Goal: Information Seeking & Learning: Learn about a topic

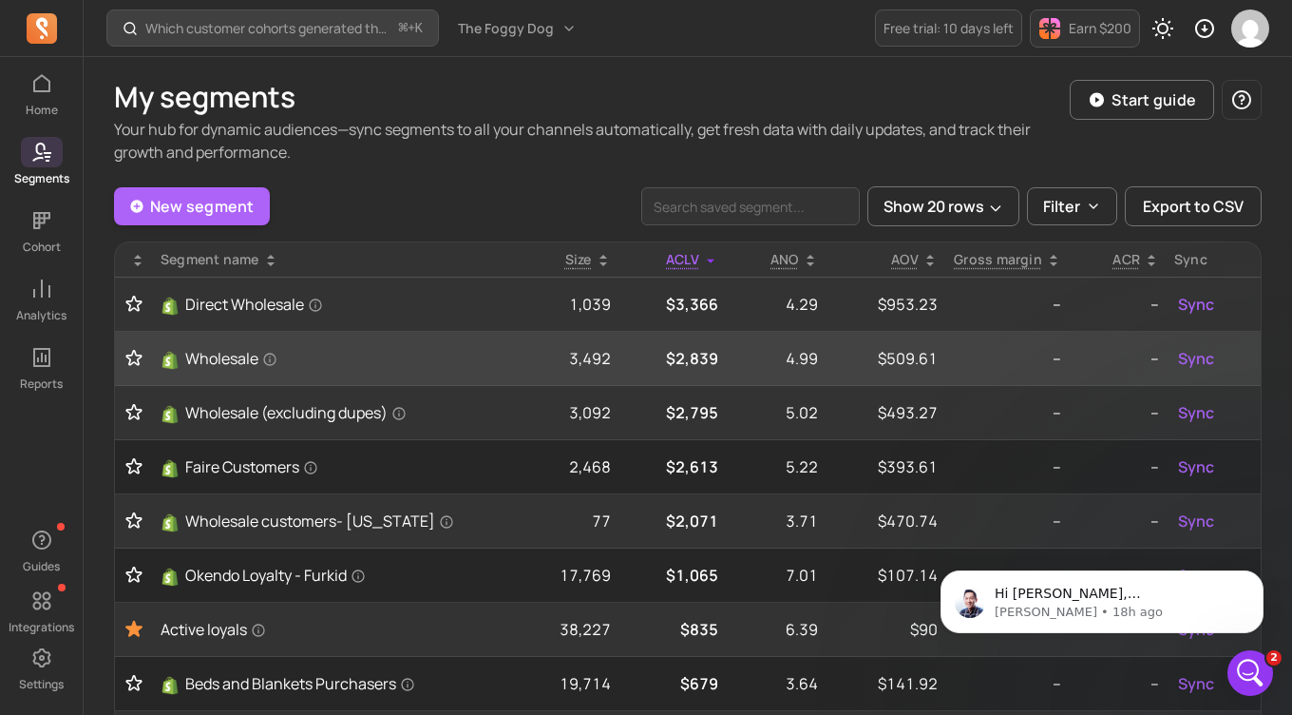
scroll to position [2644, 0]
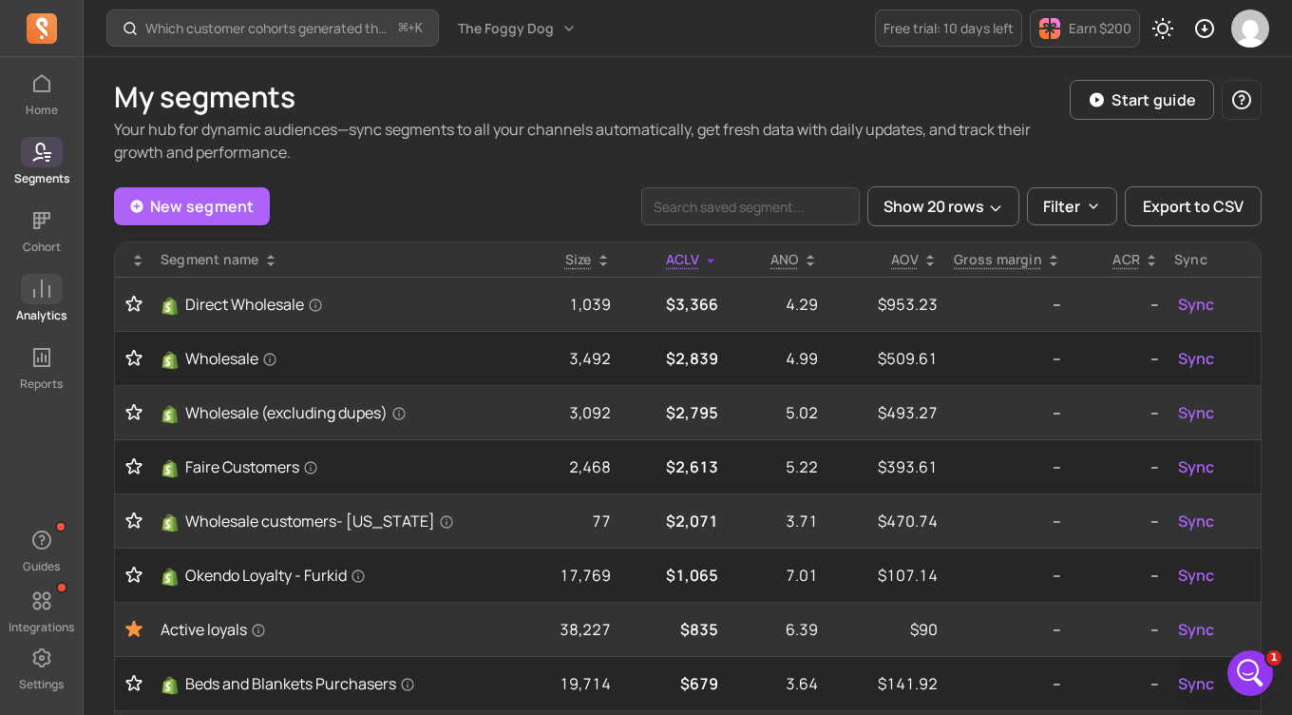
click at [44, 298] on icon at bounding box center [41, 288] width 23 height 23
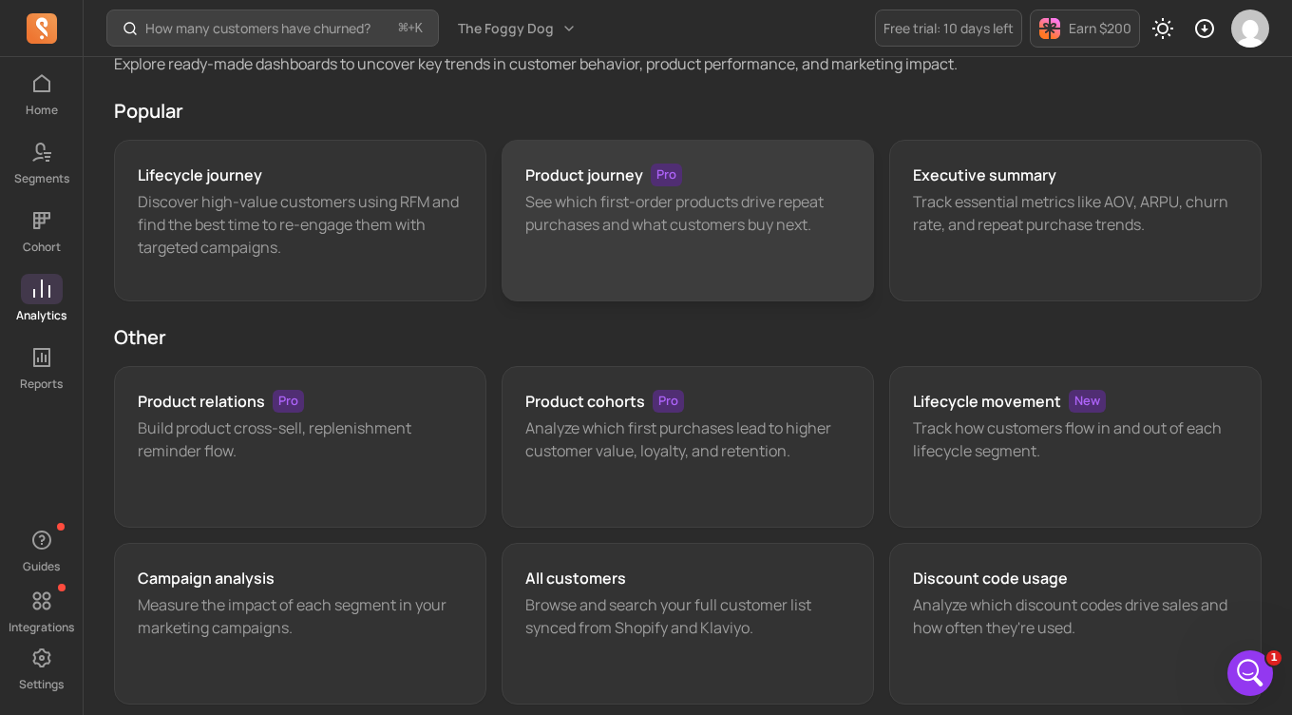
scroll to position [67, 0]
click at [665, 261] on div "Product journey Pro See which first-order products drive repeat purchases and w…" at bounding box center [688, 219] width 373 height 162
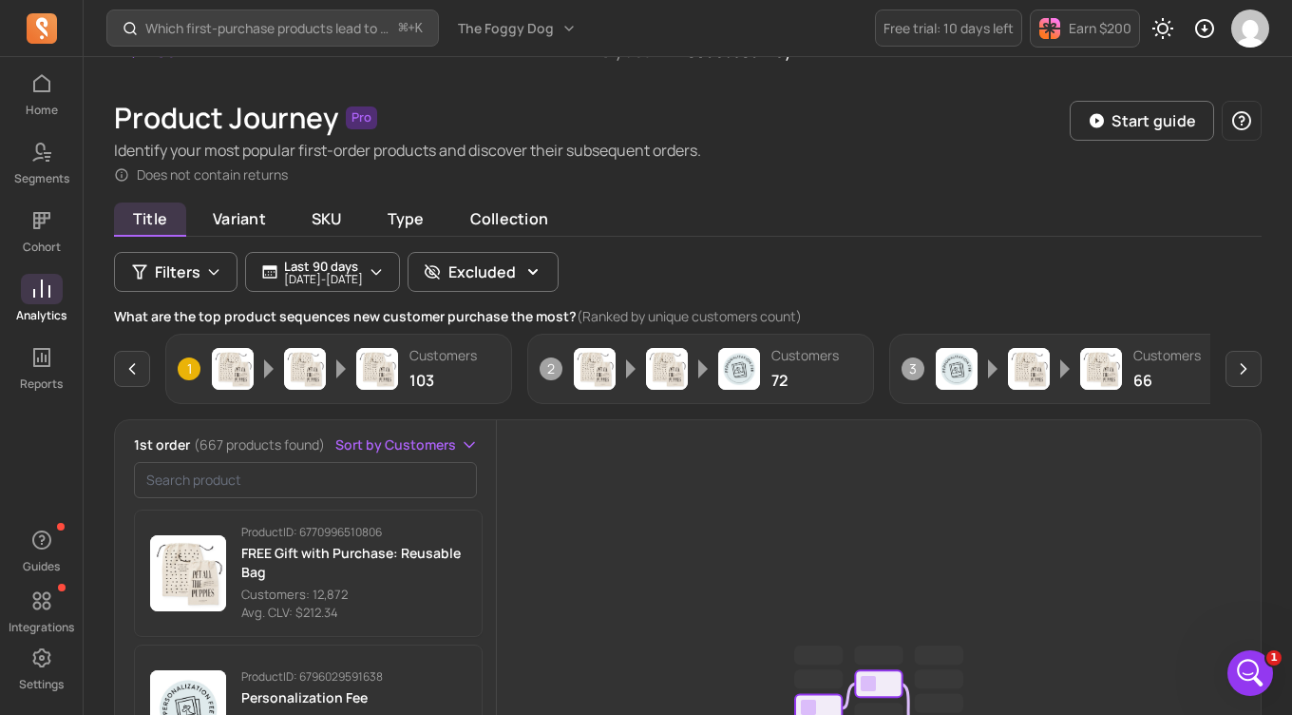
scroll to position [94, 0]
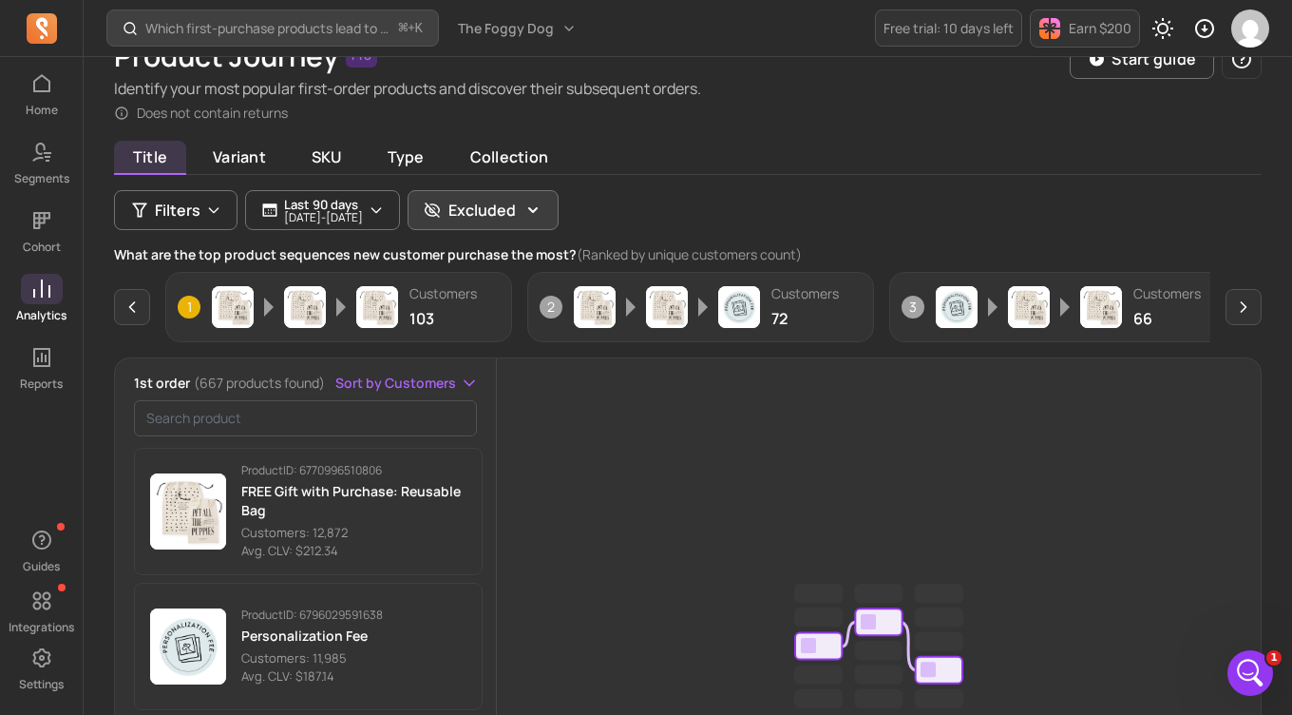
click at [516, 217] on p "Excluded" at bounding box center [482, 210] width 67 height 23
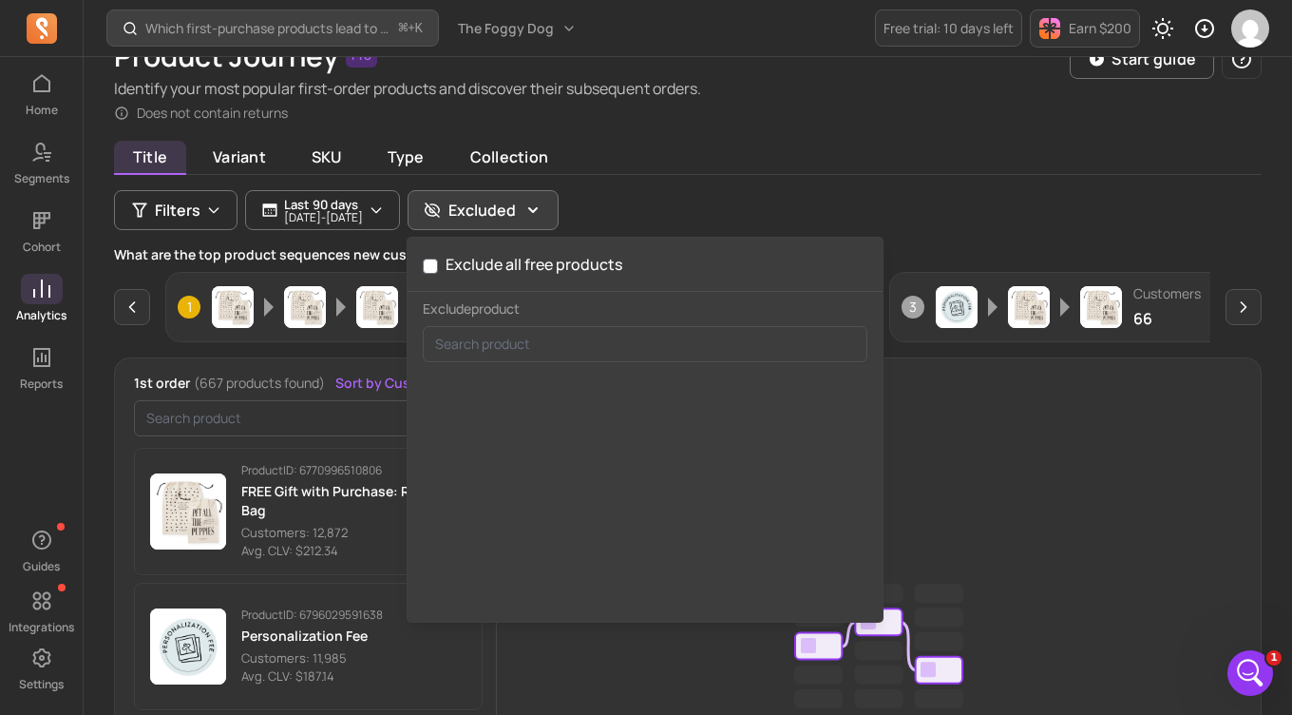
click at [556, 263] on label "Exclude all free products" at bounding box center [523, 264] width 200 height 21
click at [438, 263] on input "Exclude all free products" at bounding box center [430, 265] width 15 height 15
checkbox input "true"
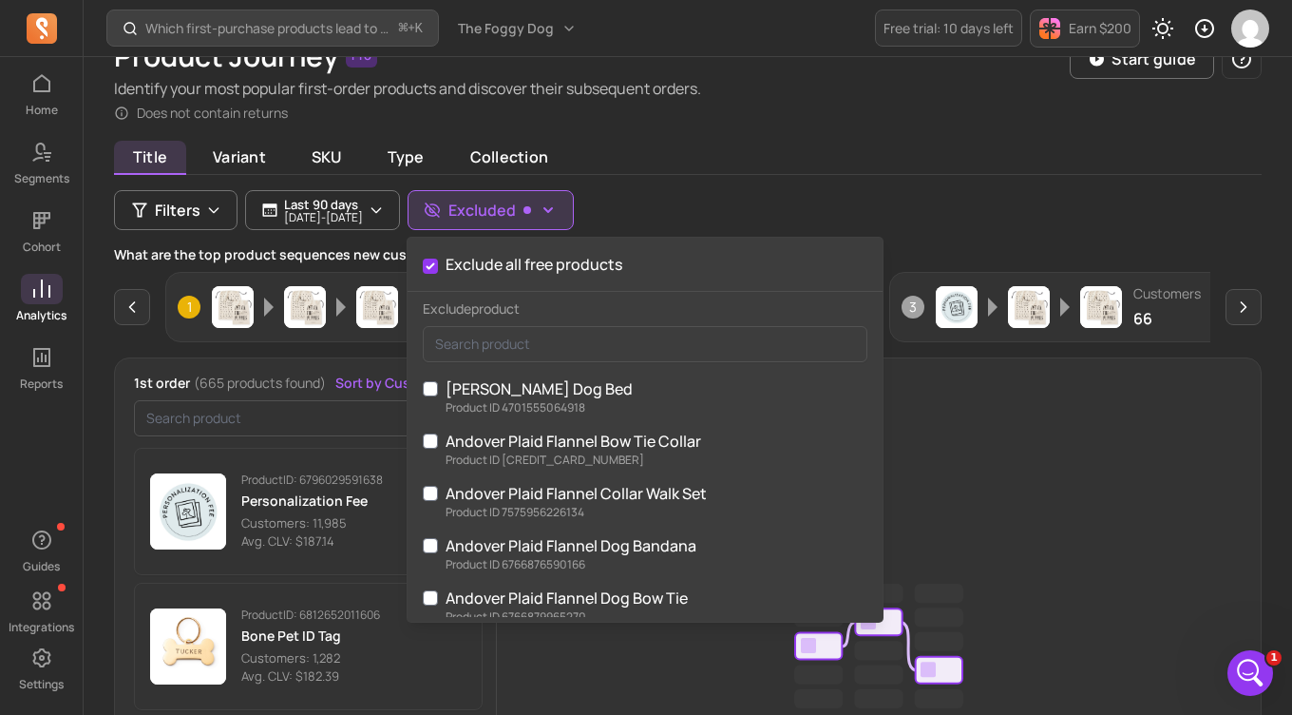
click at [797, 140] on div "Product Journey Pro Identify your most popular first-order products and discove…" at bounding box center [688, 545] width 1148 height 1013
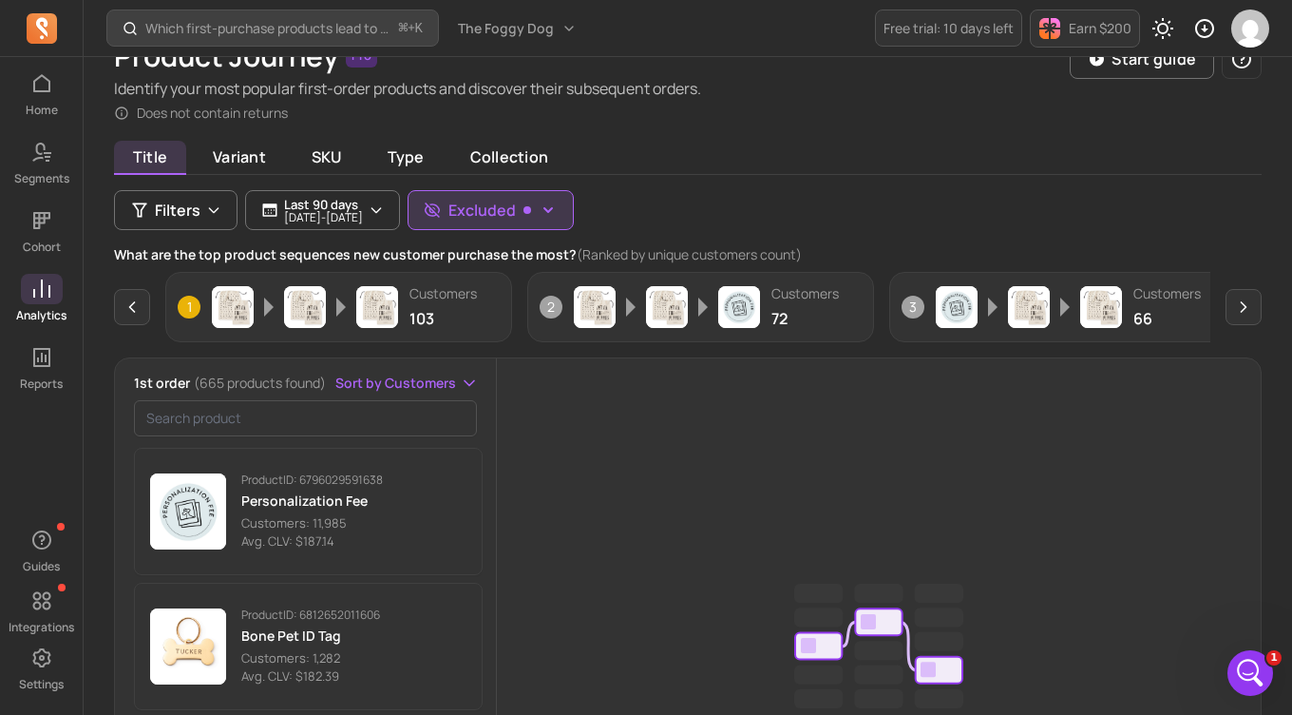
click at [797, 140] on div "Product Journey Pro Identify your most popular first-order products and discove…" at bounding box center [688, 545] width 1148 height 1013
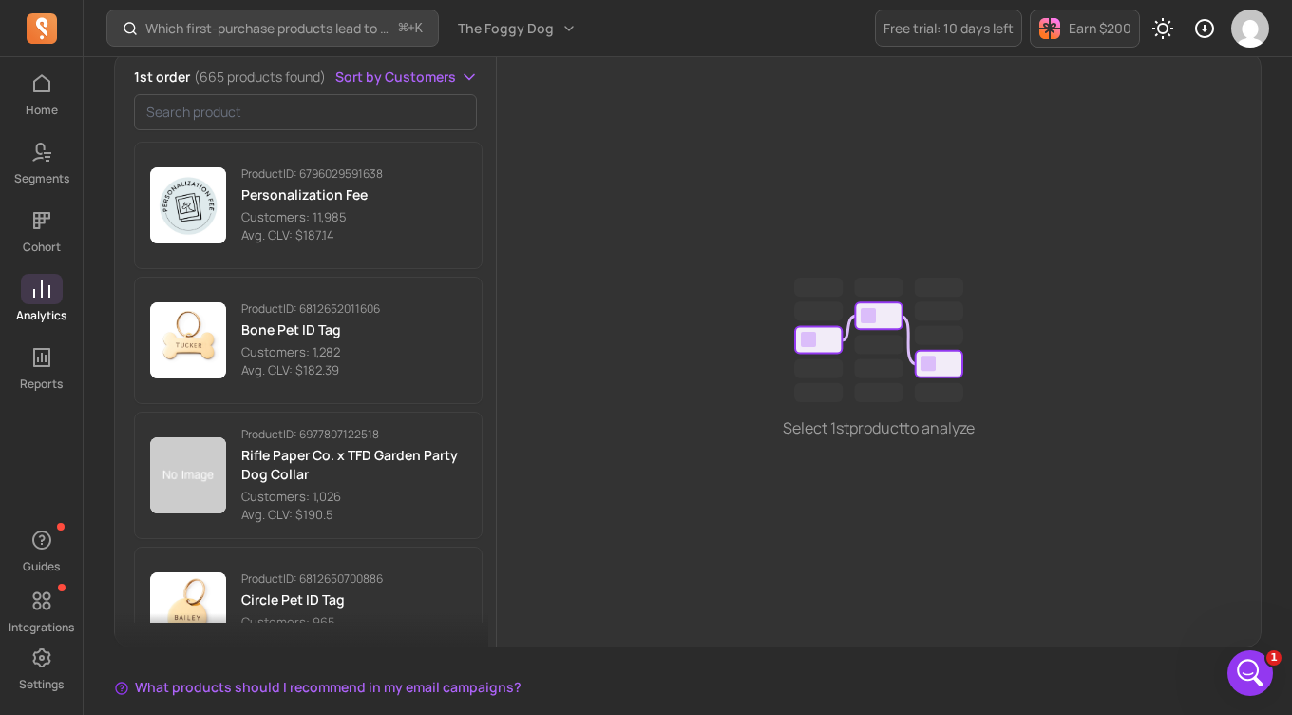
scroll to position [399, 0]
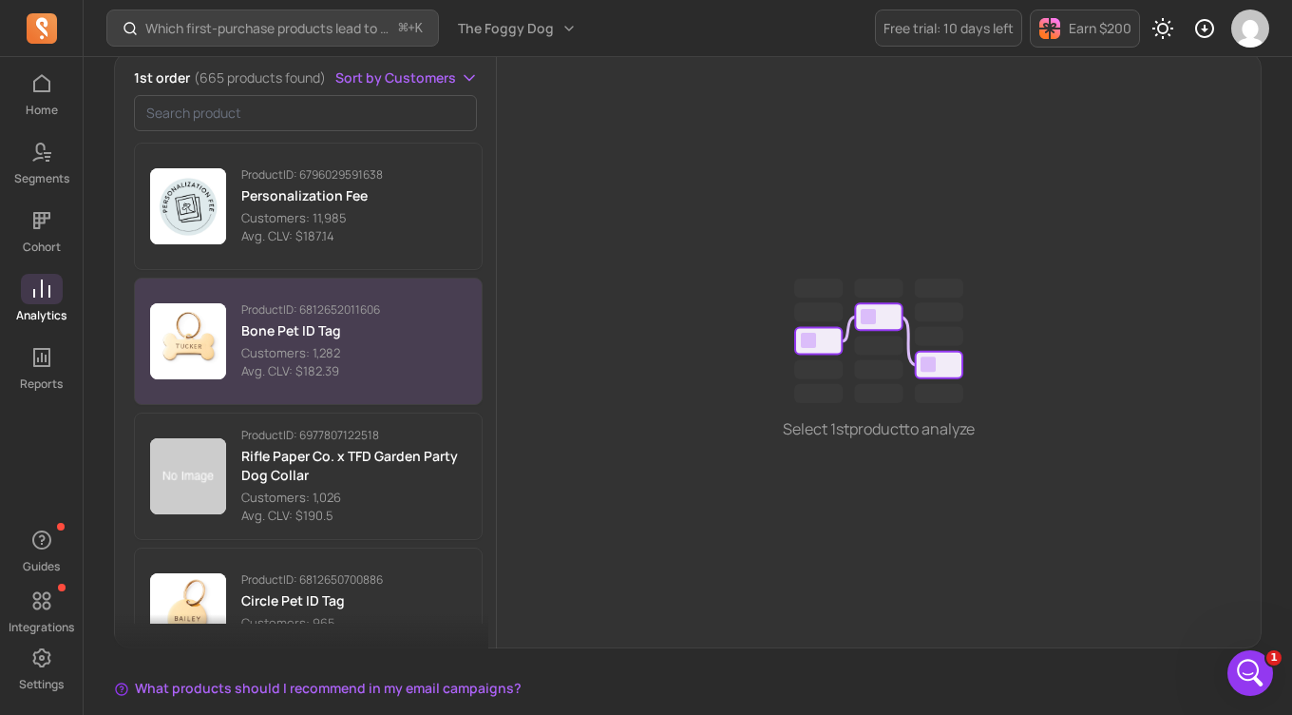
click at [449, 335] on button "Product ID: 6812652011606 Bone Pet ID Tag Customers: 1,282 Avg. CLV: $182.39" at bounding box center [308, 340] width 349 height 127
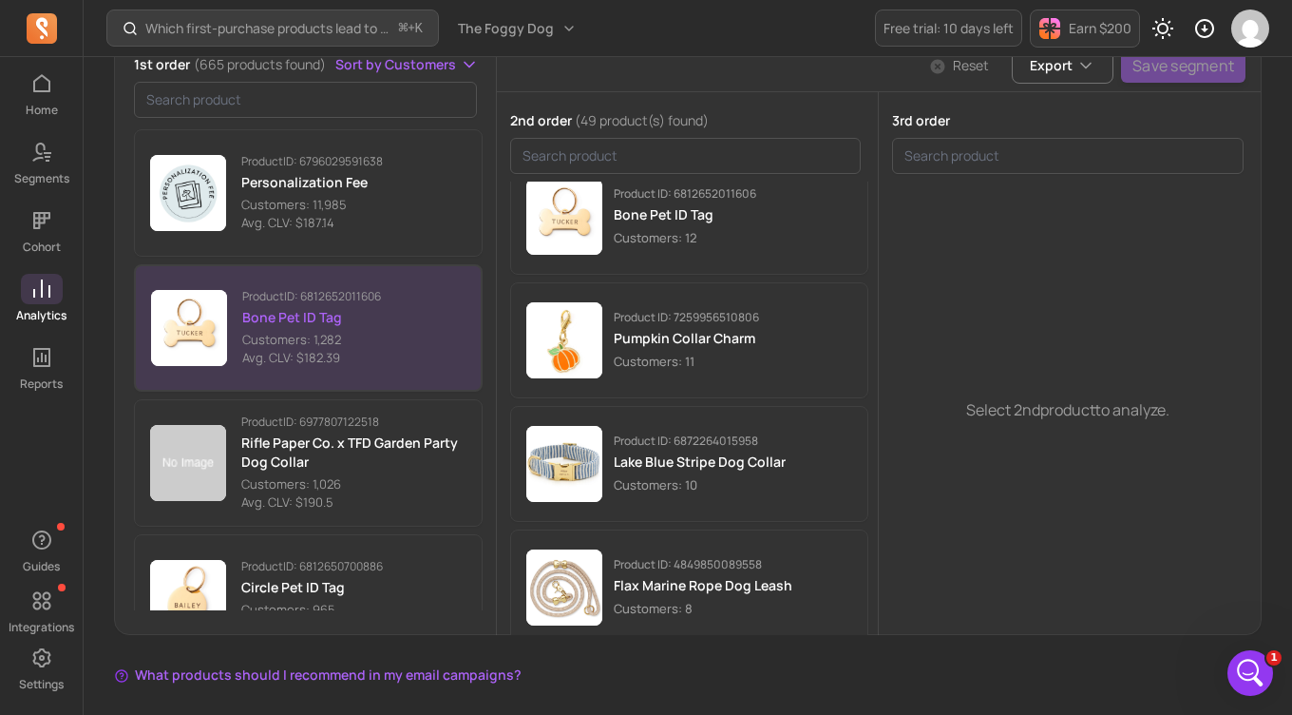
scroll to position [298, 0]
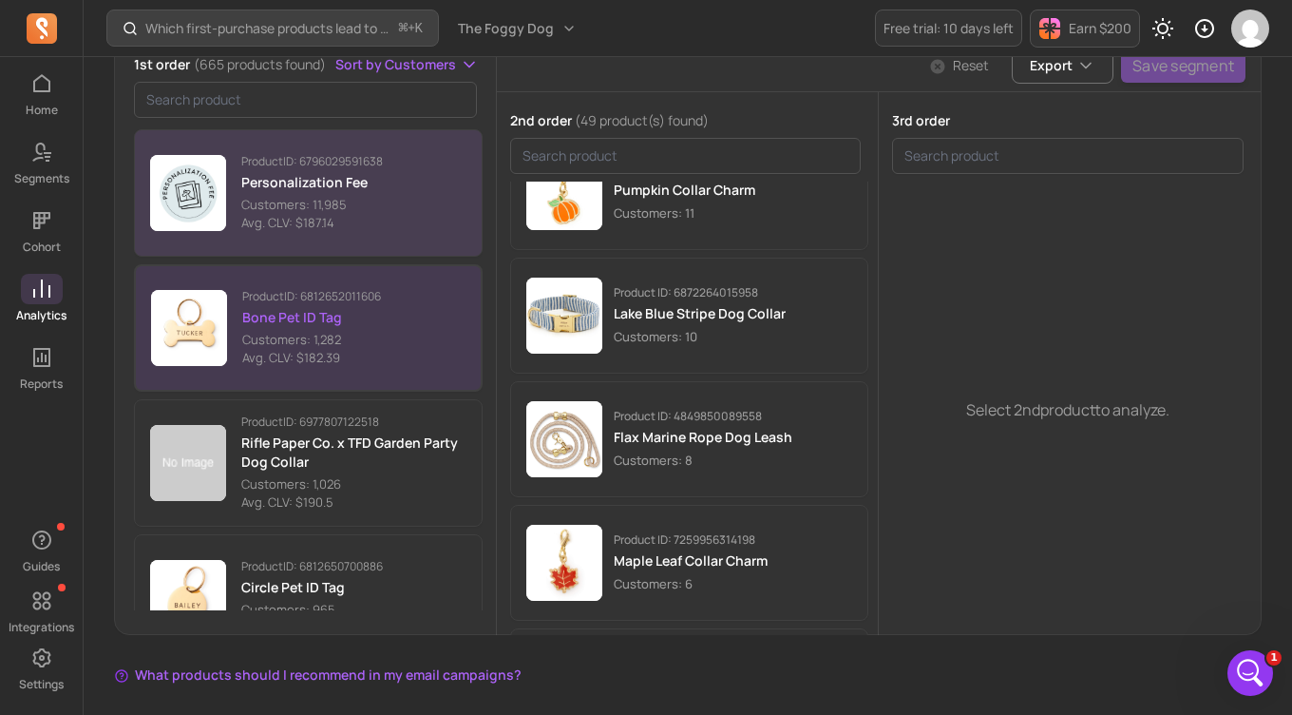
click at [334, 230] on p "Avg. CLV: $187.14" at bounding box center [312, 223] width 142 height 19
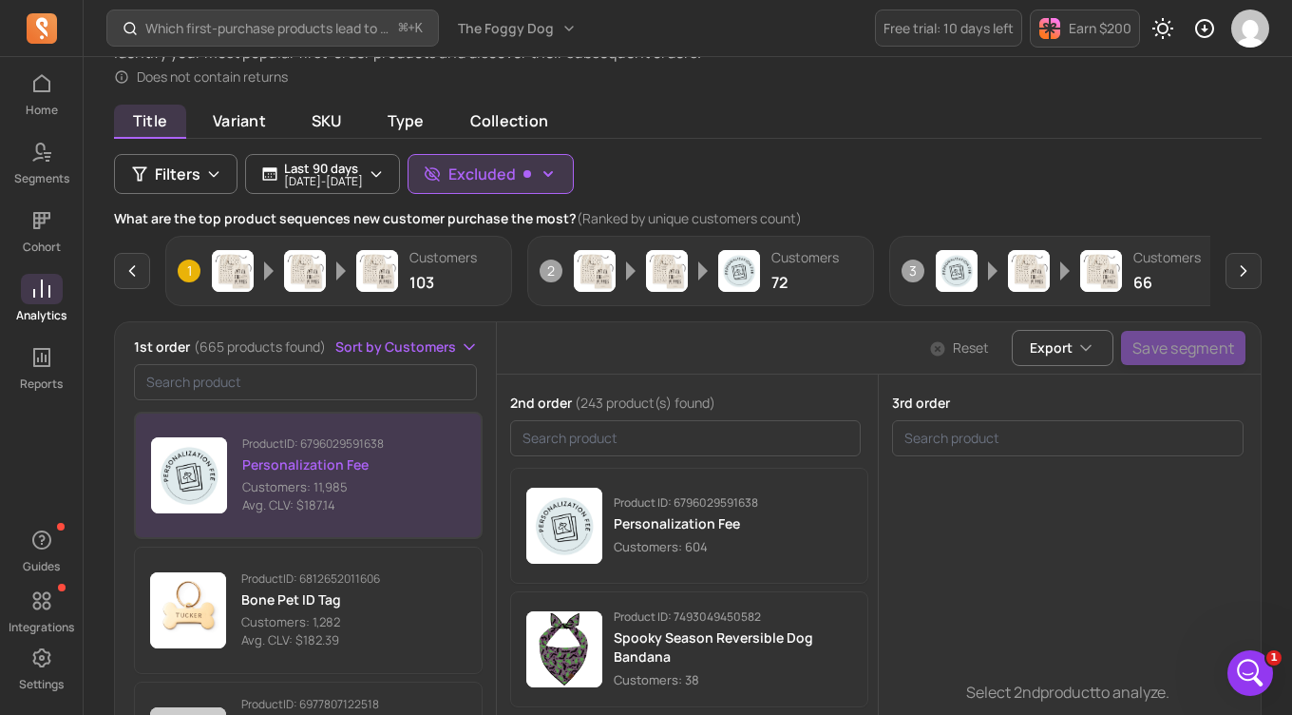
scroll to position [69, 0]
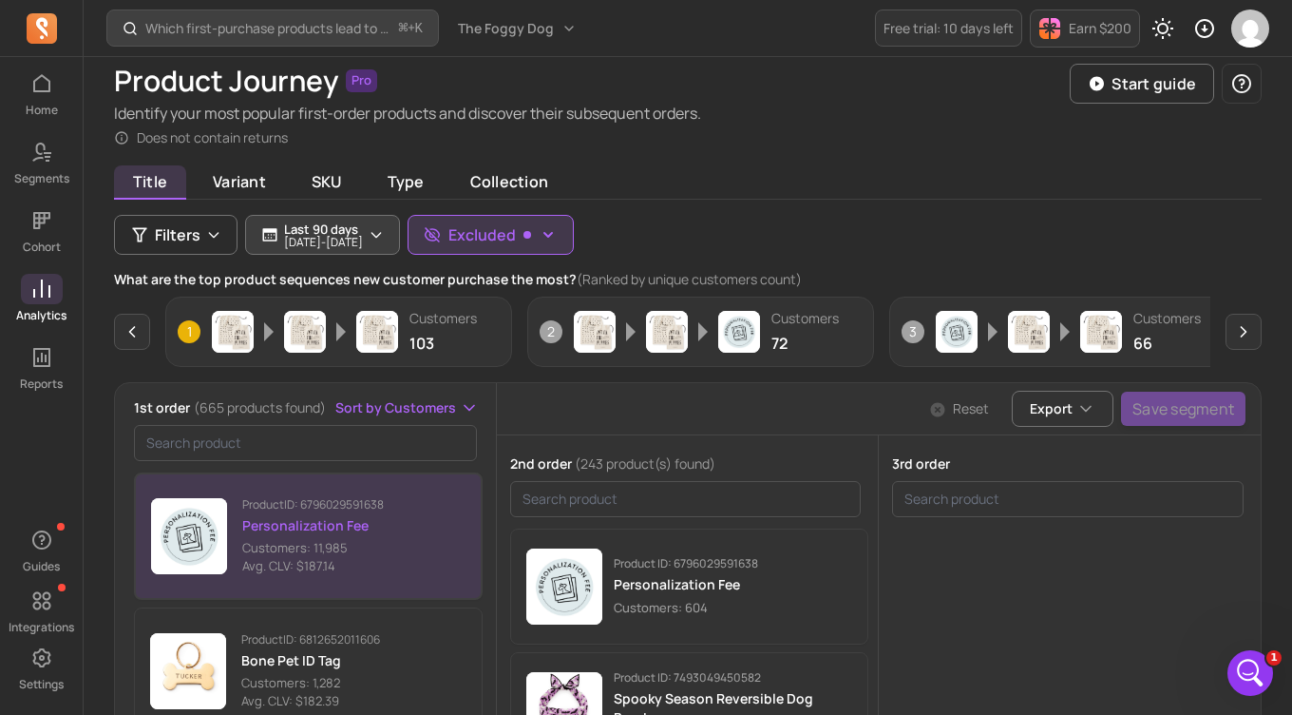
click at [384, 230] on icon "button" at bounding box center [376, 234] width 15 height 15
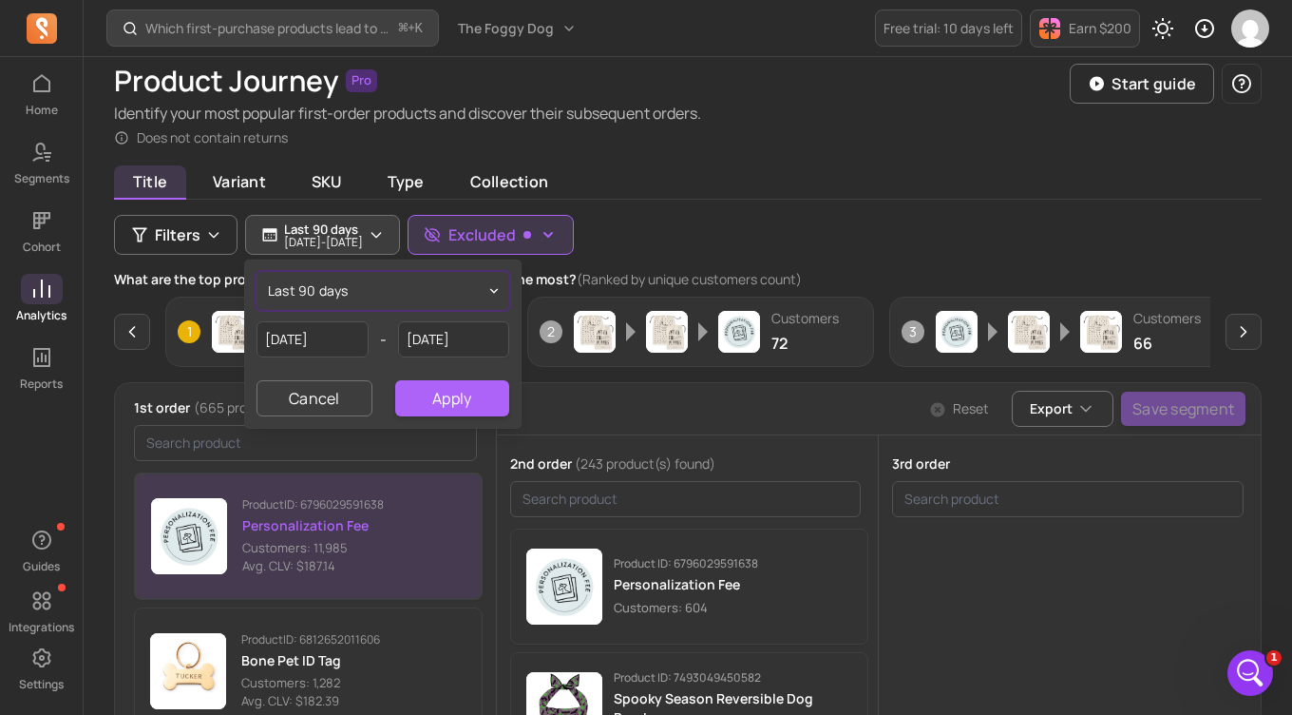
click at [369, 293] on button "last 90 days" at bounding box center [383, 291] width 253 height 38
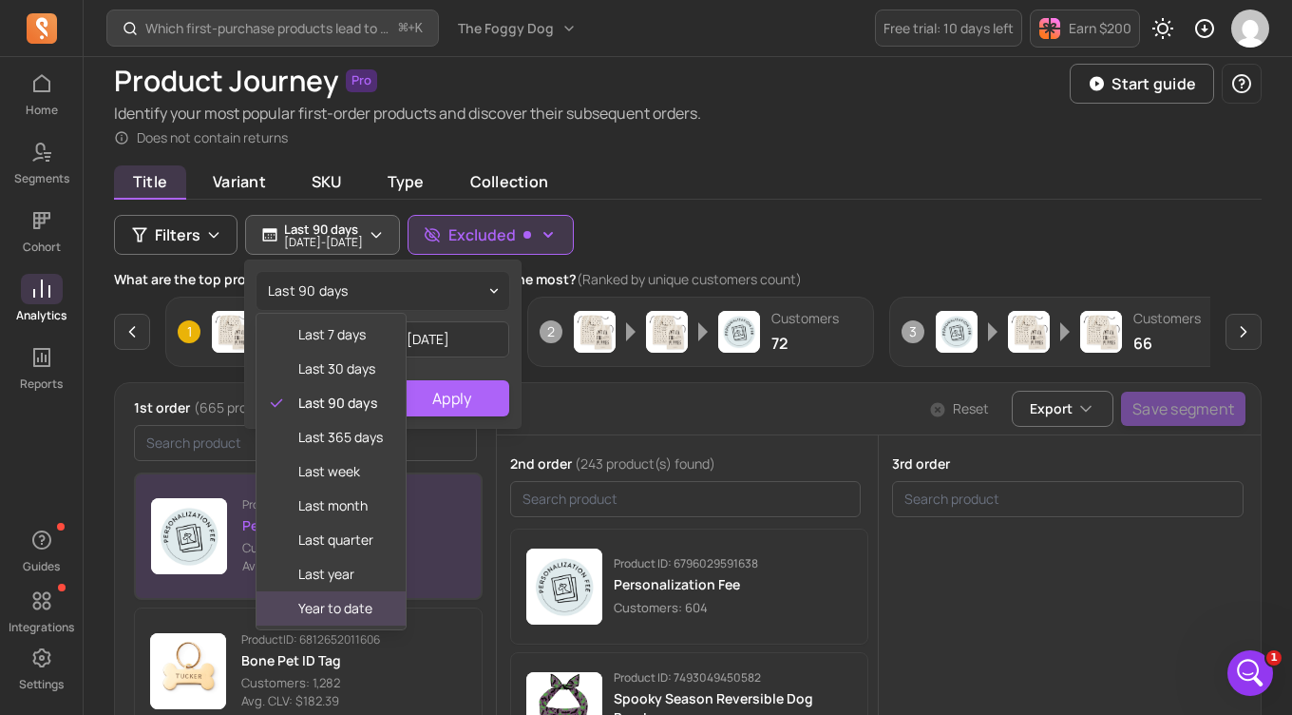
click at [322, 610] on span "year to date" at bounding box center [340, 608] width 85 height 19
type input "[DATE]"
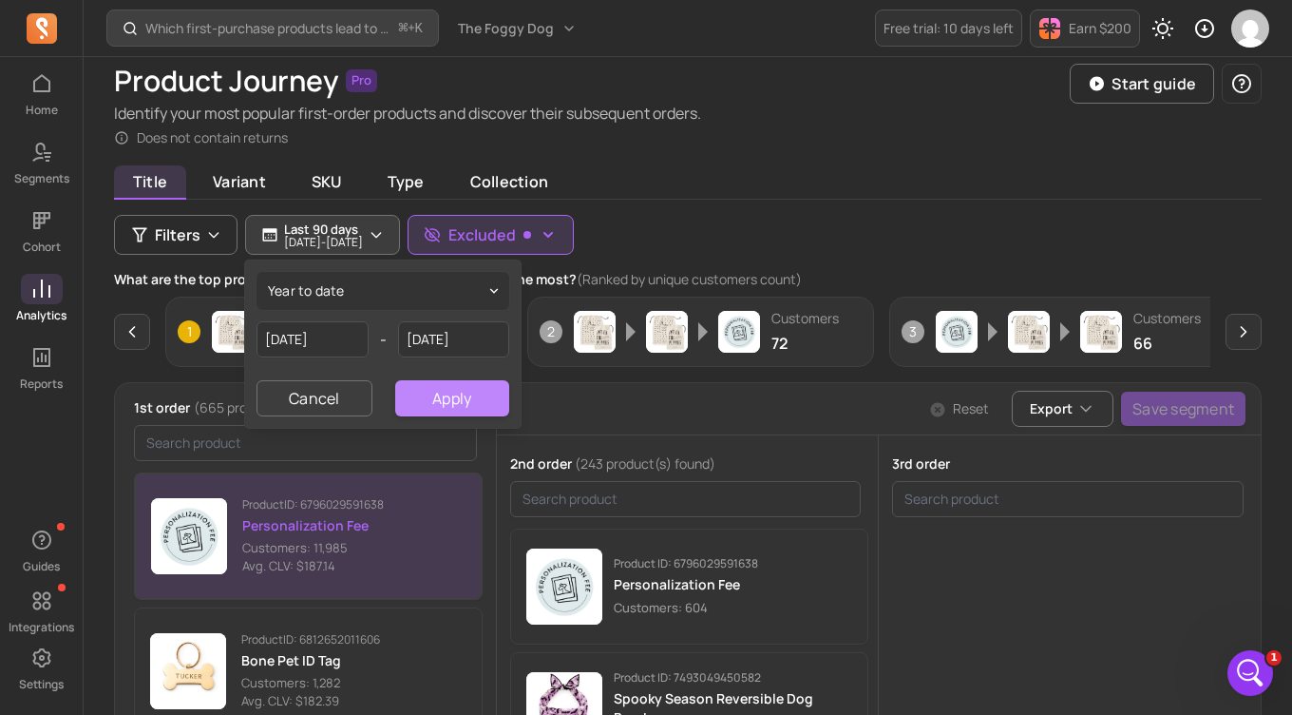
click at [476, 408] on button "Apply" at bounding box center [452, 398] width 114 height 36
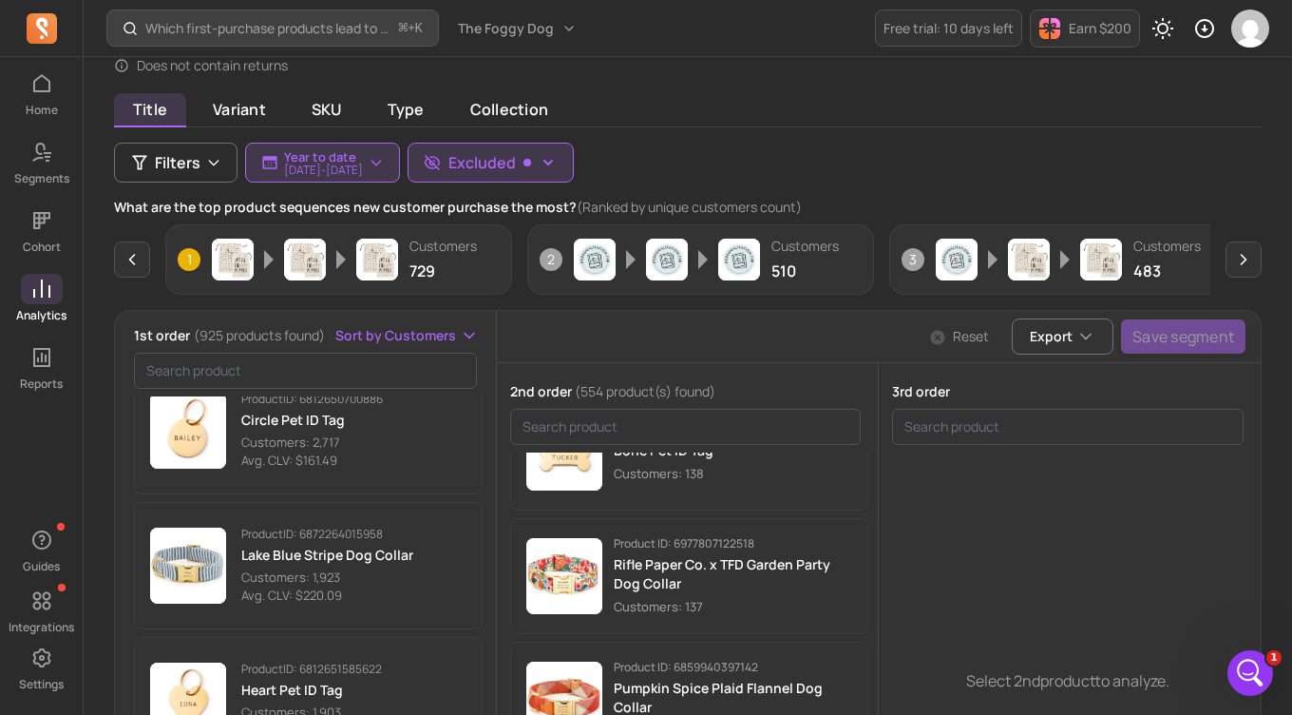
scroll to position [141, 0]
click at [1239, 264] on icon "button" at bounding box center [1243, 260] width 19 height 19
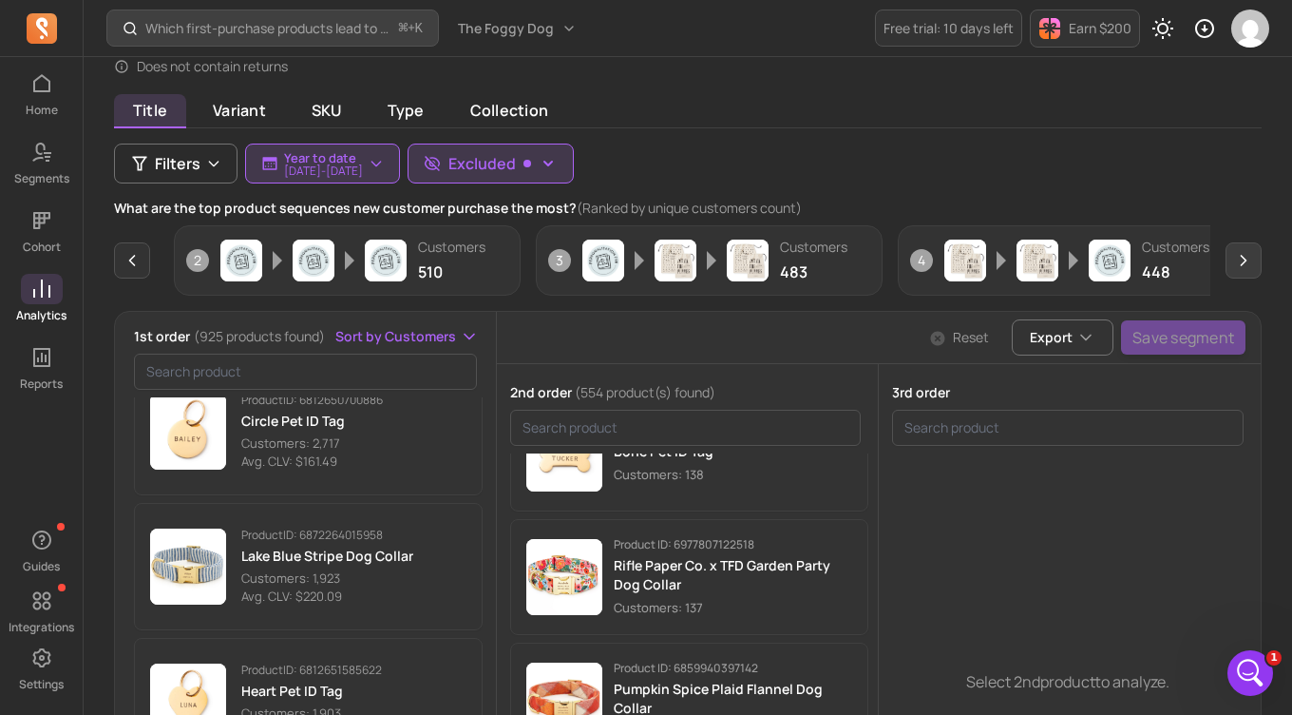
scroll to position [0, 362]
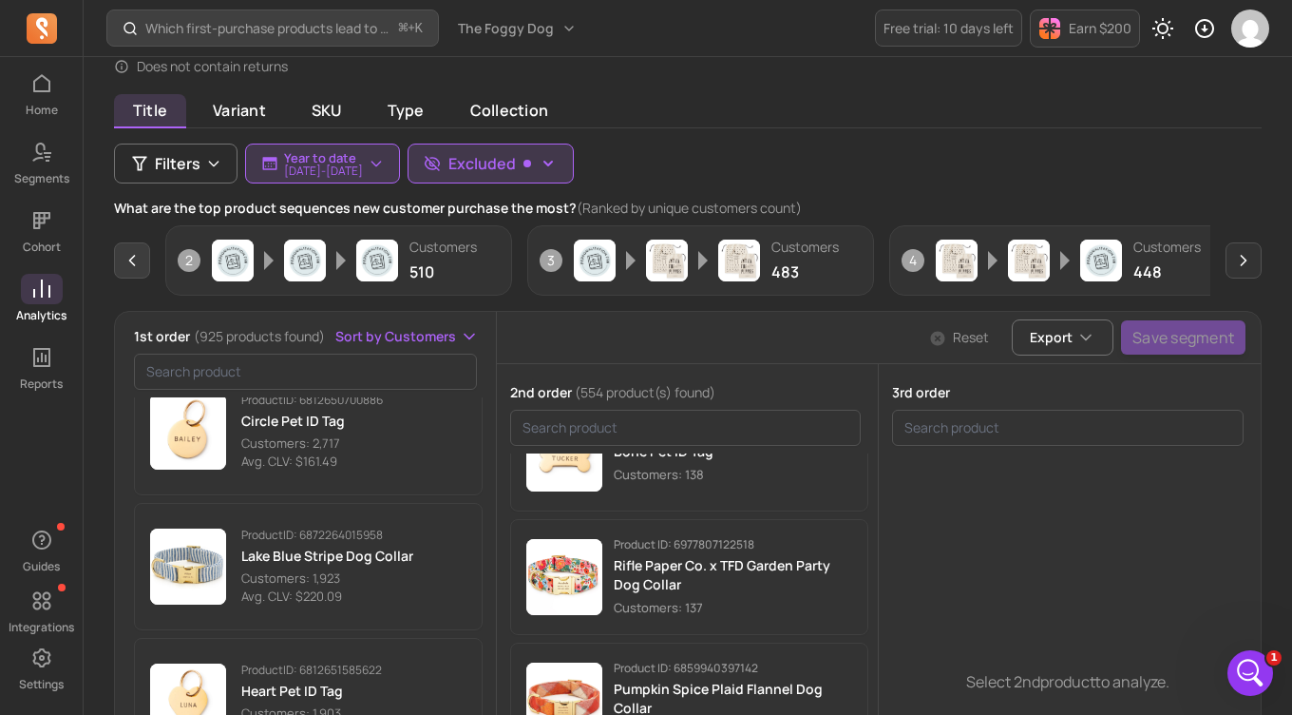
click at [137, 264] on icon "button" at bounding box center [132, 260] width 19 height 19
click at [135, 266] on icon "button" at bounding box center [132, 260] width 19 height 19
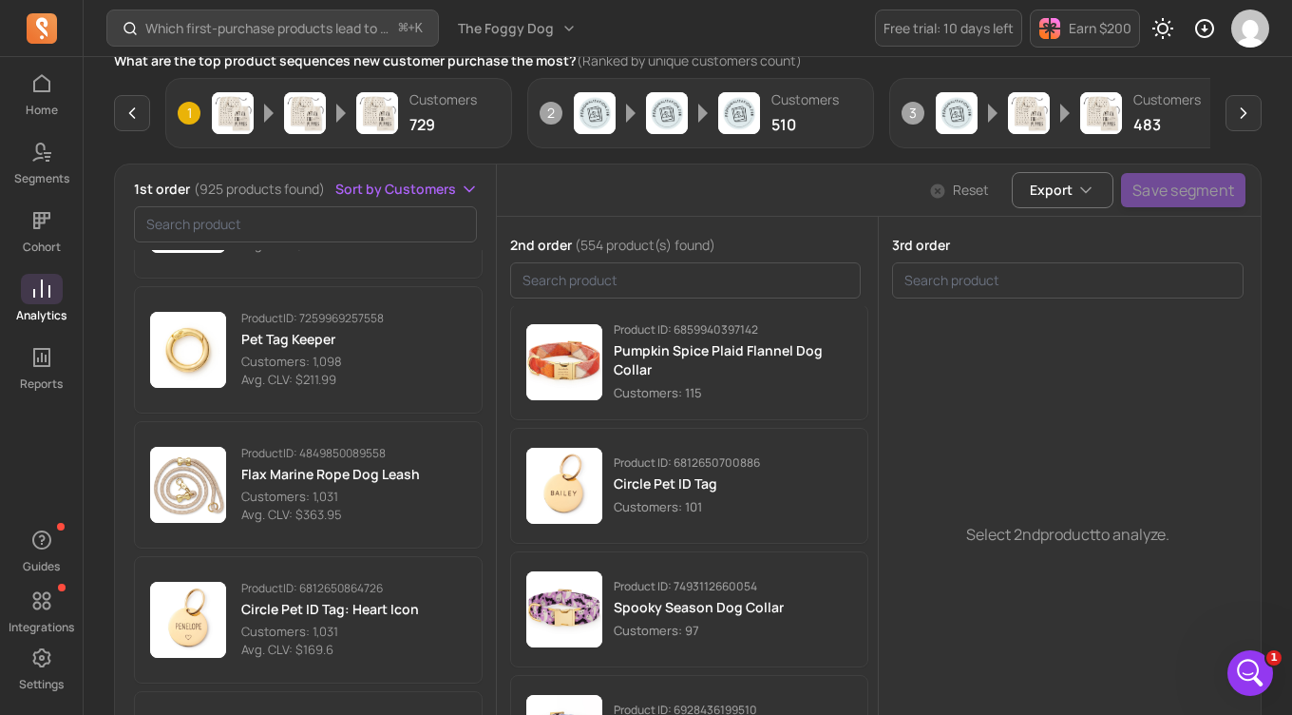
scroll to position [2032, 0]
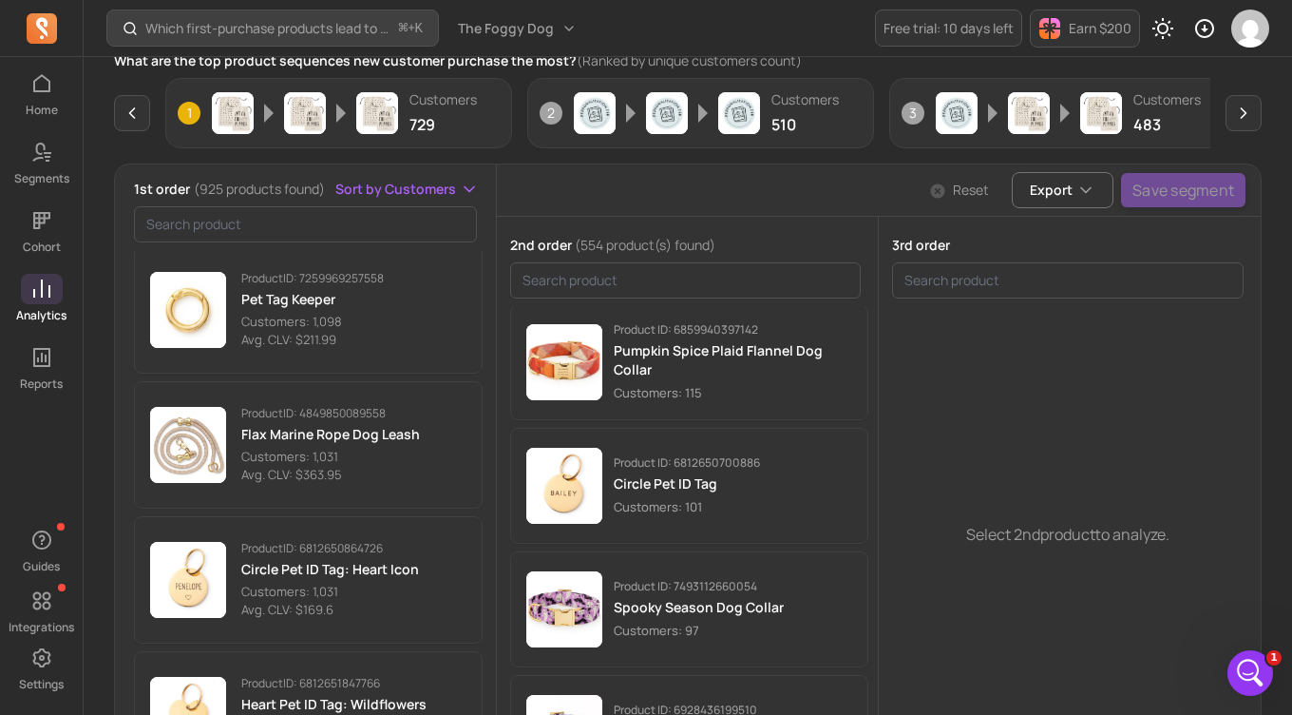
click at [403, 420] on p "Product ID: 4849850089558" at bounding box center [330, 413] width 179 height 15
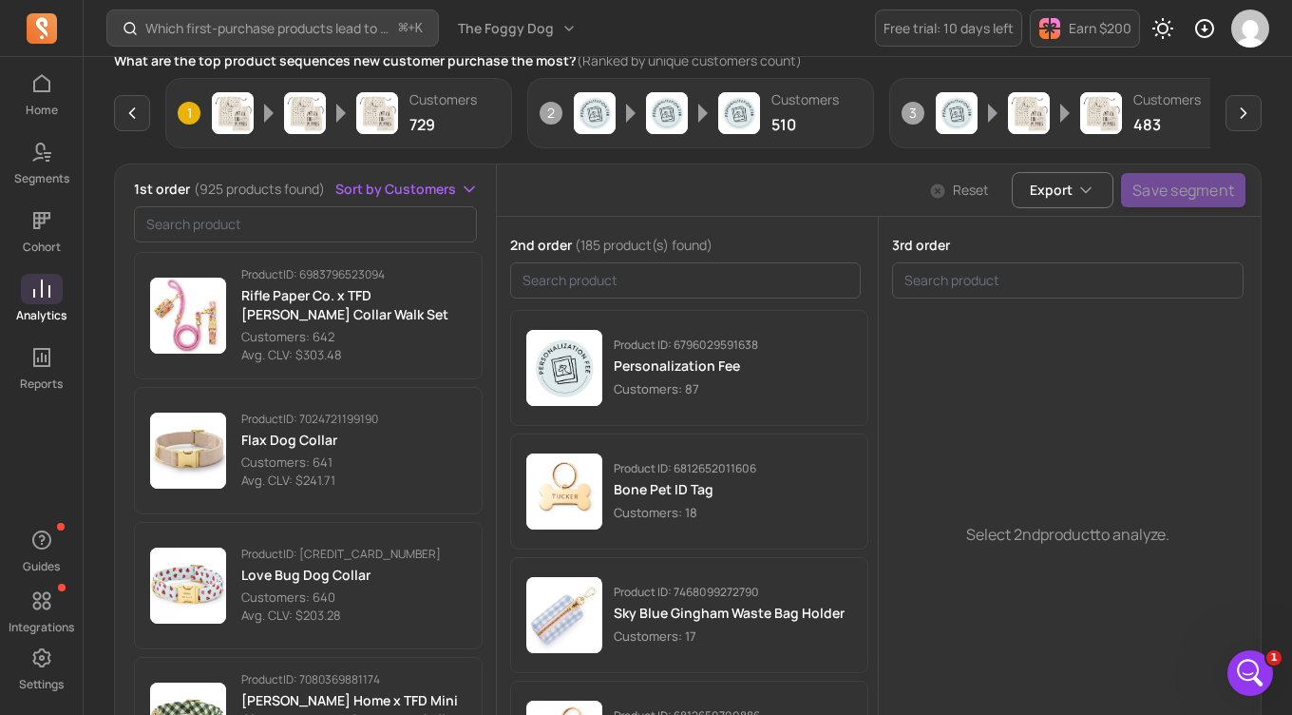
scroll to position [5806, 0]
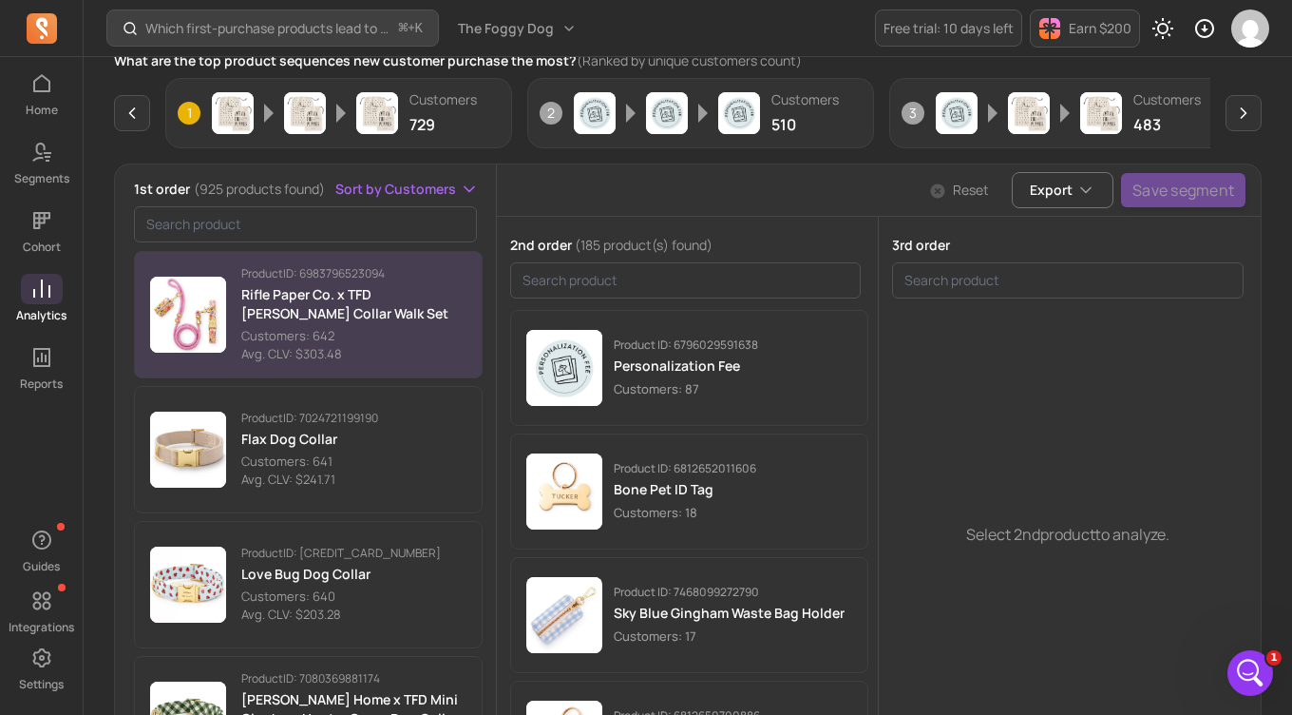
click at [366, 340] on p "Customers: 642" at bounding box center [353, 336] width 225 height 19
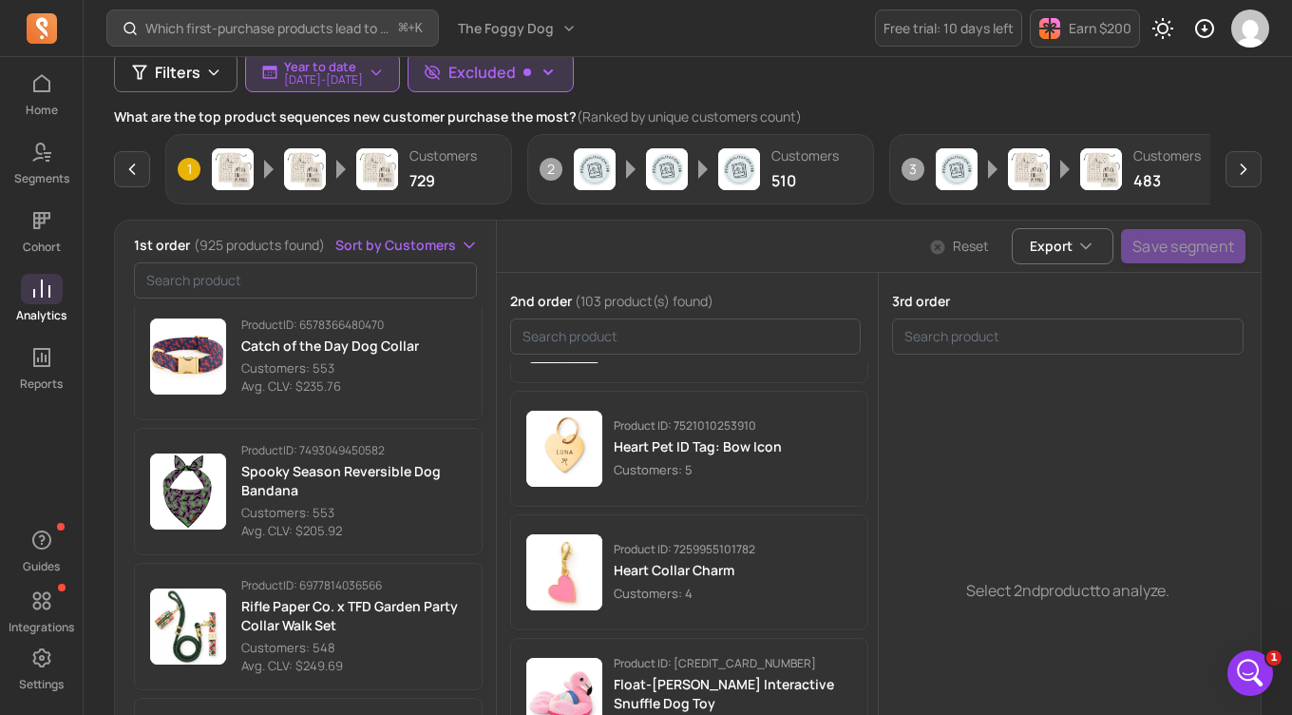
scroll to position [7295, 0]
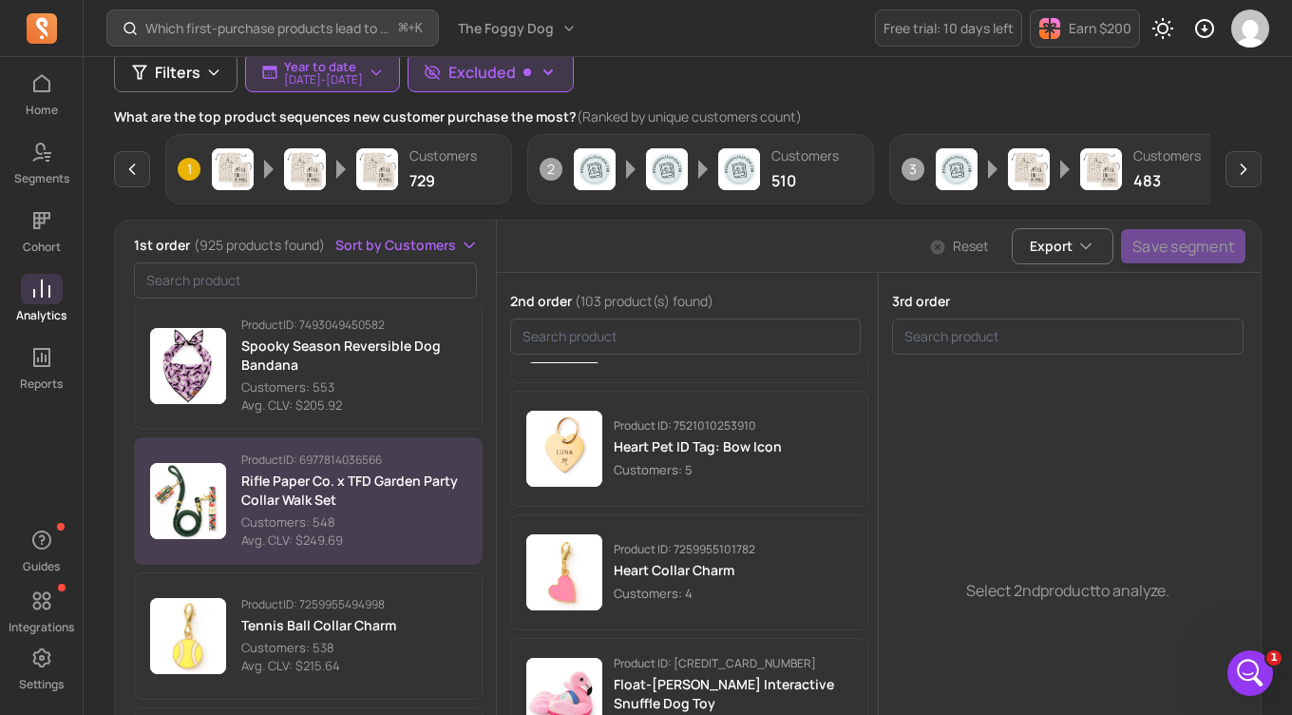
click at [377, 519] on p "Customers: 548" at bounding box center [353, 522] width 225 height 19
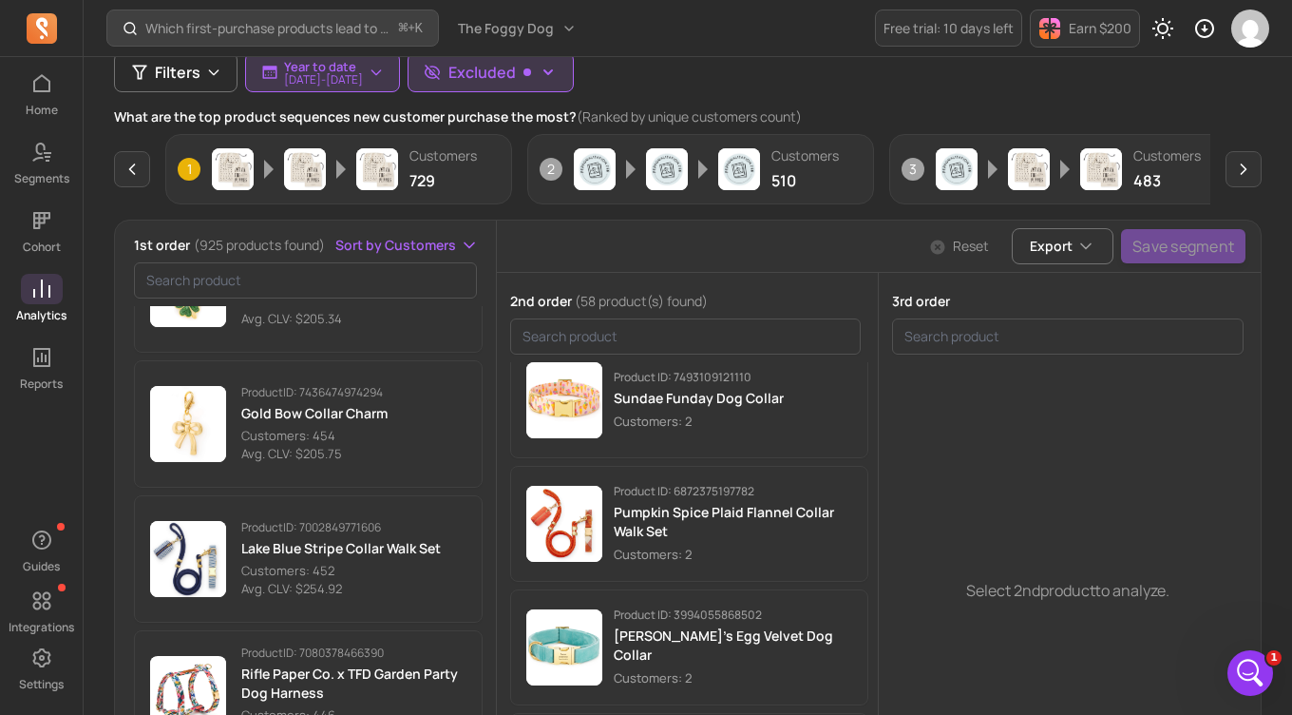
scroll to position [10634, 0]
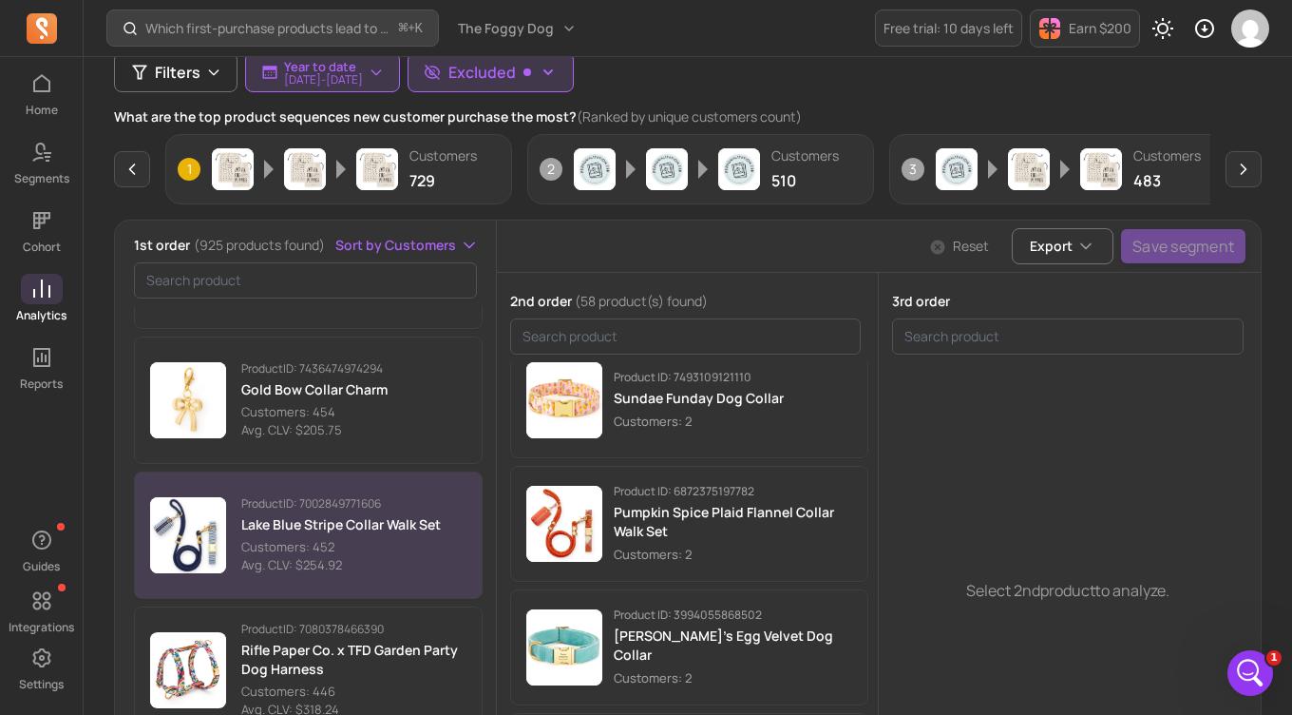
click at [386, 541] on p "Customers: 452" at bounding box center [341, 547] width 200 height 19
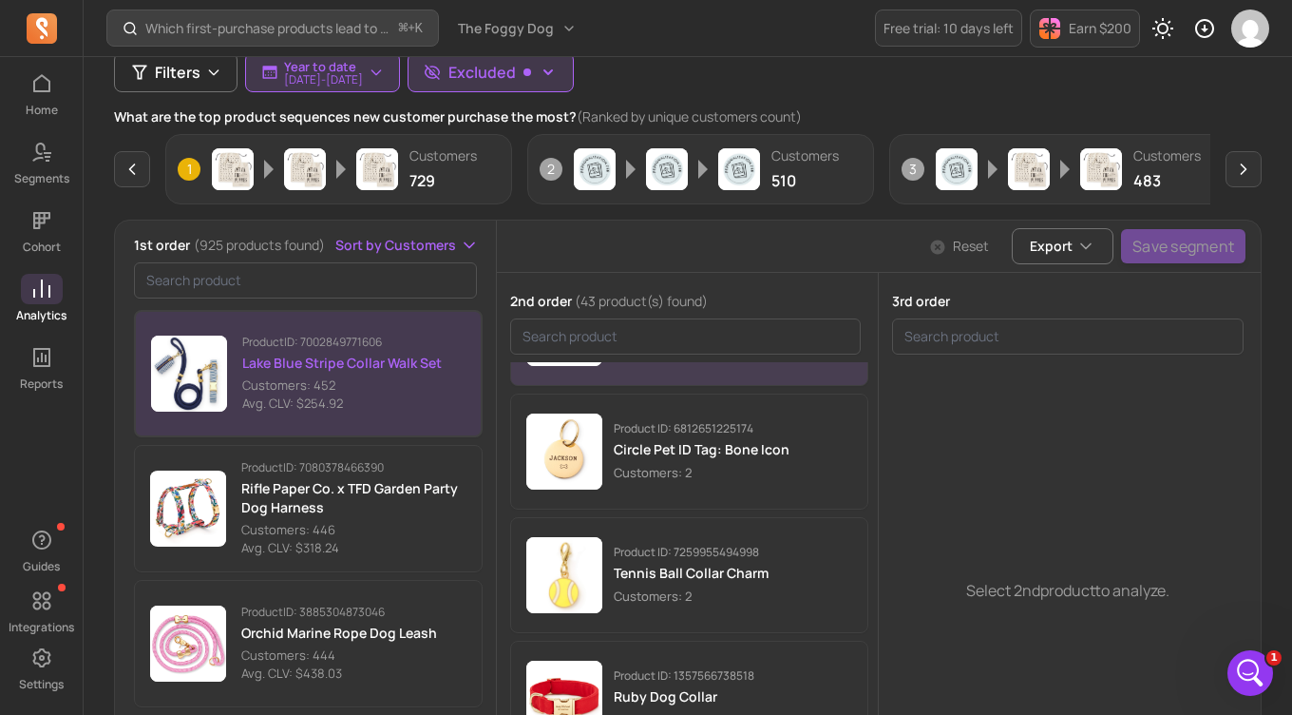
scroll to position [2107, 0]
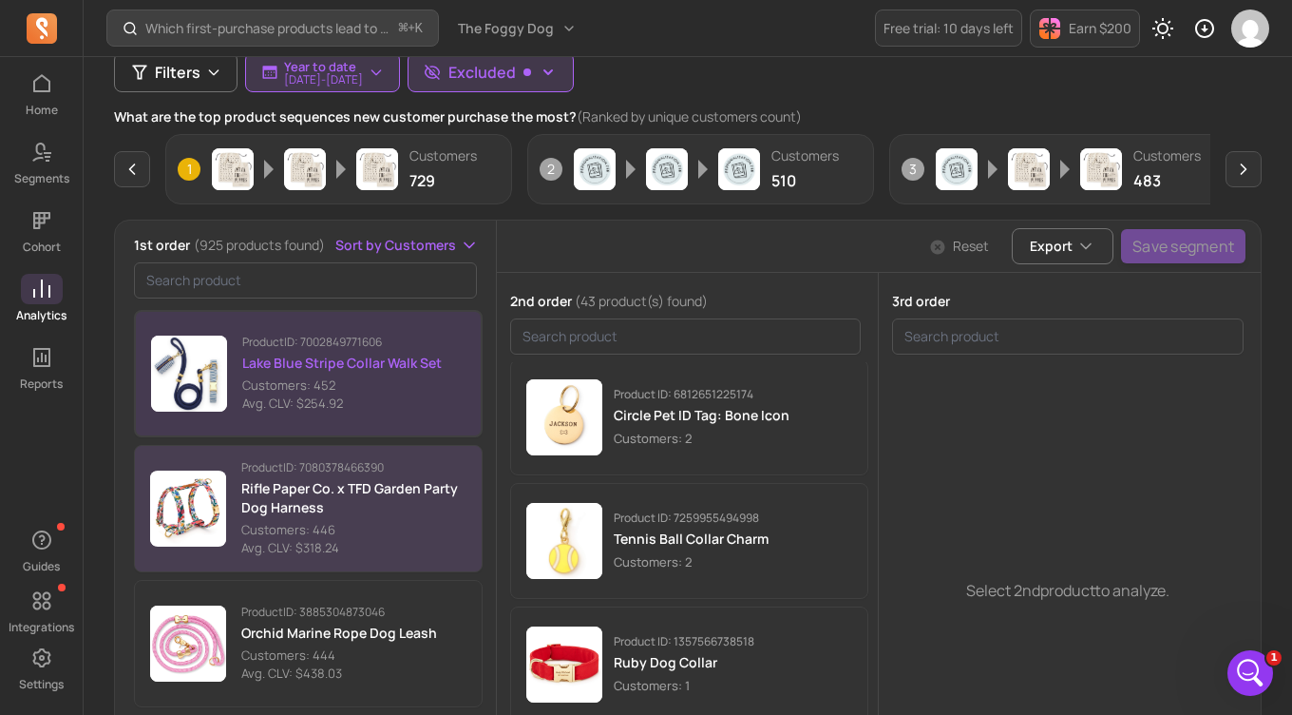
click at [379, 489] on p "Rifle Paper Co. x TFD Garden Party Dog Harness" at bounding box center [353, 498] width 225 height 38
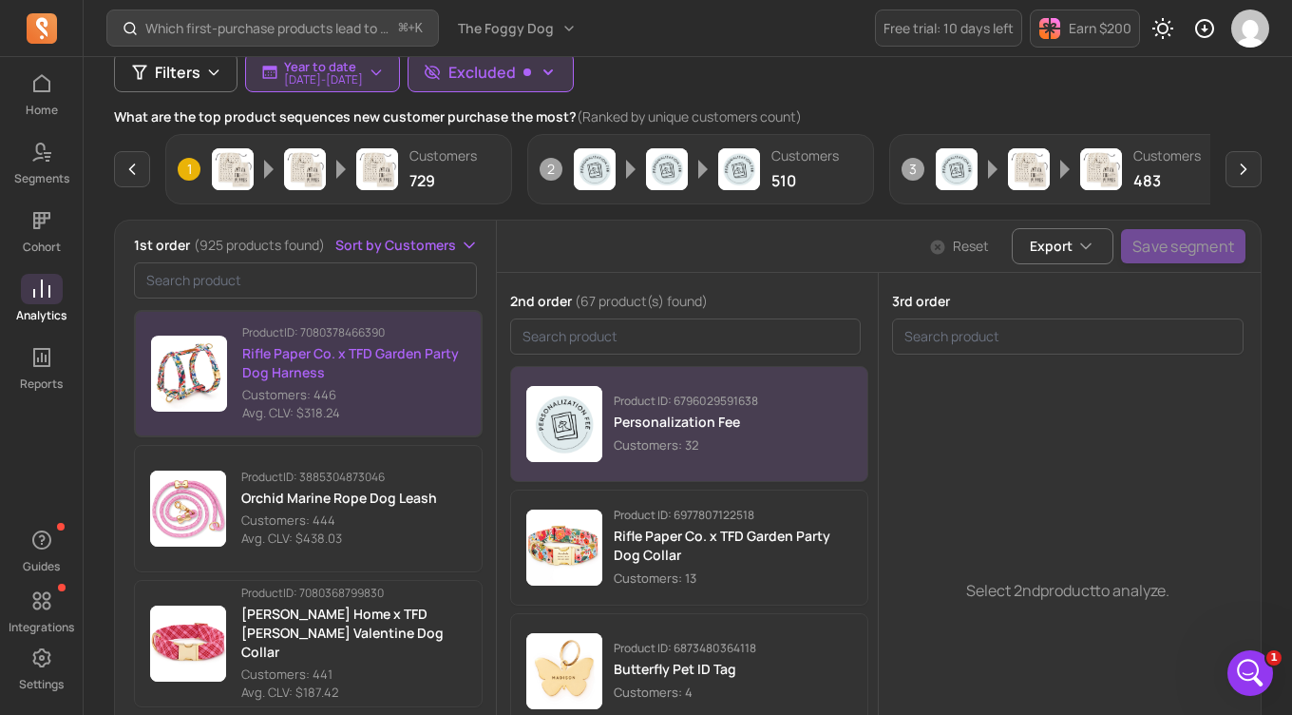
scroll to position [78, 0]
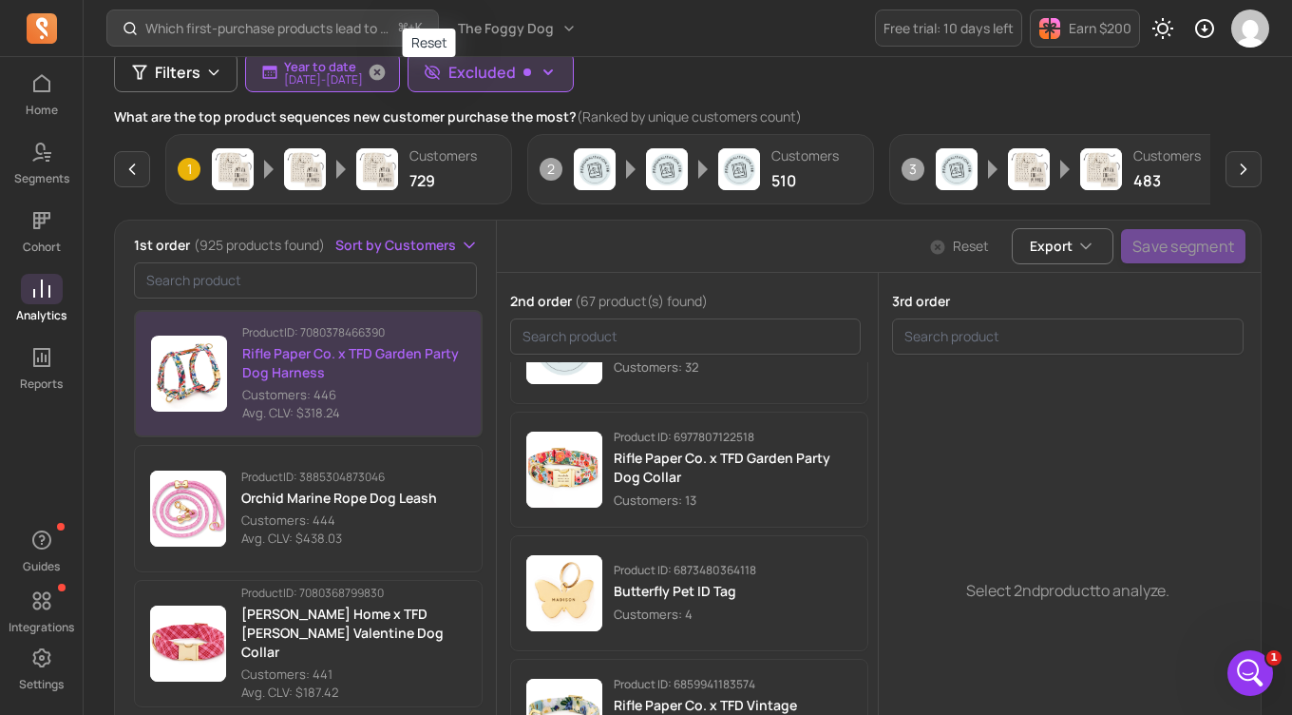
click at [386, 75] on icon "button" at bounding box center [378, 73] width 16 height 16
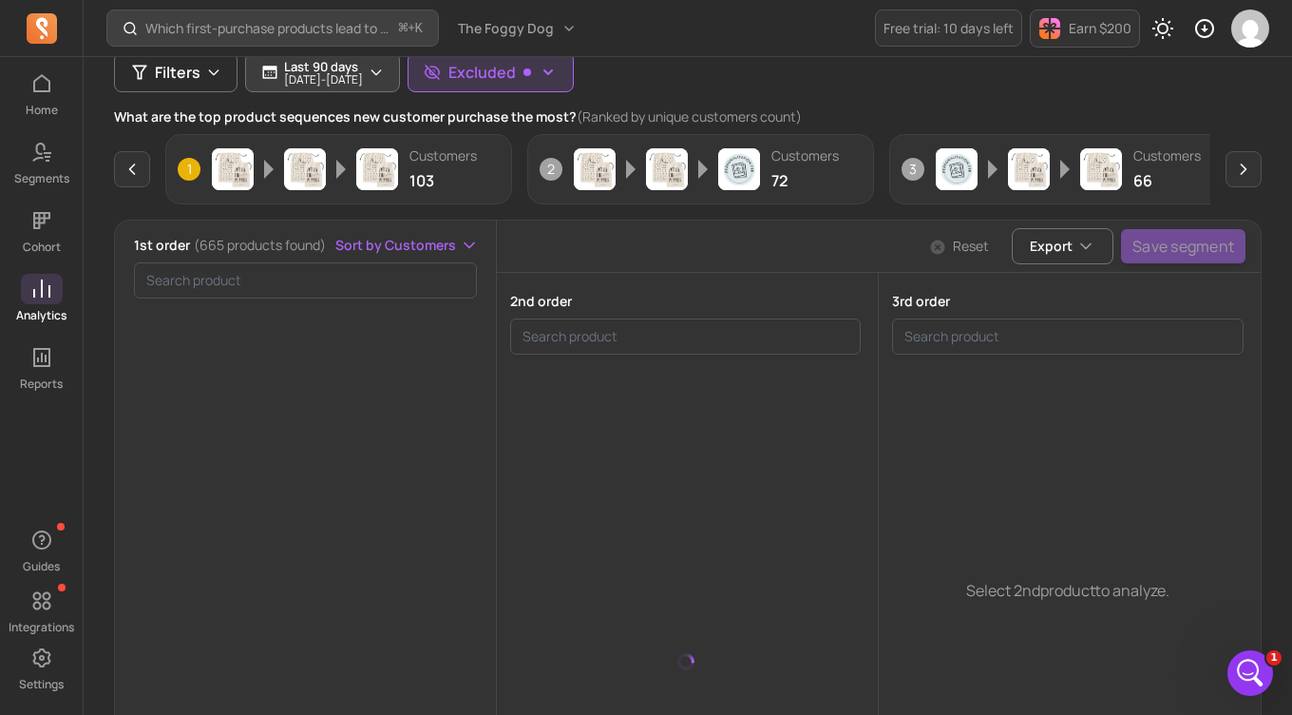
scroll to position [13630, 0]
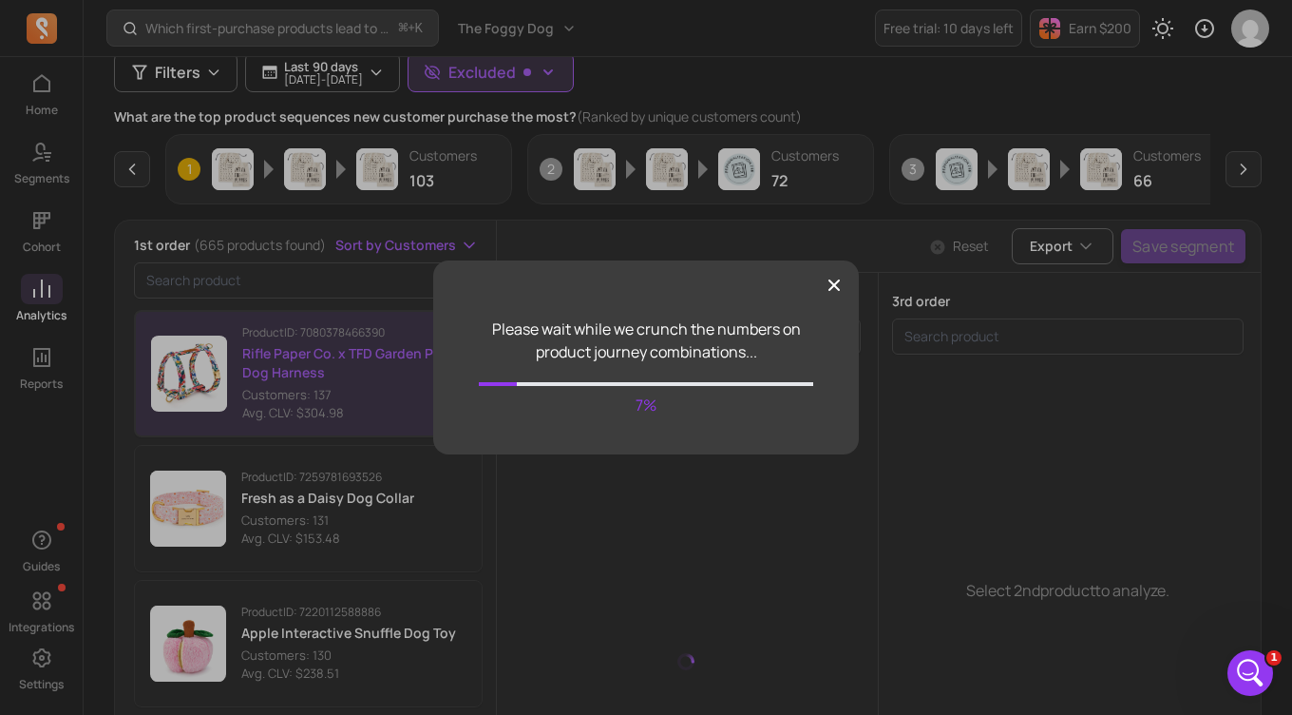
click at [829, 275] on div at bounding box center [646, 277] width 426 height 34
click at [834, 292] on icon "button" at bounding box center [834, 285] width 19 height 19
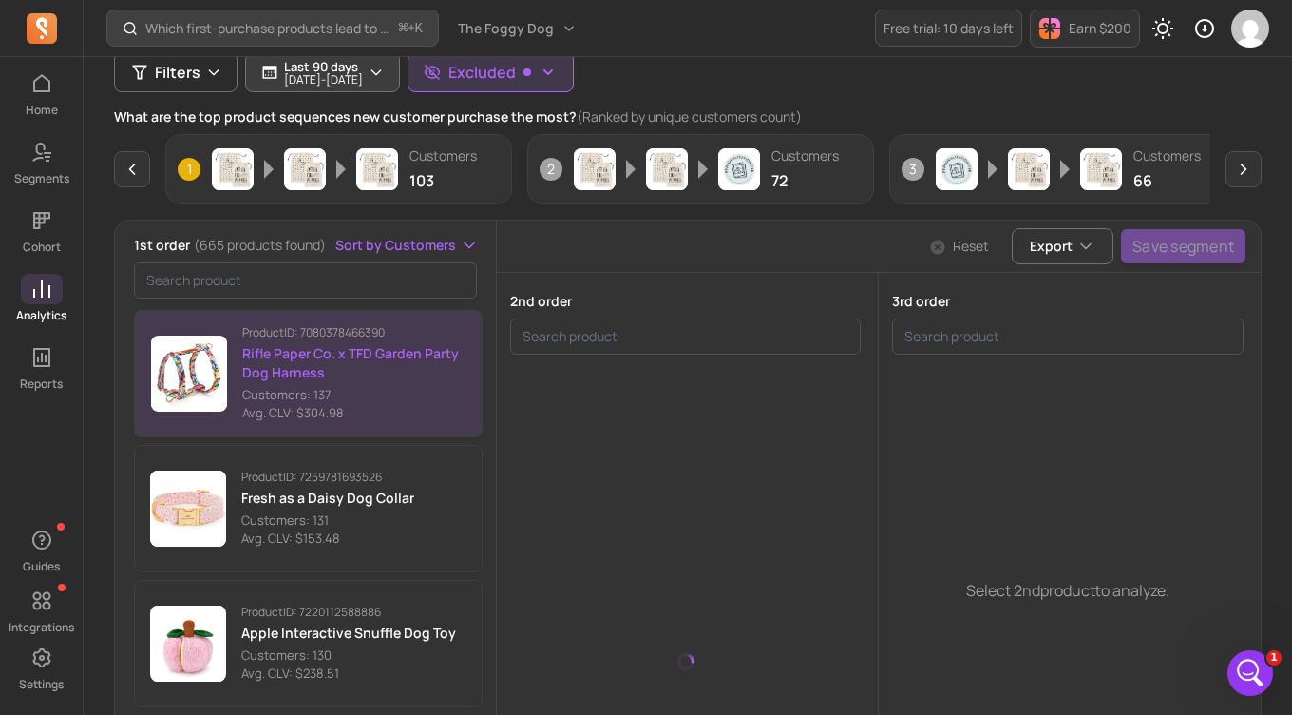
click at [363, 61] on p "Last 90 days" at bounding box center [323, 66] width 79 height 15
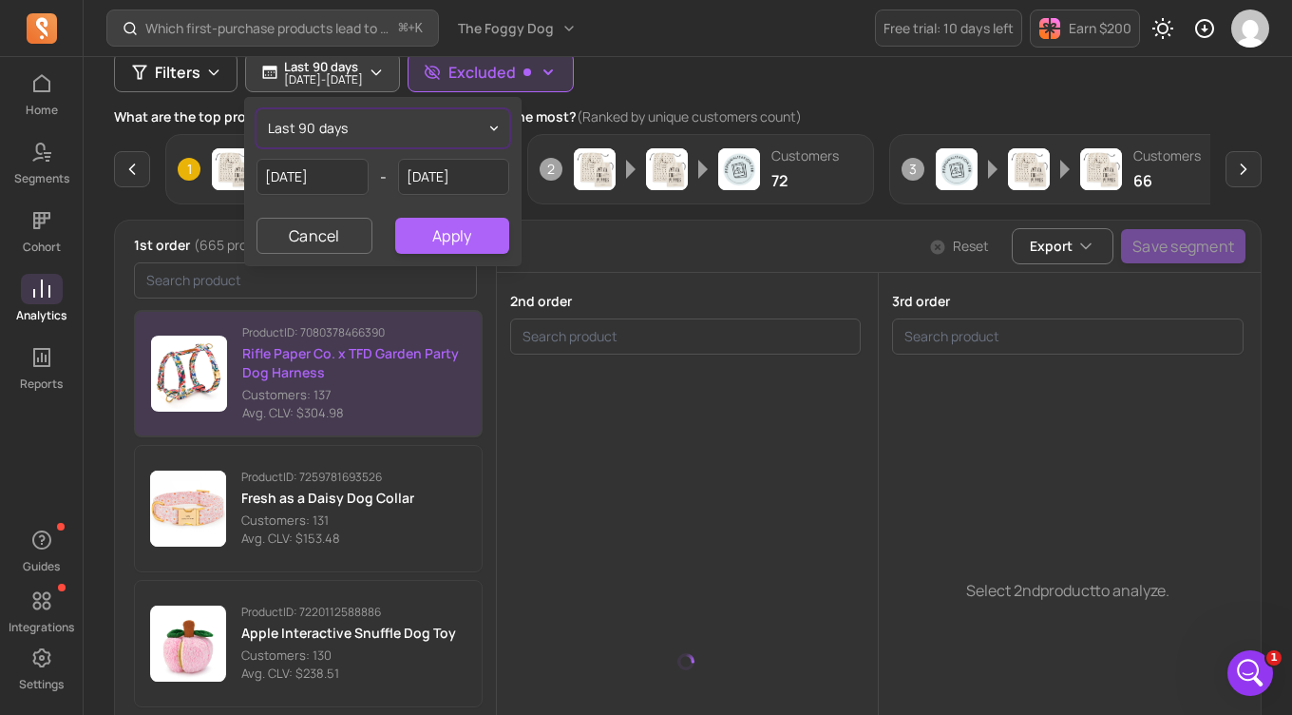
click at [405, 121] on button "last 90 days" at bounding box center [383, 128] width 253 height 38
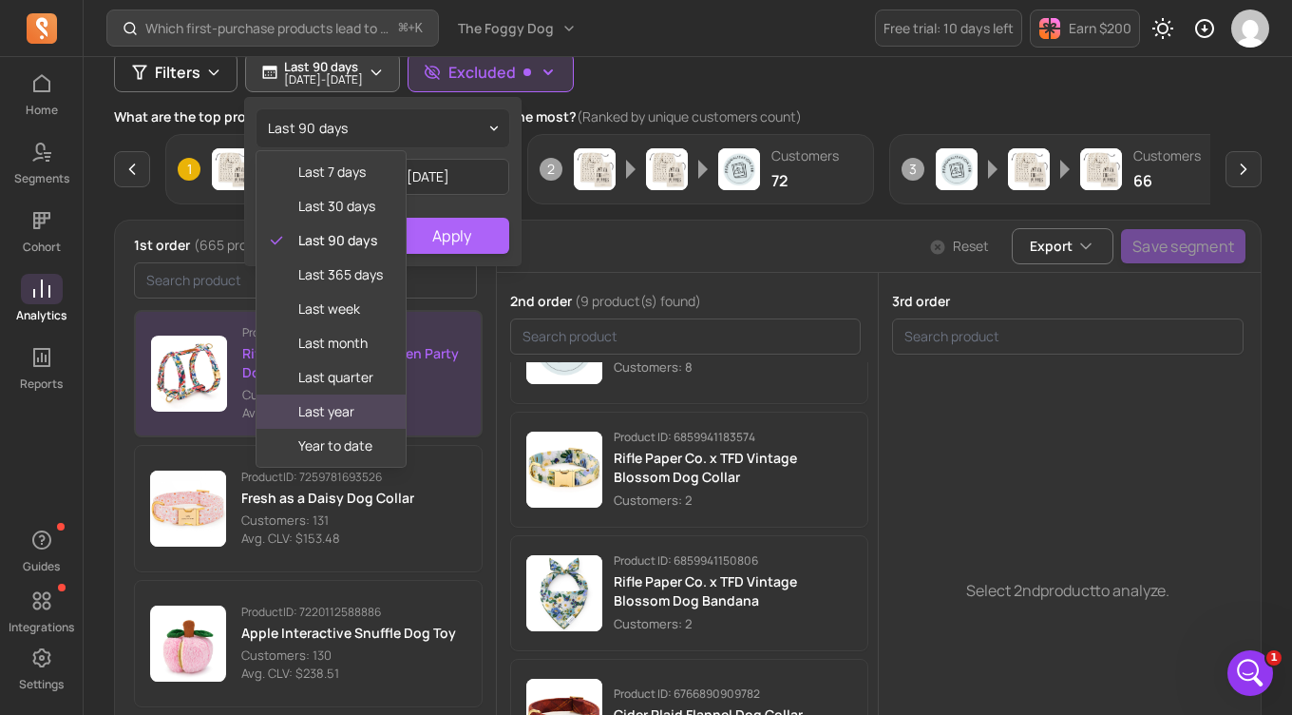
click at [330, 411] on span "last year" at bounding box center [340, 411] width 85 height 19
type input "[DATE]"
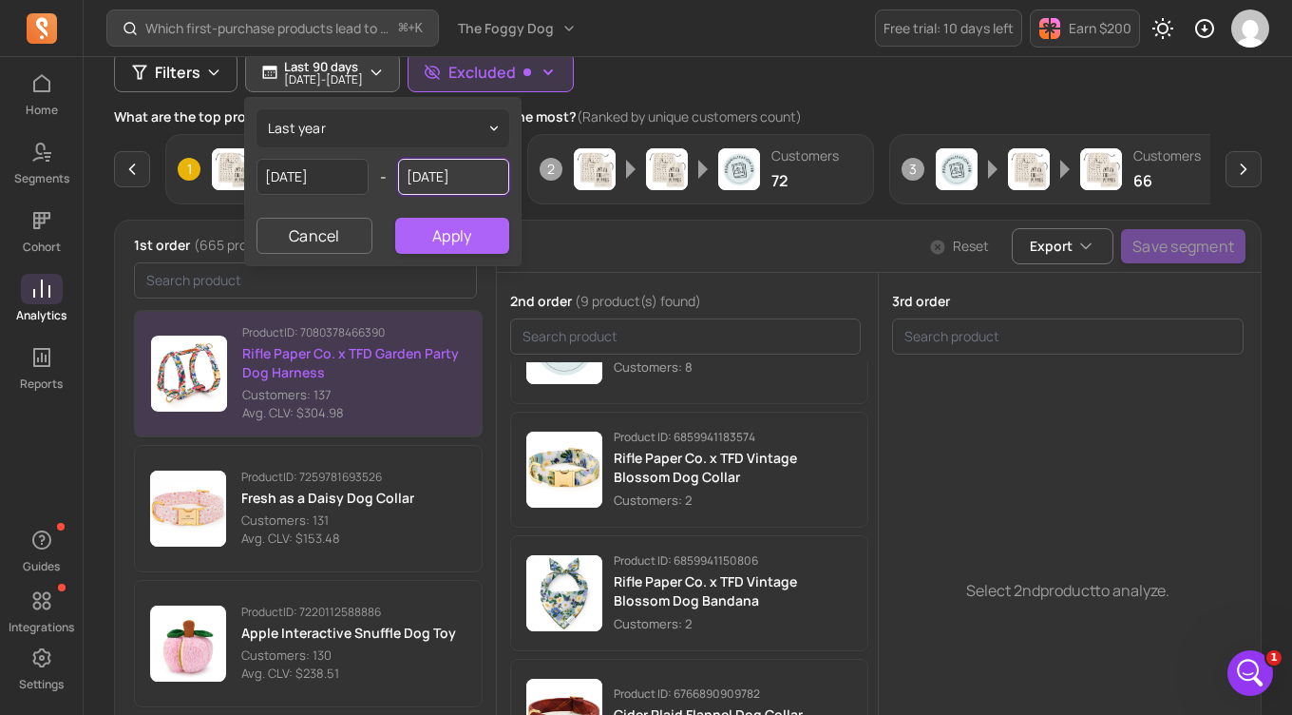
click at [430, 180] on input "[DATE]" at bounding box center [454, 177] width 112 height 36
select select "2024"
select select "December"
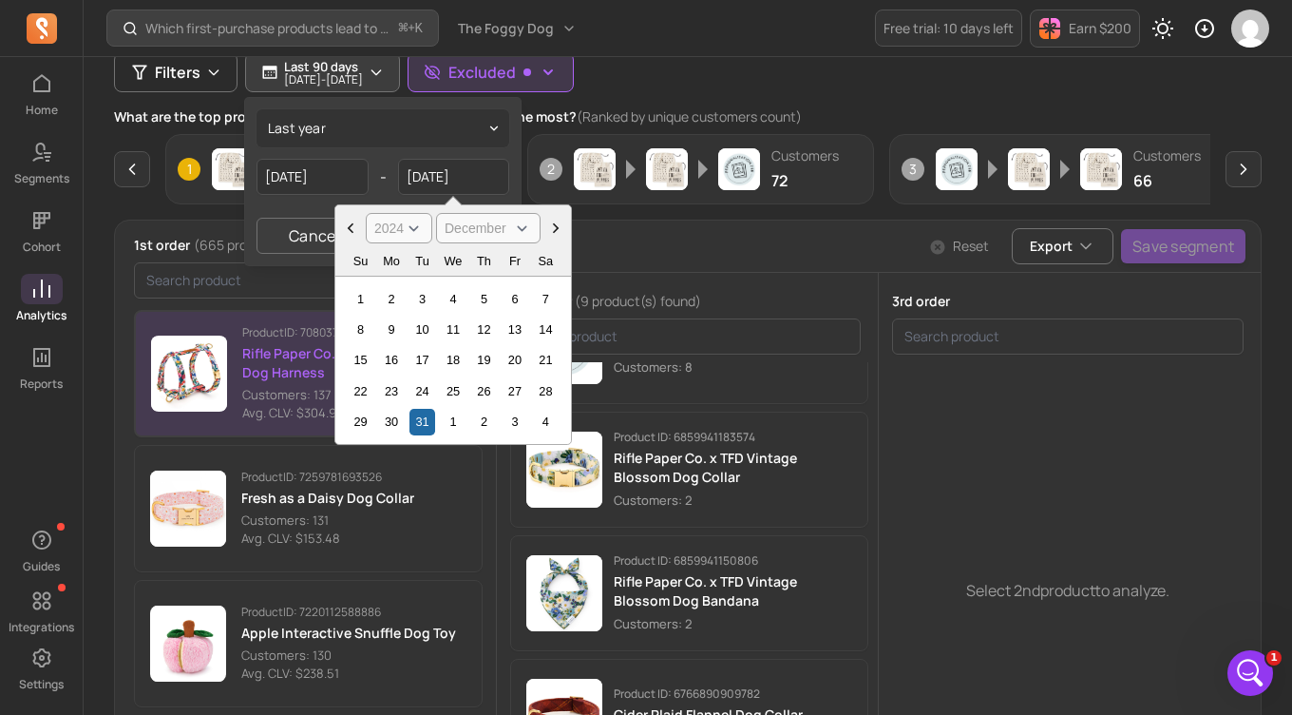
click at [558, 231] on icon "Choose Date" at bounding box center [555, 228] width 19 height 19
select select "2025"
click at [558, 231] on icon "Choose Date" at bounding box center [555, 228] width 19 height 19
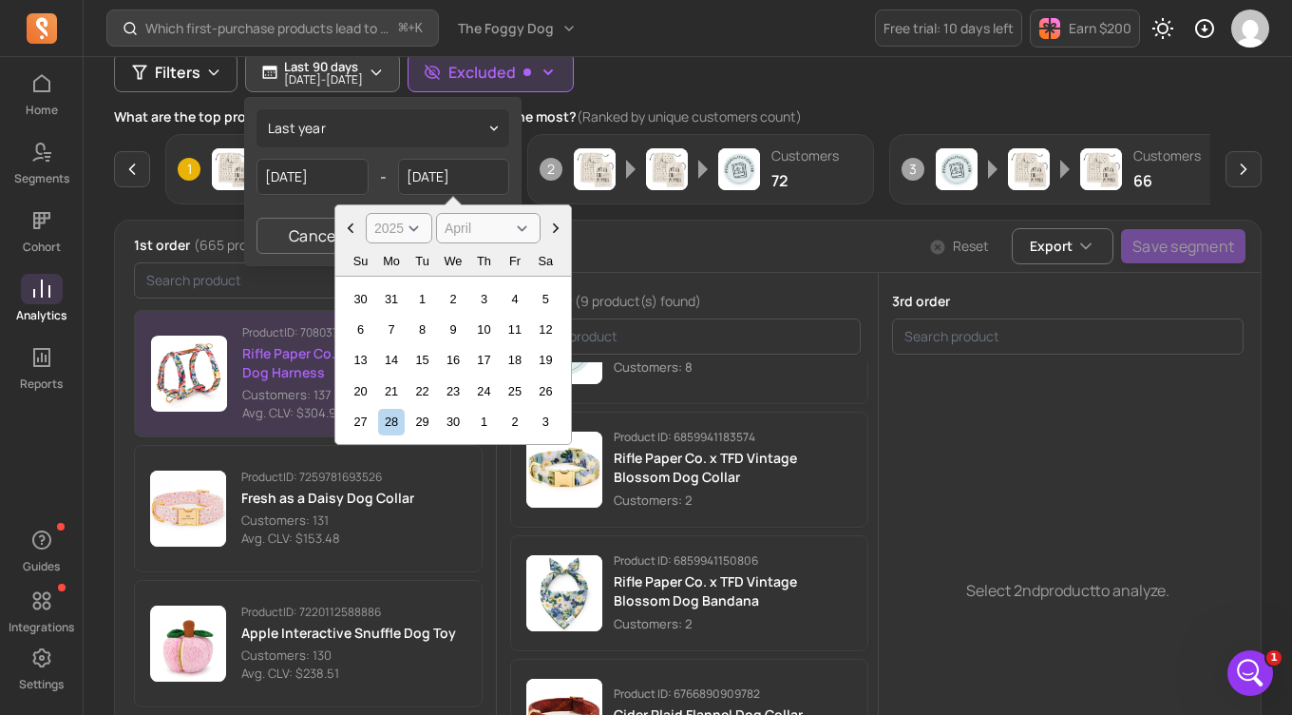
click at [558, 231] on icon "Choose Date" at bounding box center [555, 228] width 19 height 19
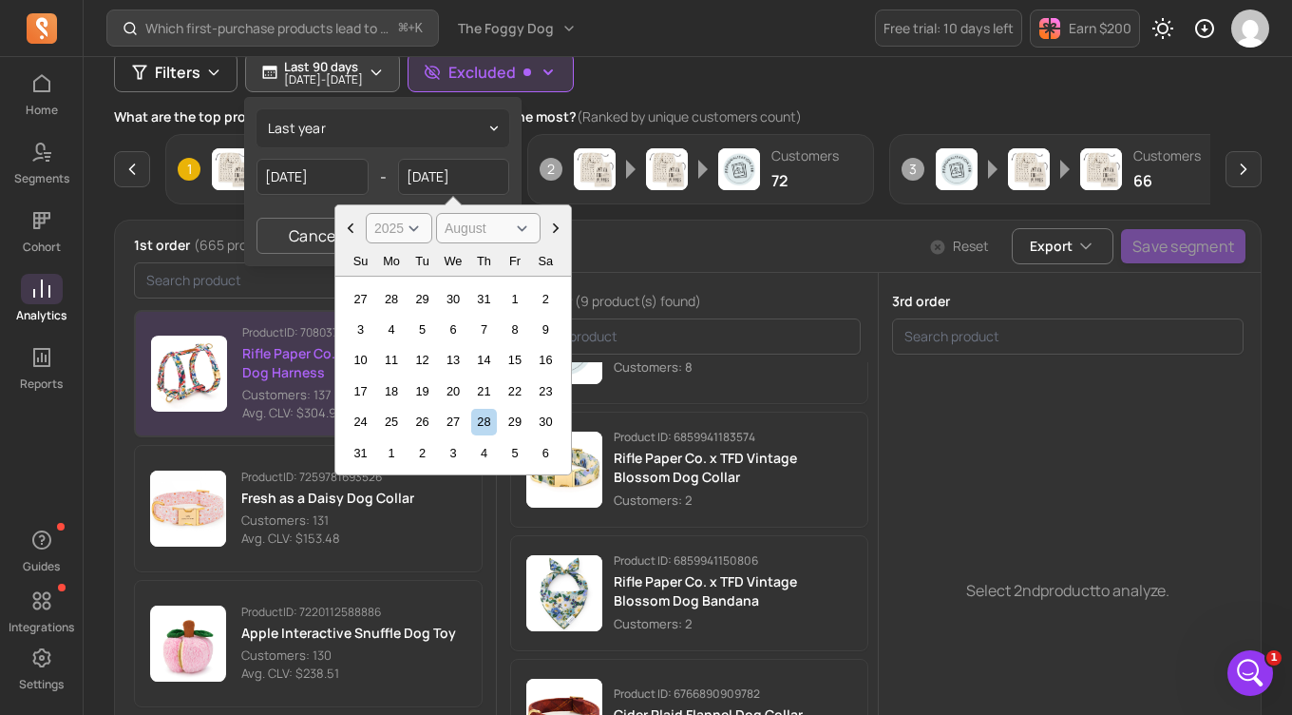
click at [558, 231] on icon "Choose Date" at bounding box center [555, 228] width 19 height 19
select select "September"
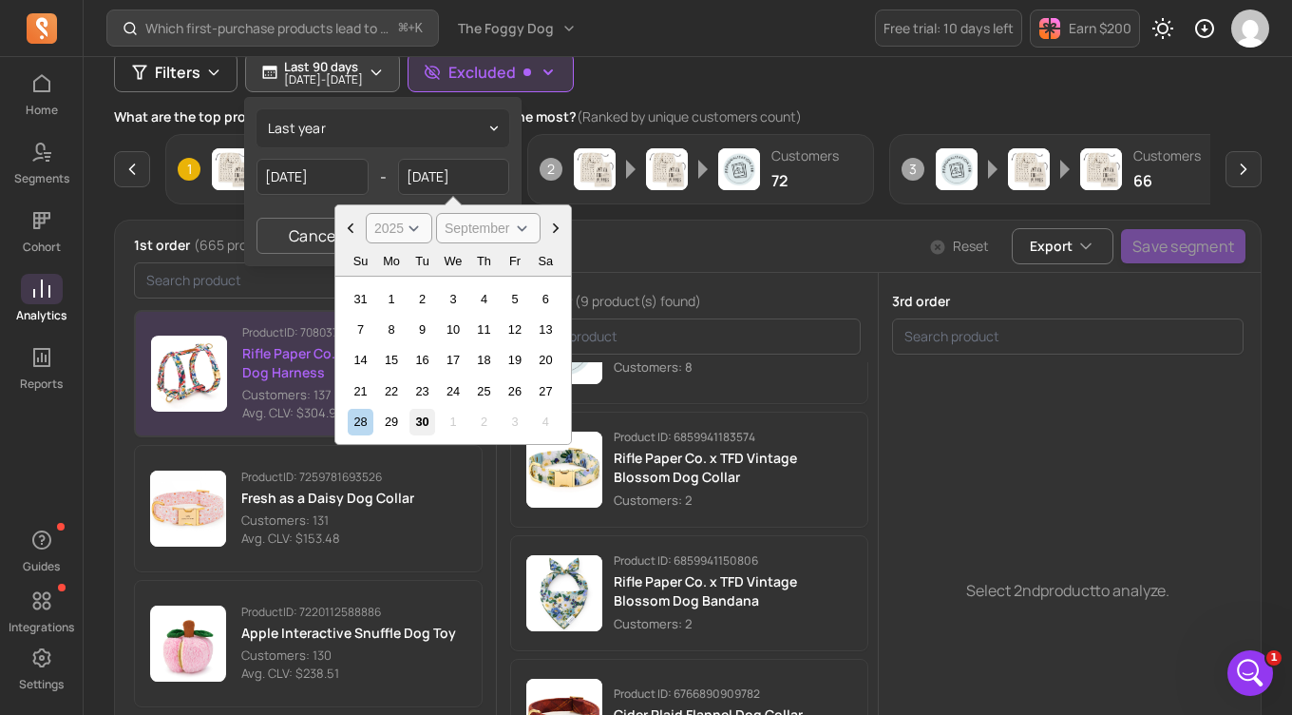
click at [419, 418] on div "30" at bounding box center [423, 422] width 26 height 26
type input "[DATE]"
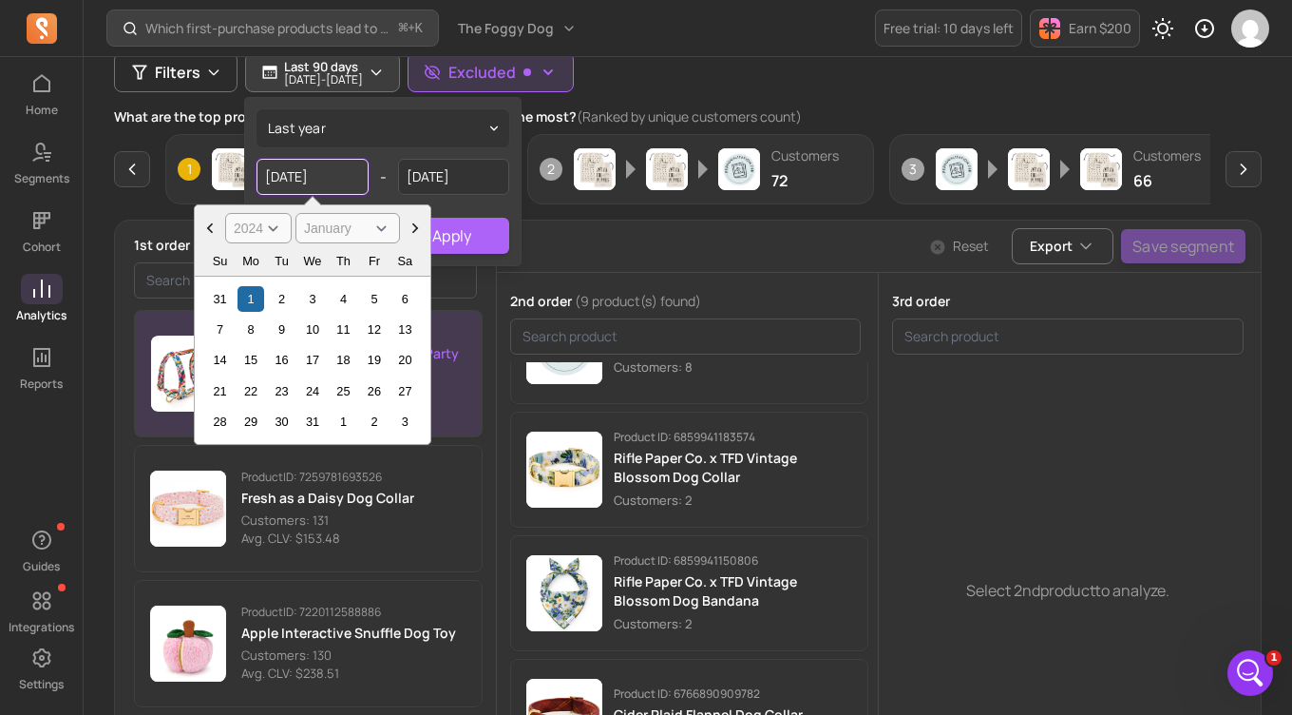
click at [287, 179] on input "[DATE]" at bounding box center [313, 177] width 112 height 36
click at [203, 228] on icon "Choose Date" at bounding box center [210, 228] width 19 height 19
select select "2023"
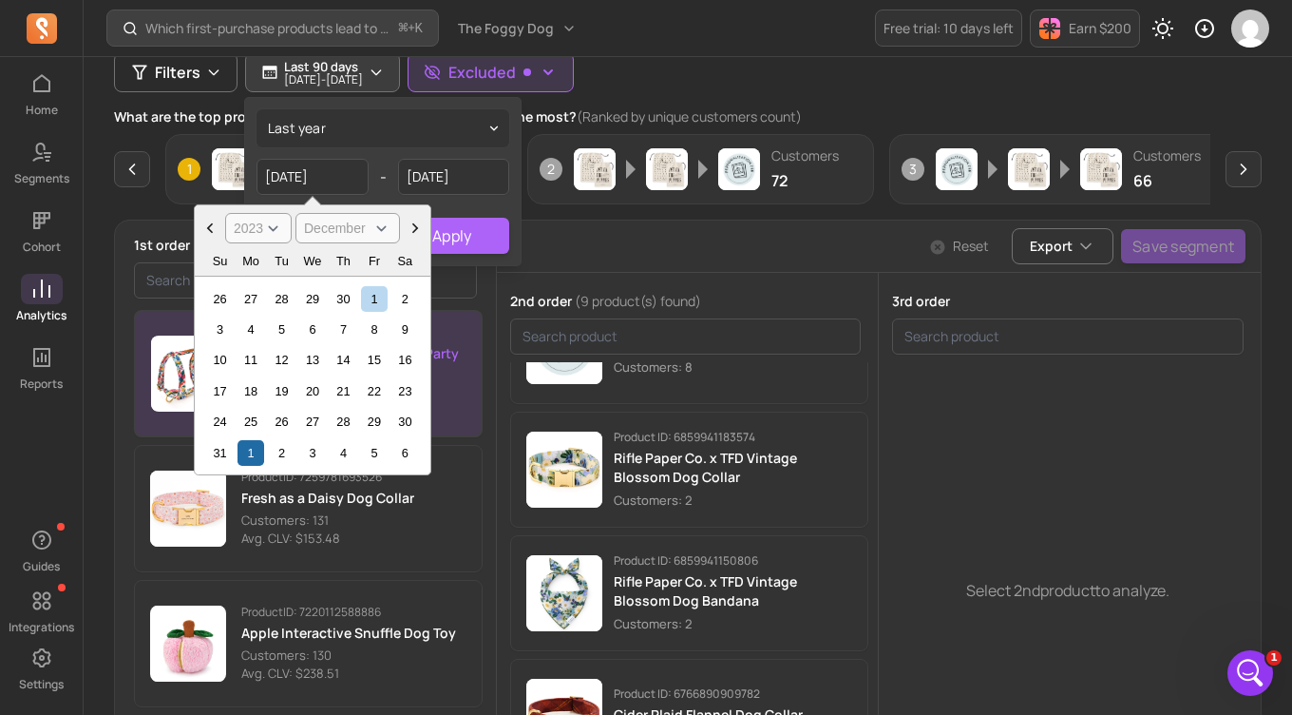
click at [203, 228] on icon "Choose Date" at bounding box center [210, 228] width 19 height 19
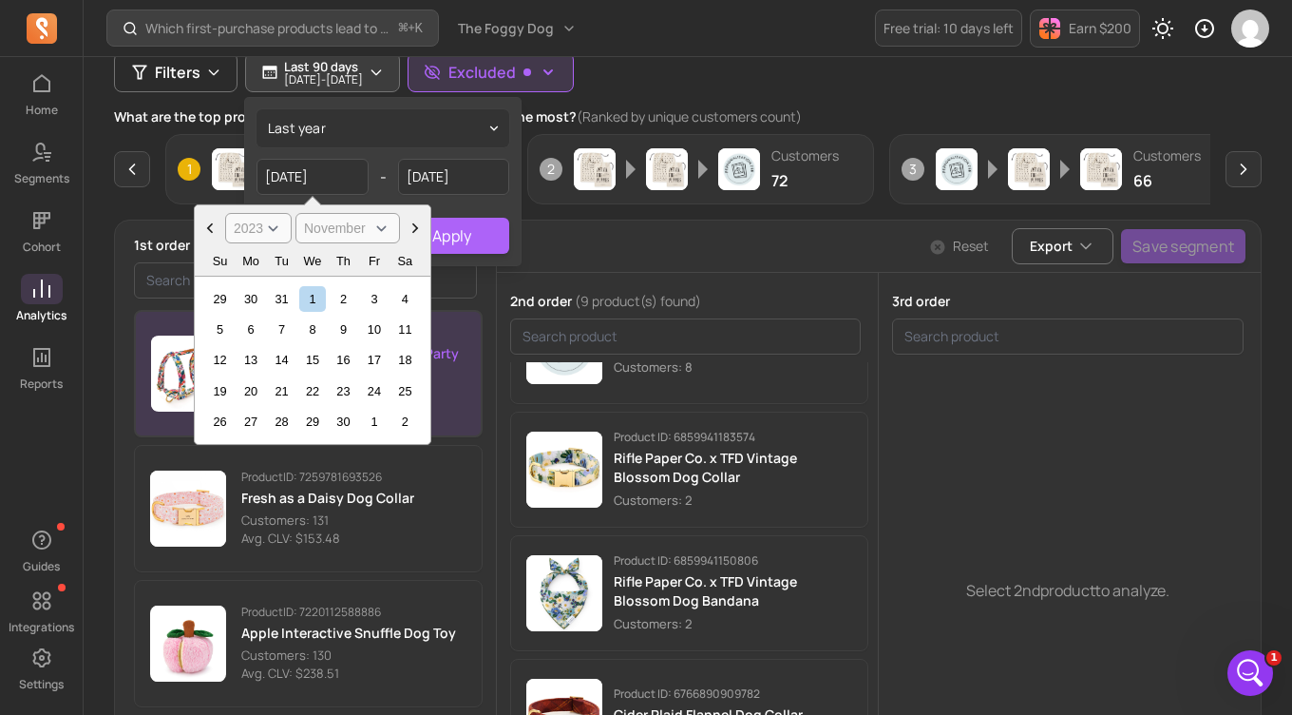
click at [203, 228] on icon "Choose Date" at bounding box center [210, 228] width 19 height 19
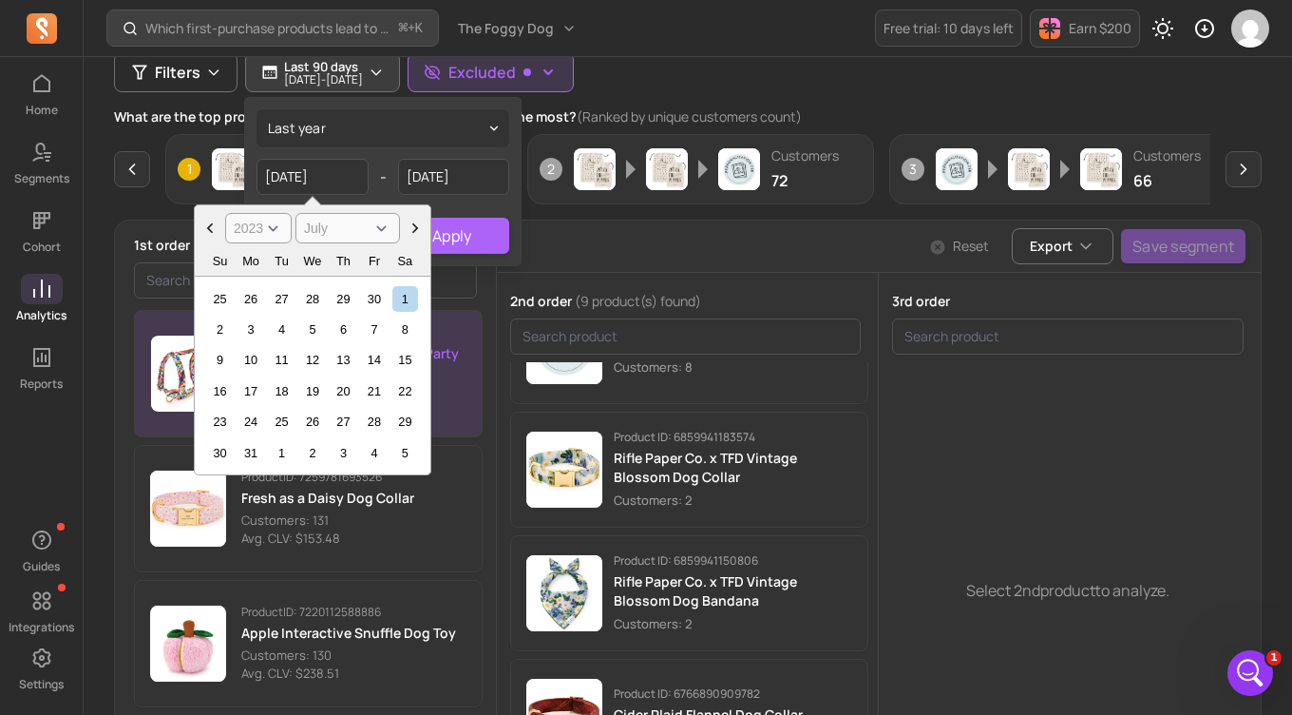
click at [203, 228] on icon "Choose Date" at bounding box center [210, 228] width 19 height 19
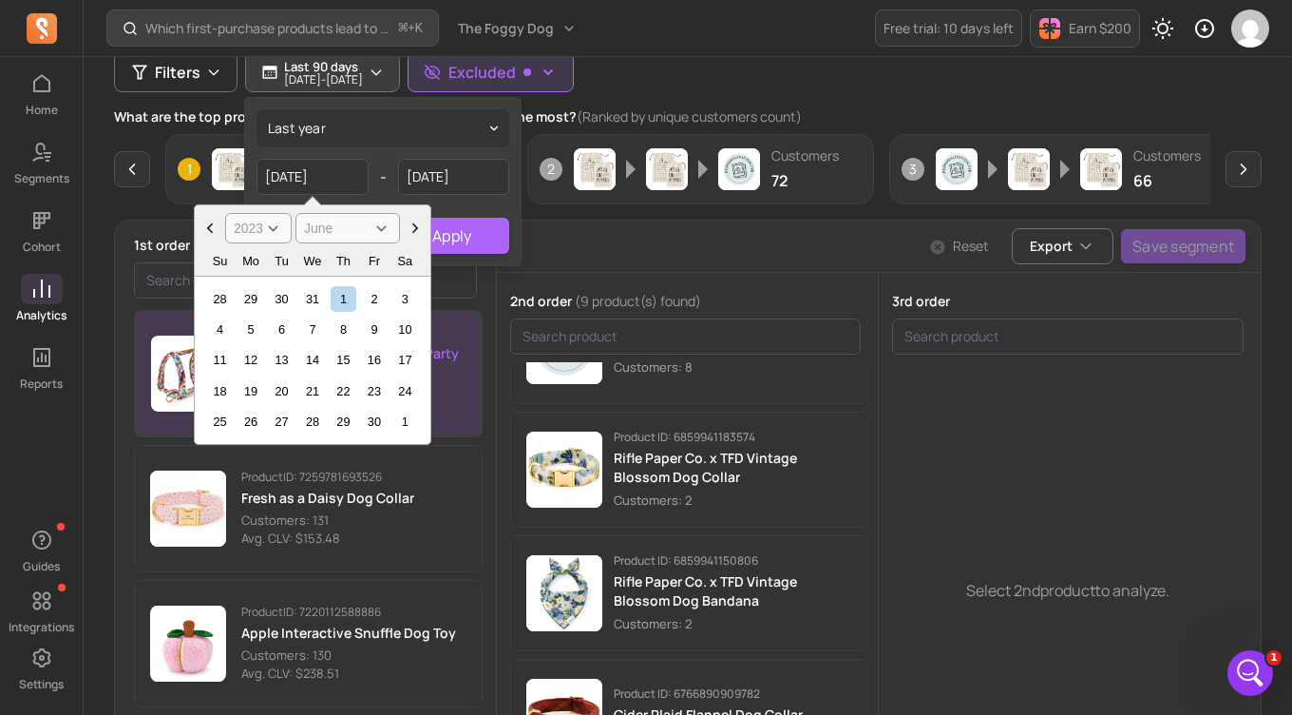
click at [203, 228] on icon "Choose Date" at bounding box center [210, 228] width 19 height 19
click at [415, 233] on icon "Choose Date" at bounding box center [415, 228] width 19 height 19
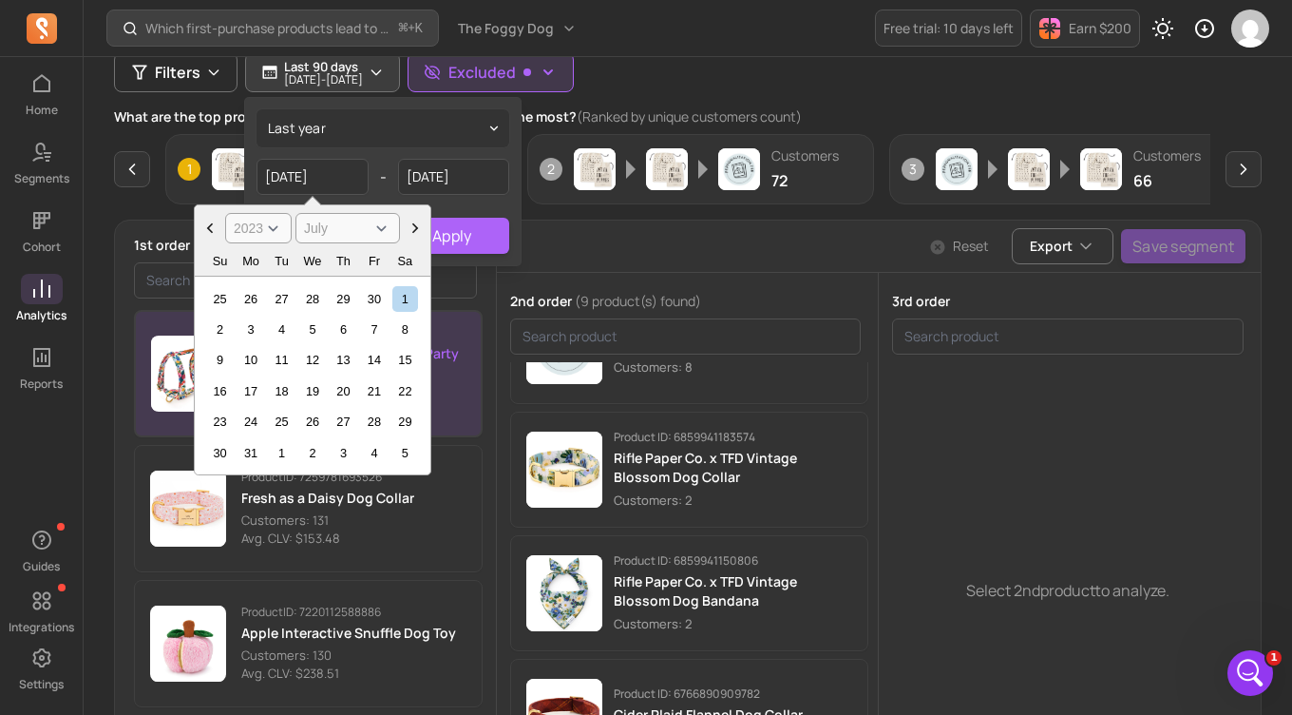
click at [415, 233] on icon "Choose Date" at bounding box center [415, 228] width 19 height 19
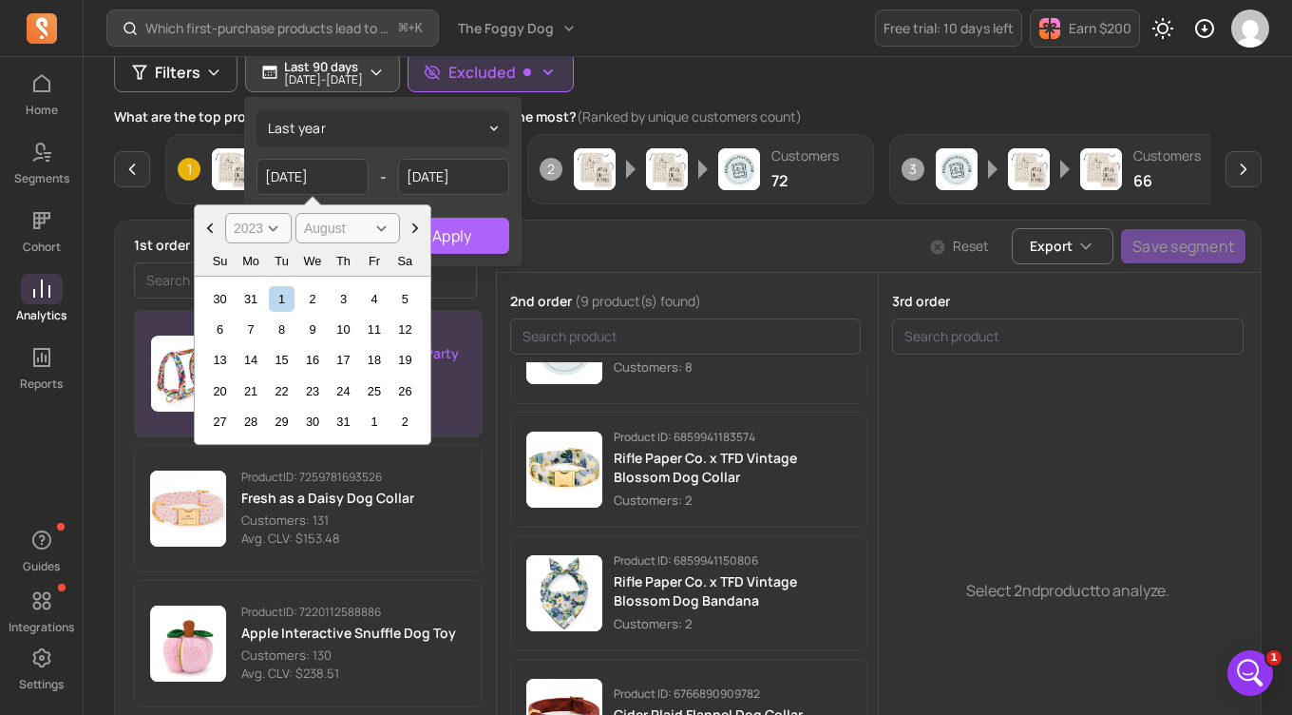
click at [415, 233] on icon "Choose Date" at bounding box center [415, 228] width 19 height 19
select select "December"
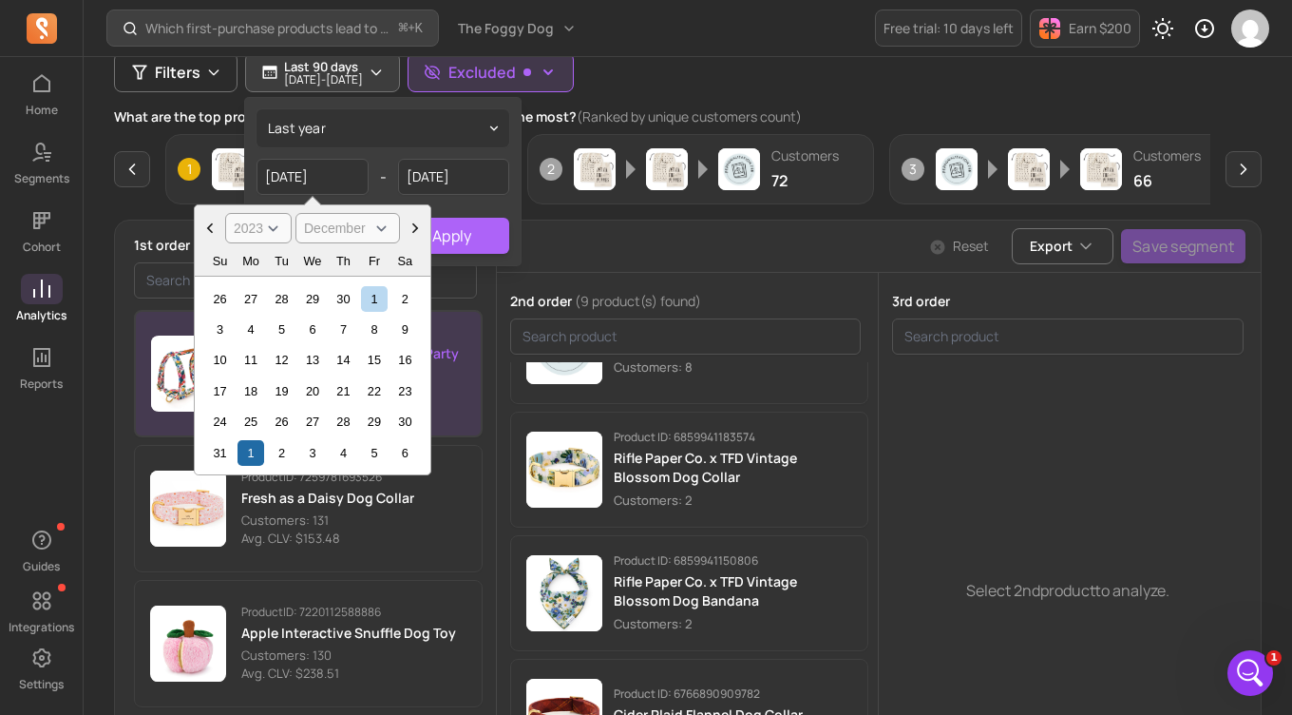
click at [415, 233] on icon "Choose Date" at bounding box center [415, 228] width 19 height 19
select select "2024"
select select "January"
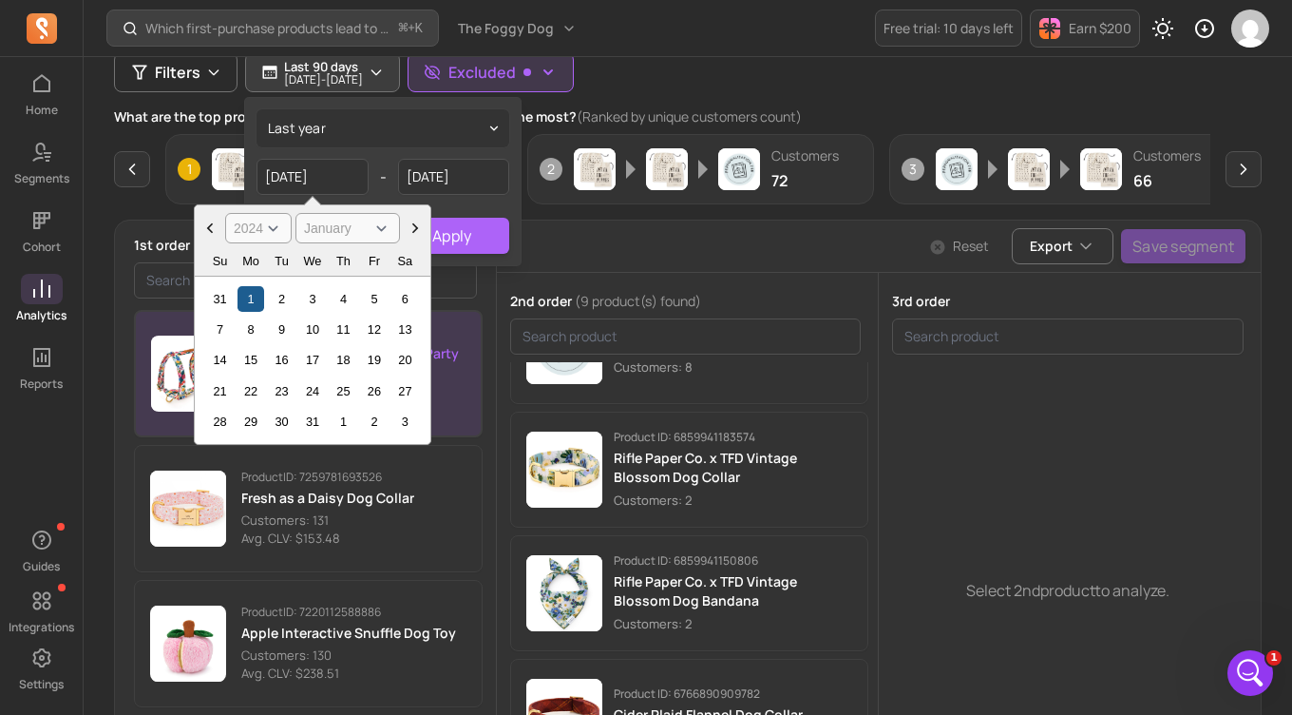
click at [249, 294] on div "1" at bounding box center [251, 299] width 26 height 26
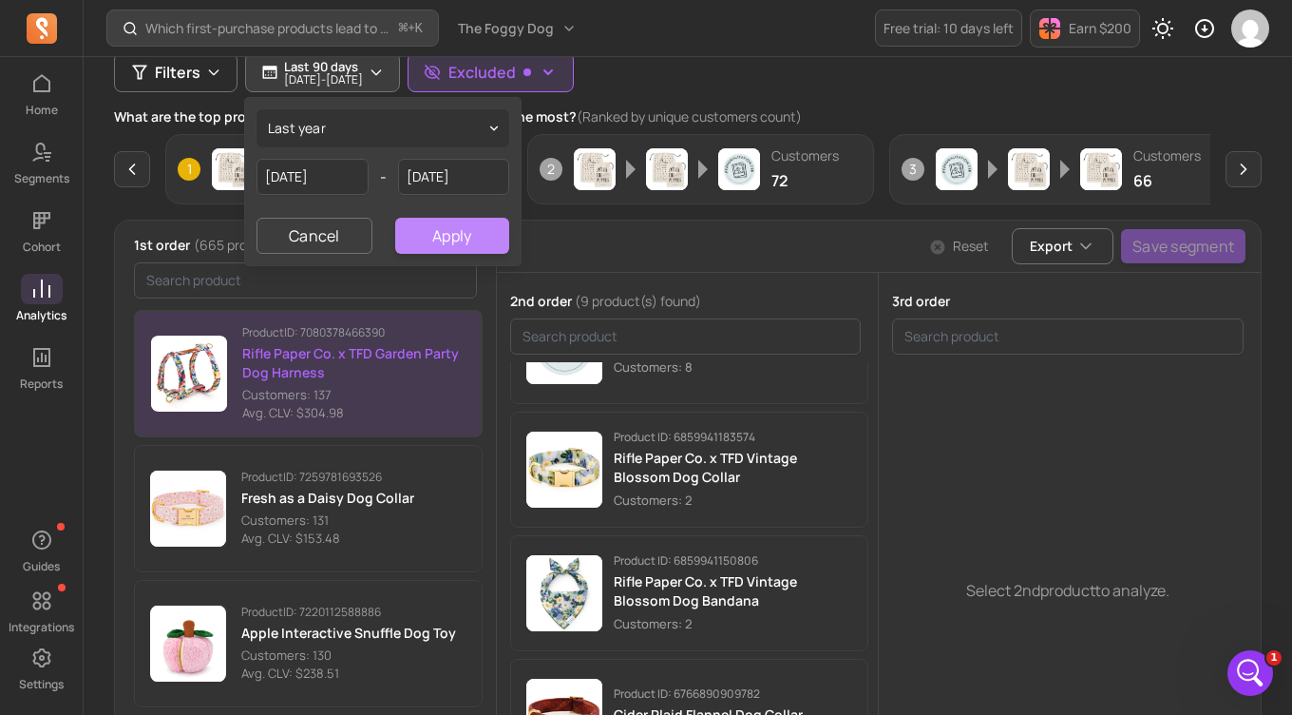
click at [427, 241] on button "Apply" at bounding box center [452, 236] width 114 height 36
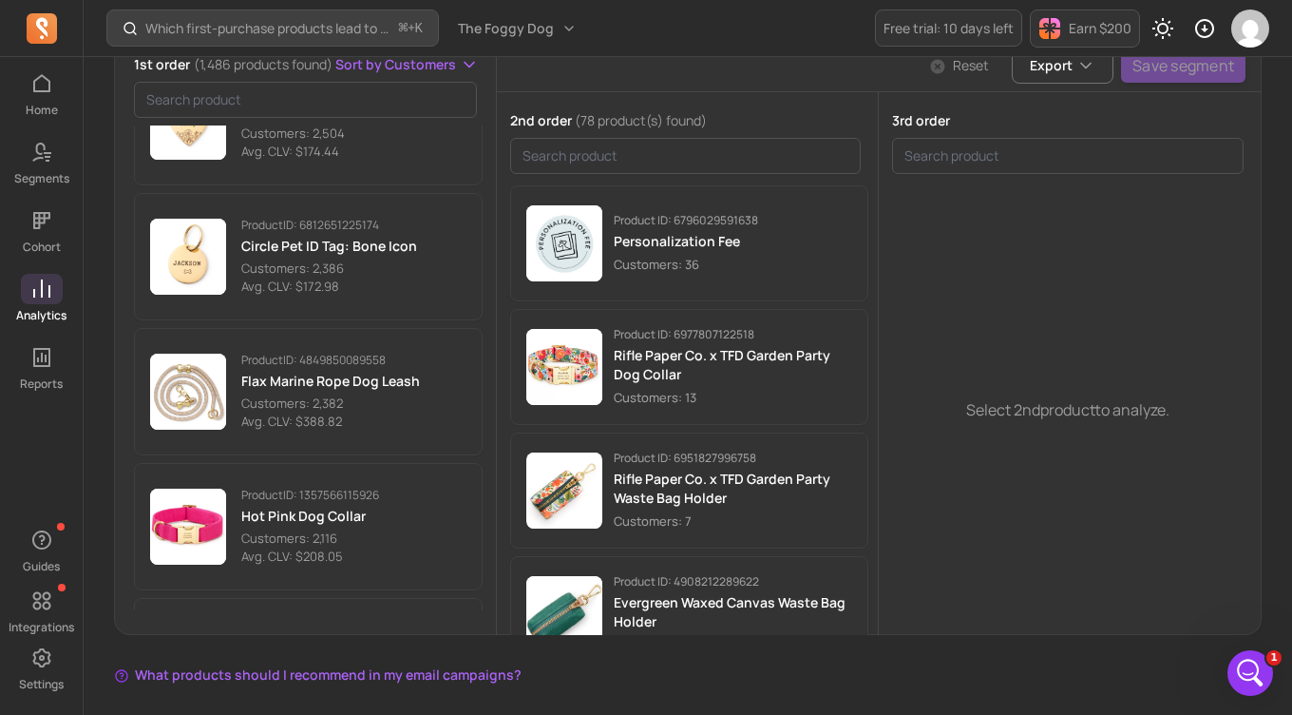
scroll to position [1559, 0]
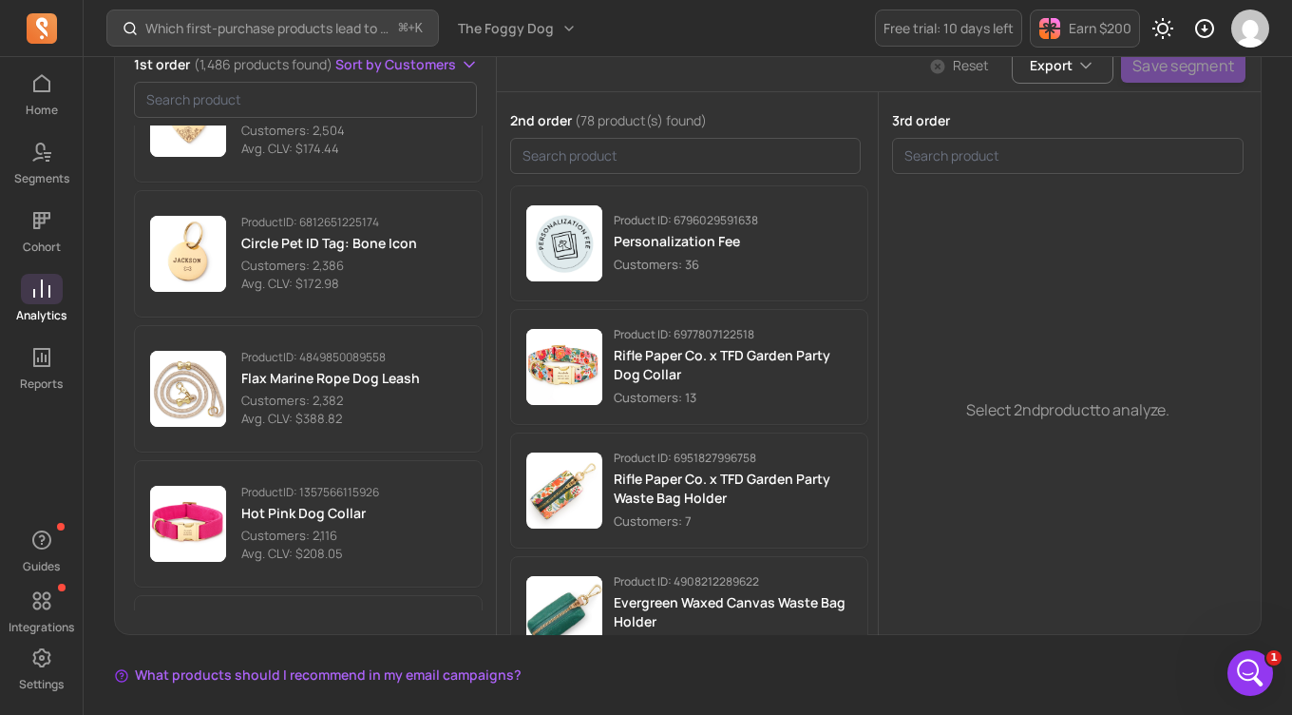
click at [425, 338] on button "Product ID: 4849850089558 Flax Marine Rope Dog Leash Customers: 2,382 Avg. CLV:…" at bounding box center [308, 388] width 349 height 127
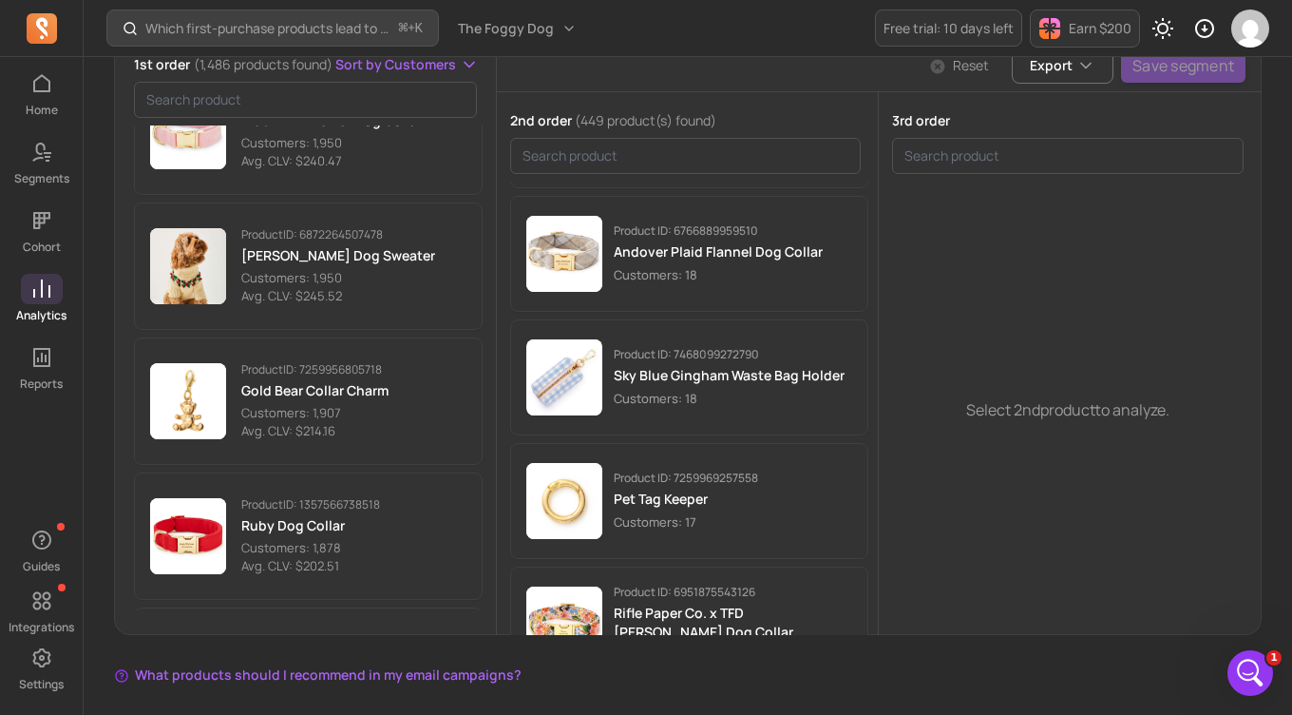
scroll to position [2235, 0]
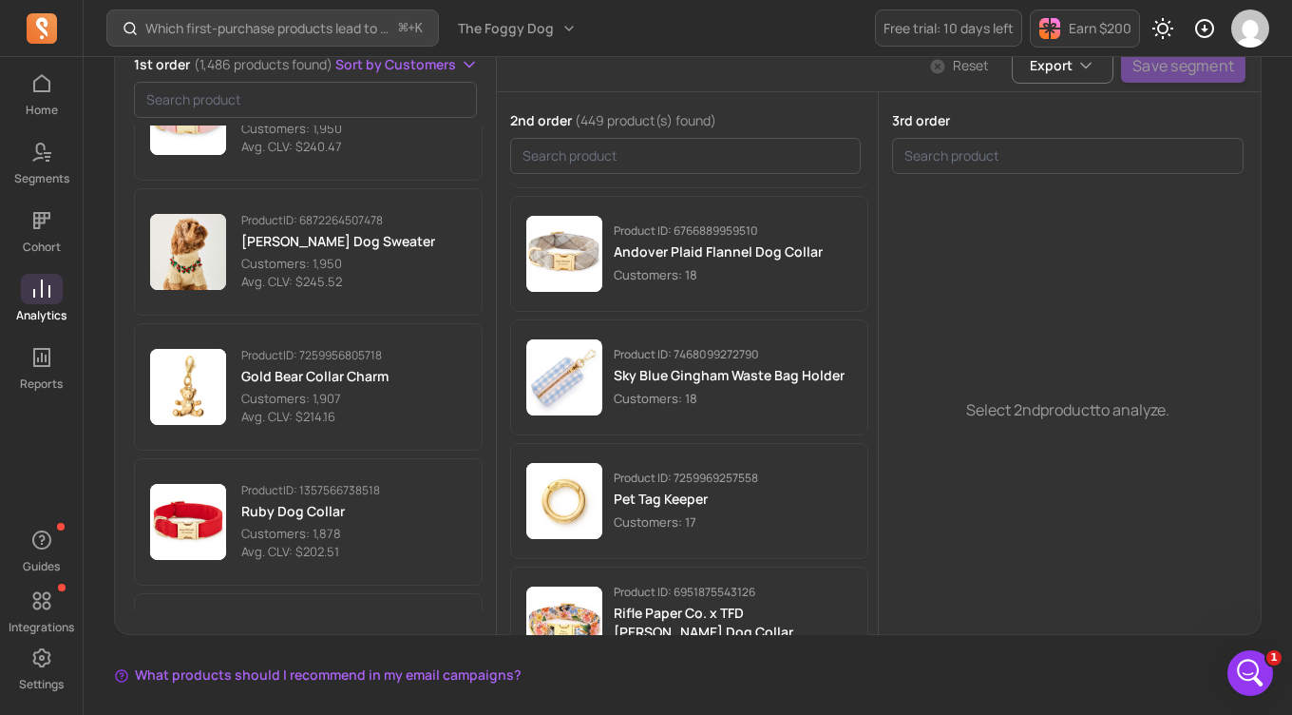
click at [460, 68] on button "Sort by Customers" at bounding box center [406, 64] width 143 height 19
click at [651, 47] on div "1st order (1,486 products found) Sort by Customers Customers Avg. CLV Product I…" at bounding box center [688, 337] width 1146 height 594
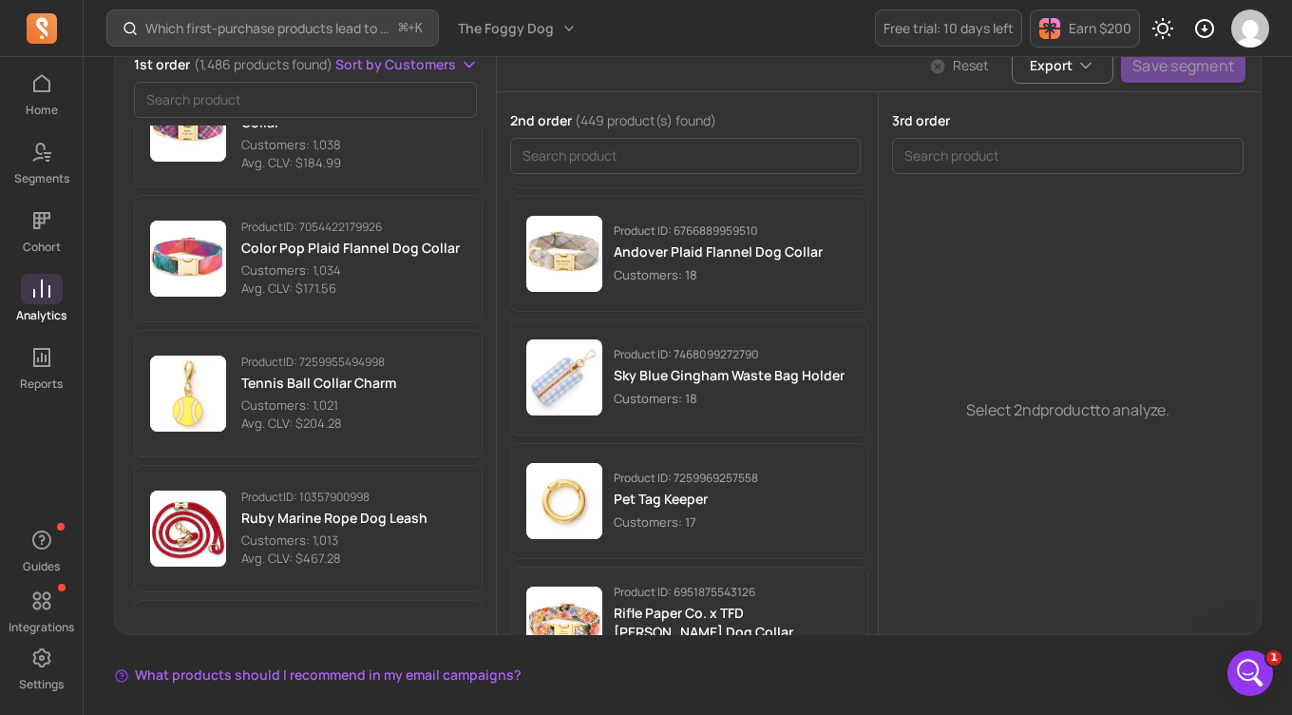
scroll to position [8391, 0]
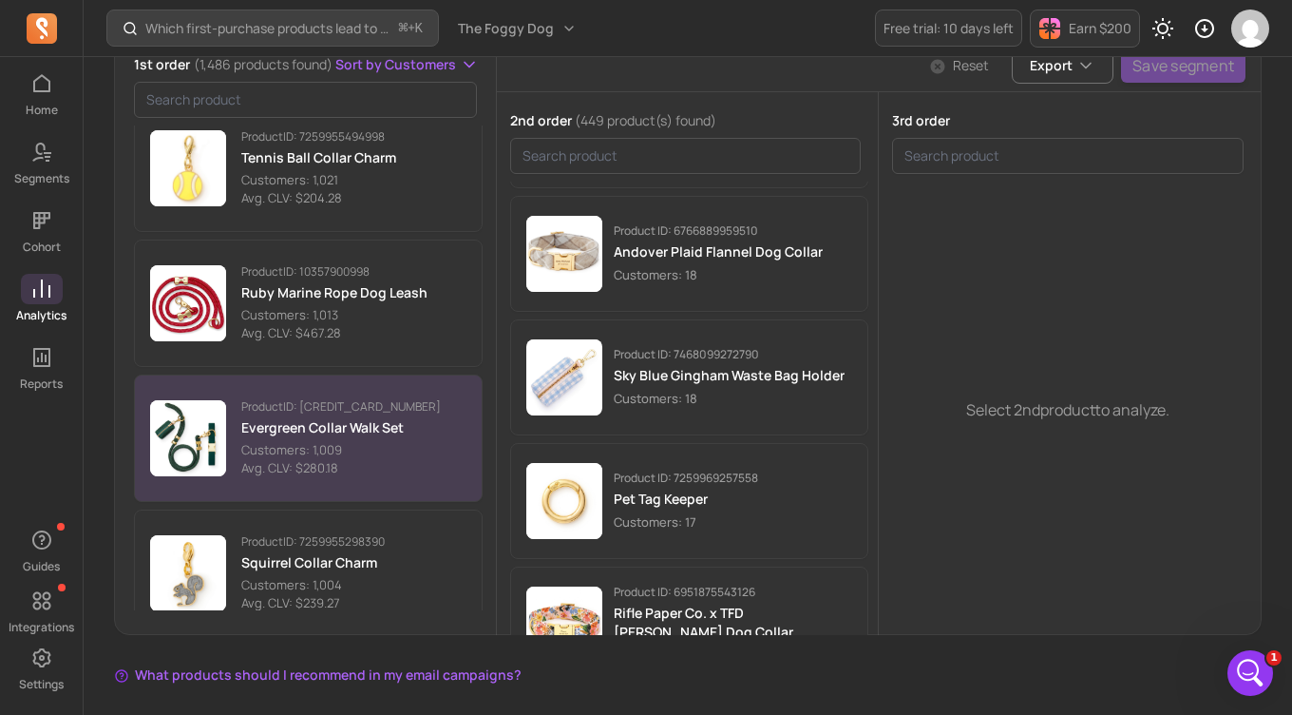
click at [298, 459] on p "Avg. CLV: $280.18" at bounding box center [341, 468] width 200 height 19
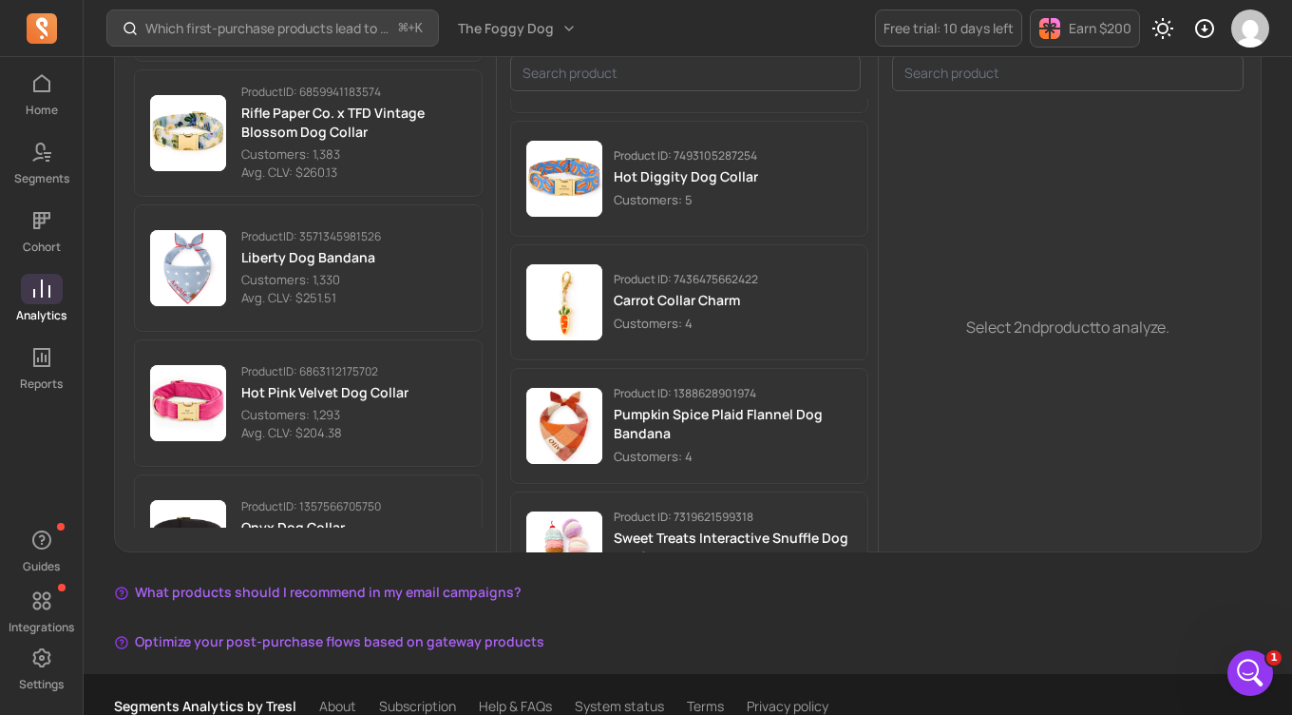
scroll to position [4152, 0]
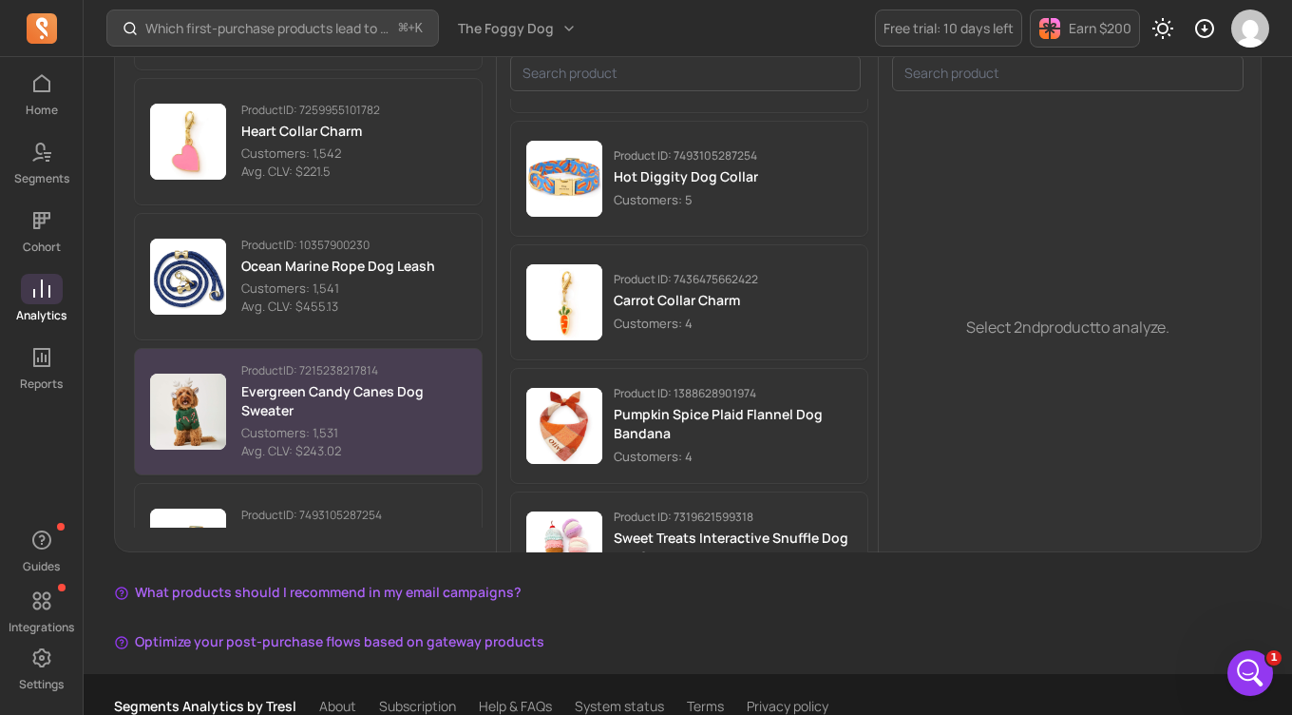
click at [380, 430] on p "Customers: 1,531" at bounding box center [353, 433] width 225 height 19
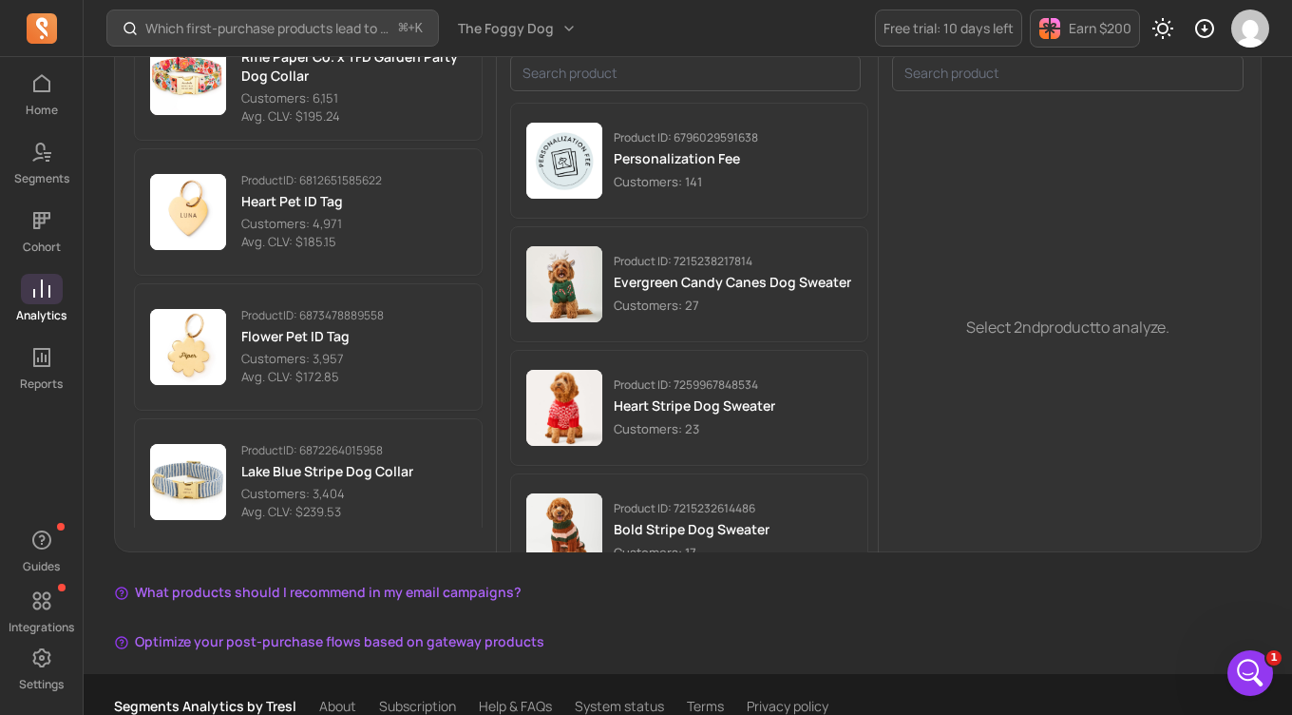
scroll to position [631, 0]
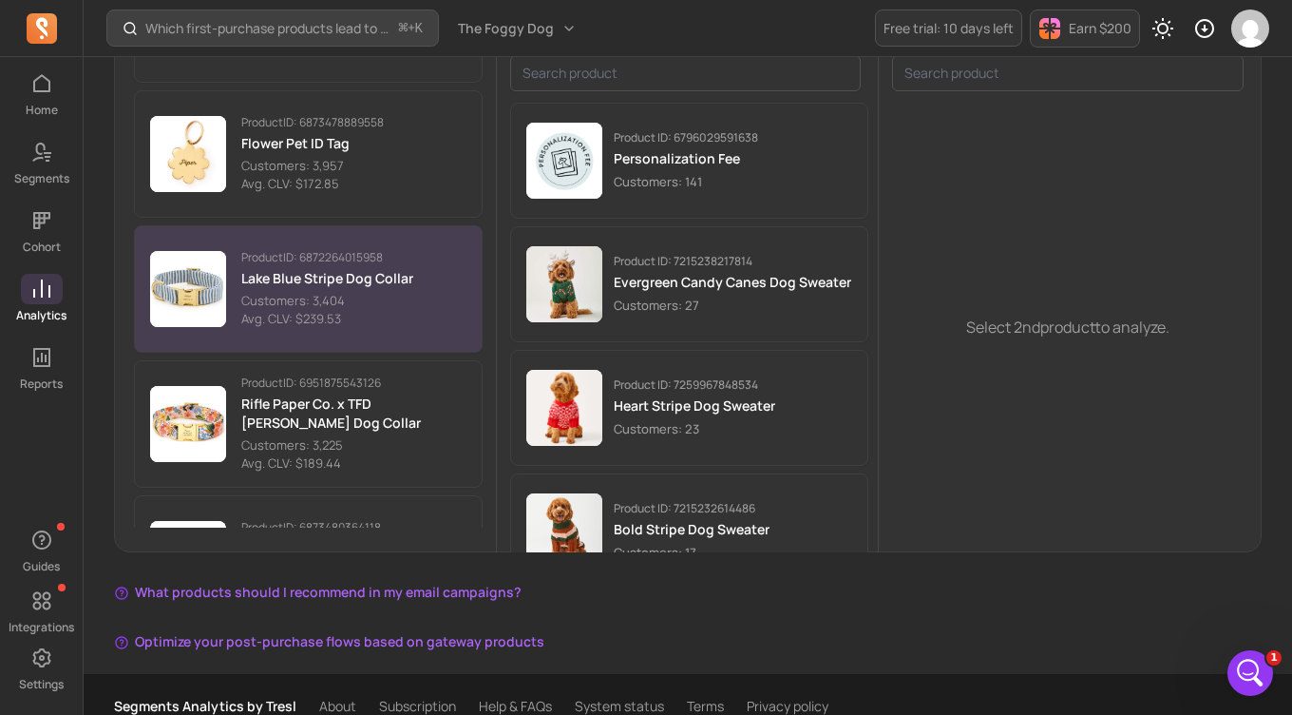
click at [369, 295] on p "Customers: 3,404" at bounding box center [327, 301] width 172 height 19
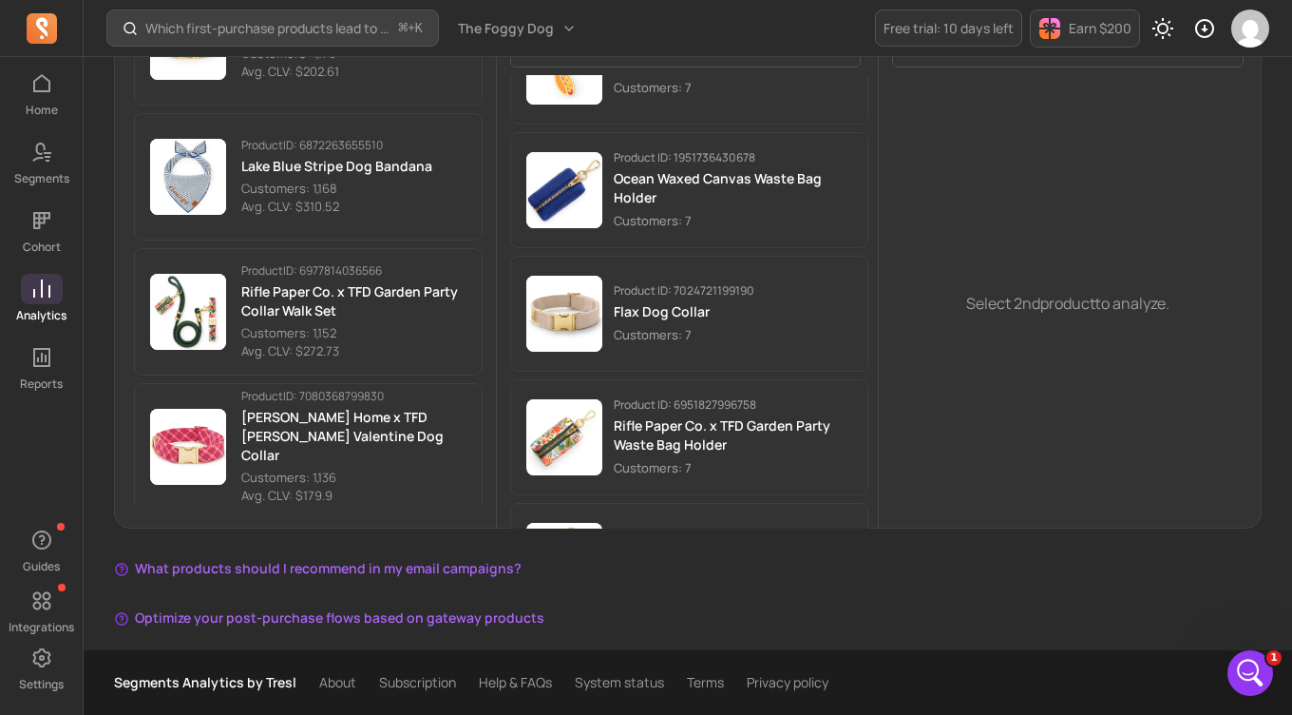
scroll to position [7061, 0]
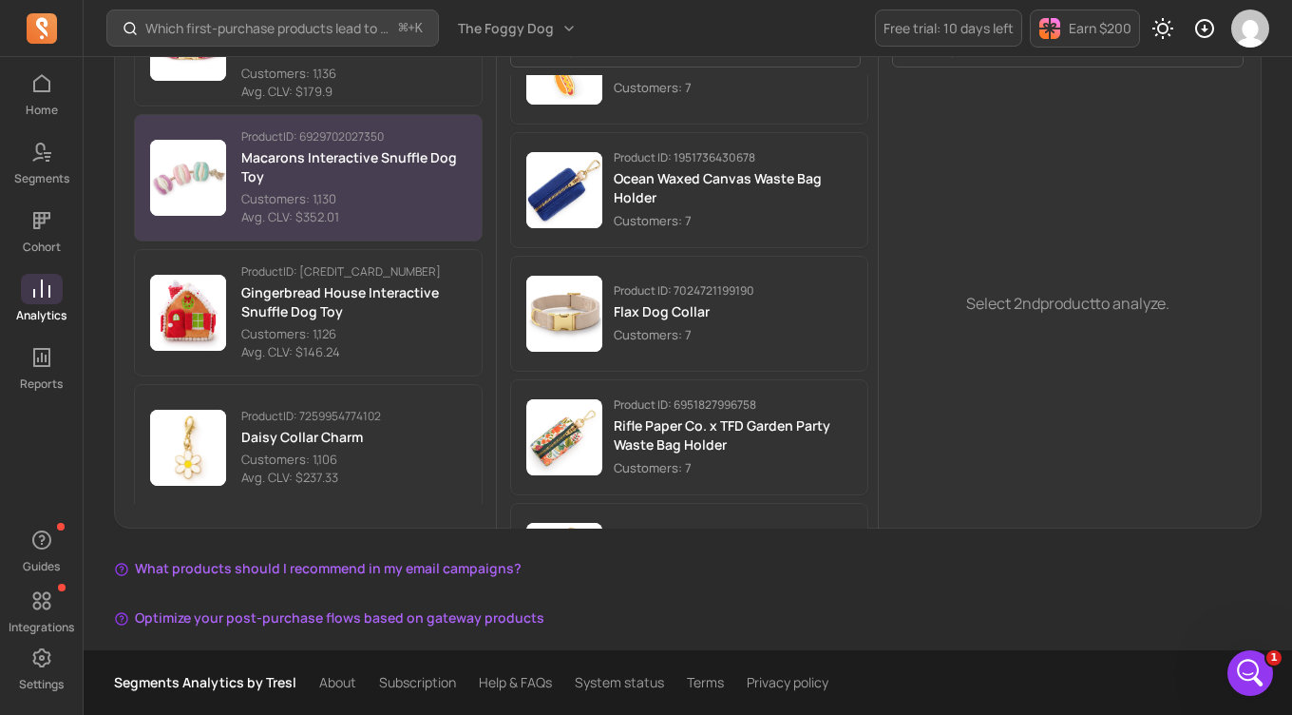
click at [351, 195] on p "Customers: 1,130" at bounding box center [353, 199] width 225 height 19
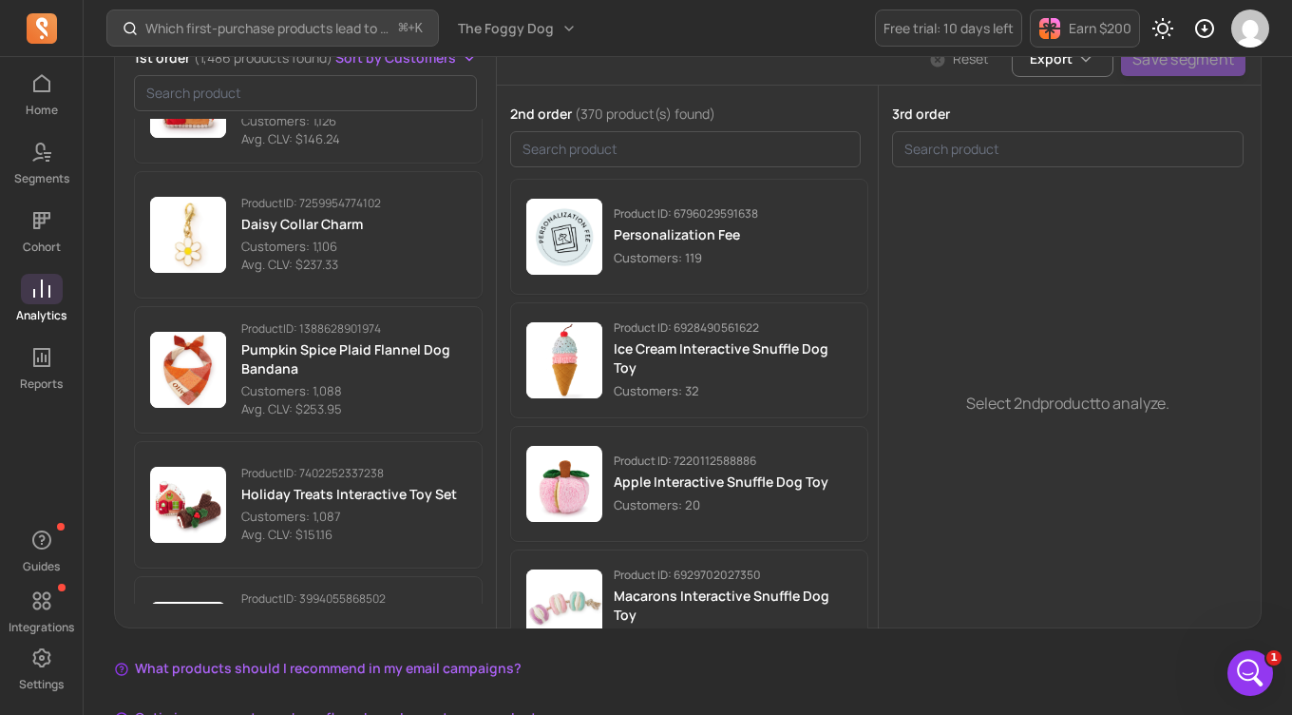
scroll to position [7578, 0]
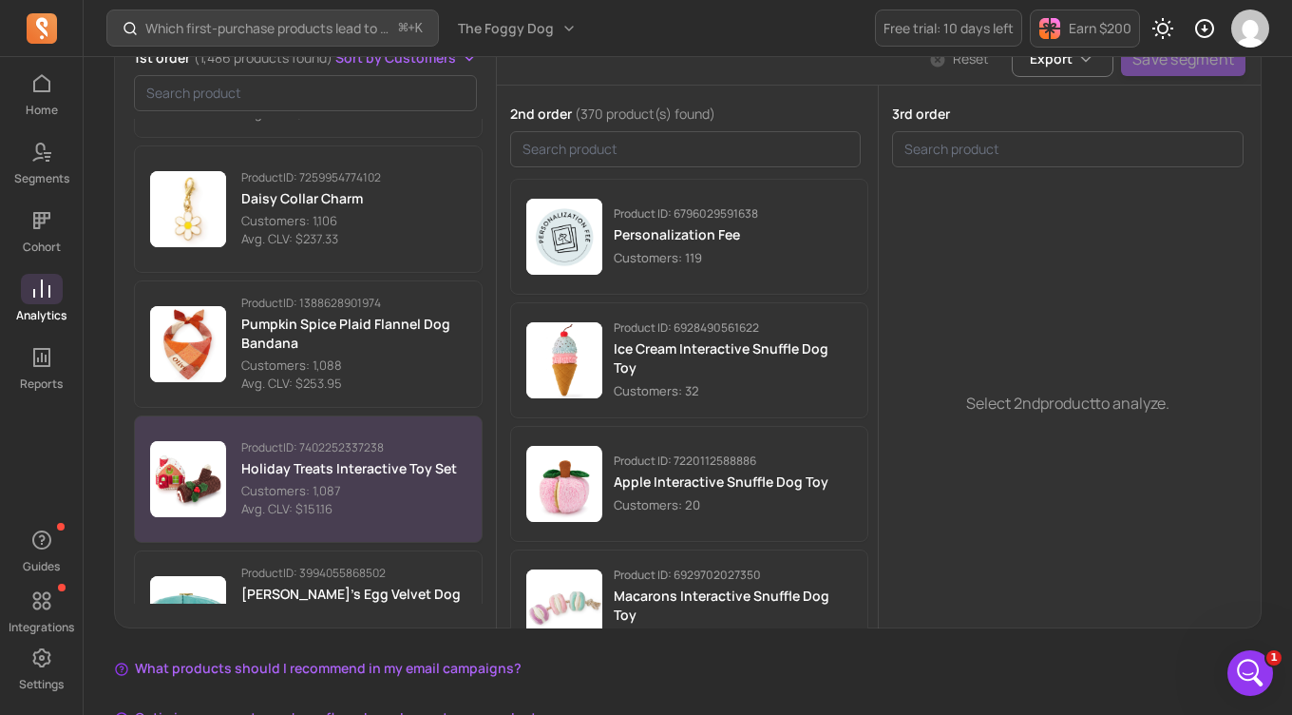
click at [342, 430] on button "Product ID: 7402252337238 Holiday Treats Interactive Toy Set Customers: 1,087 A…" at bounding box center [308, 478] width 349 height 127
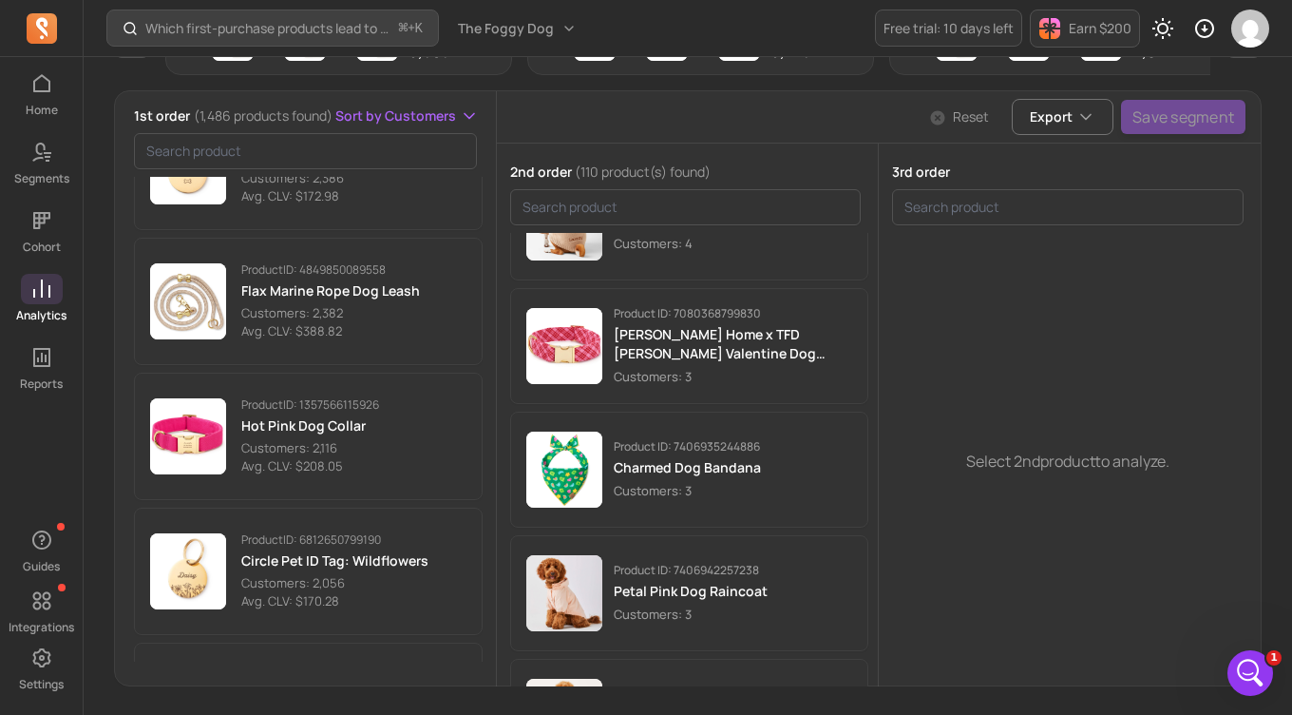
scroll to position [1715, 0]
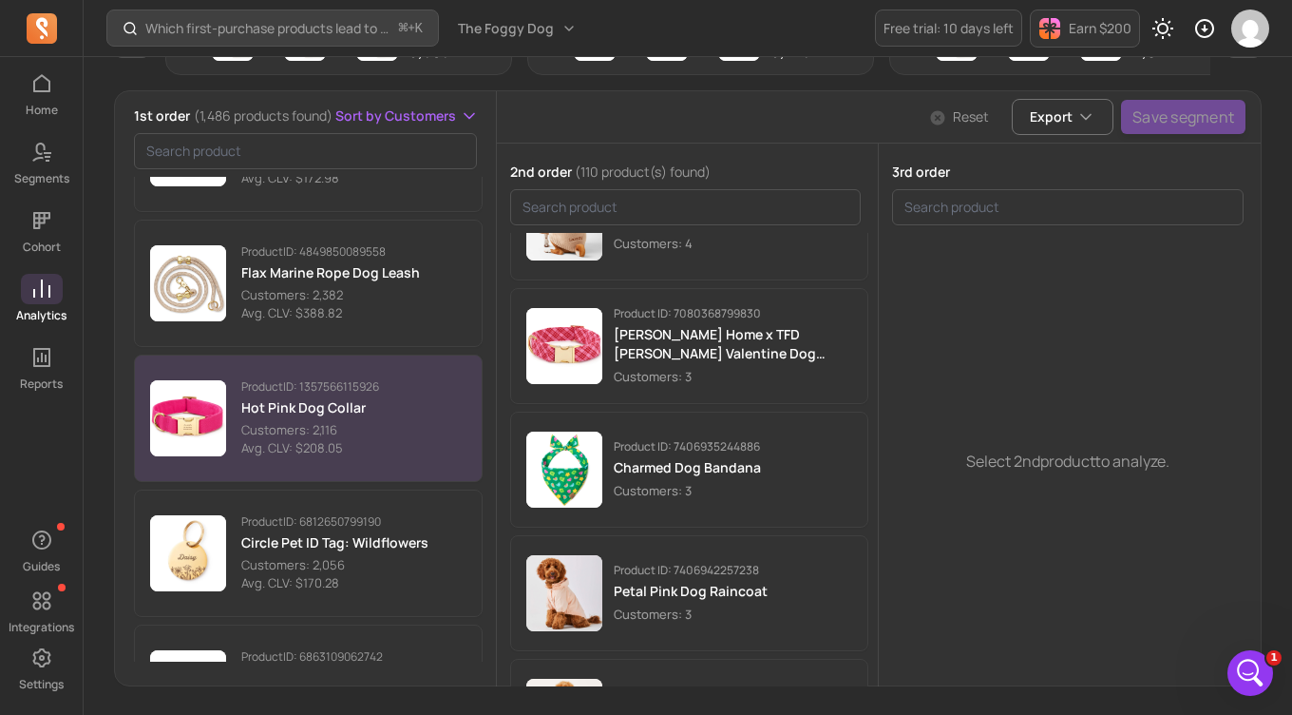
click at [362, 393] on p "Product ID: 1357566115926" at bounding box center [310, 386] width 138 height 15
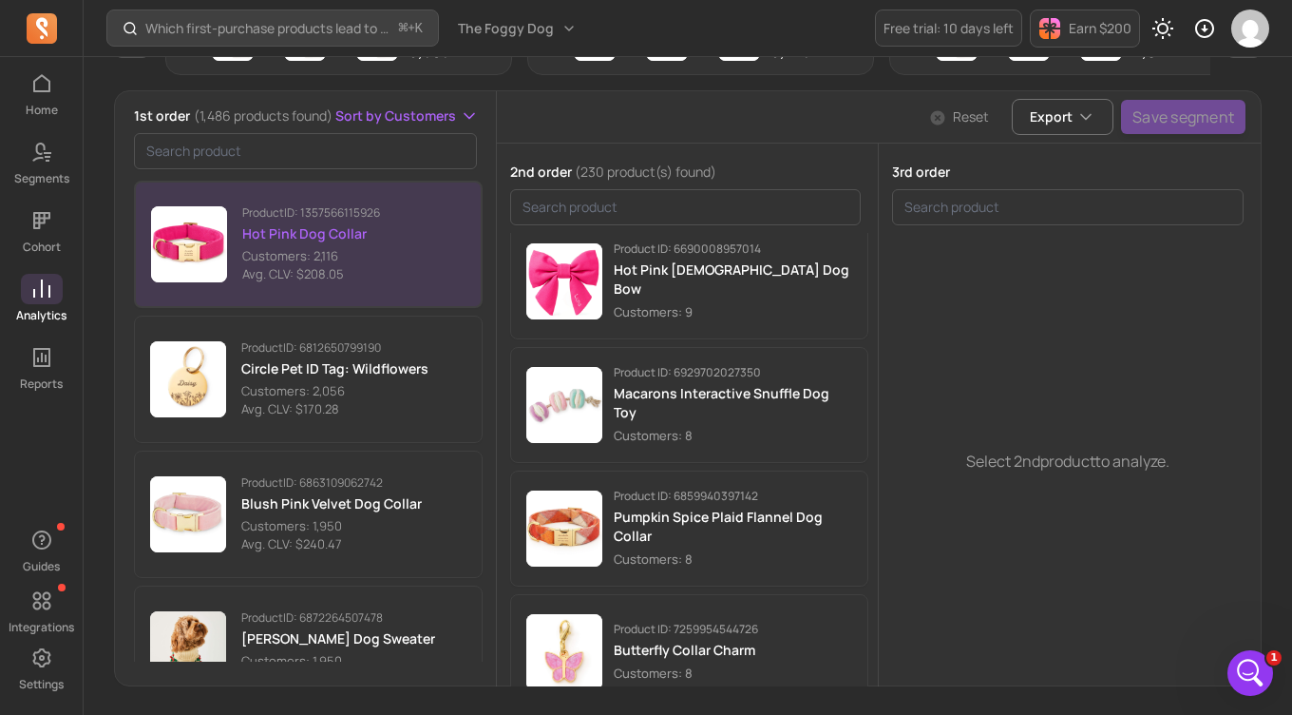
scroll to position [2018, 0]
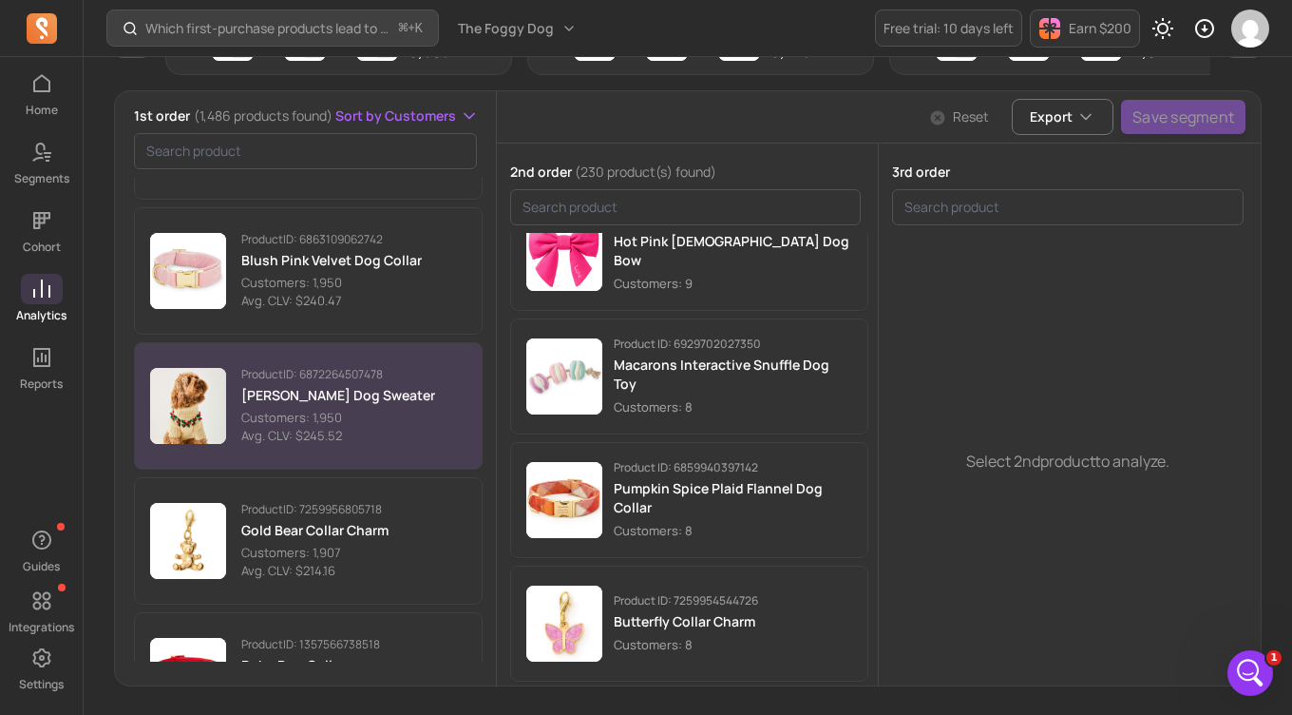
click at [363, 419] on p "Customers: 1,950" at bounding box center [338, 418] width 194 height 19
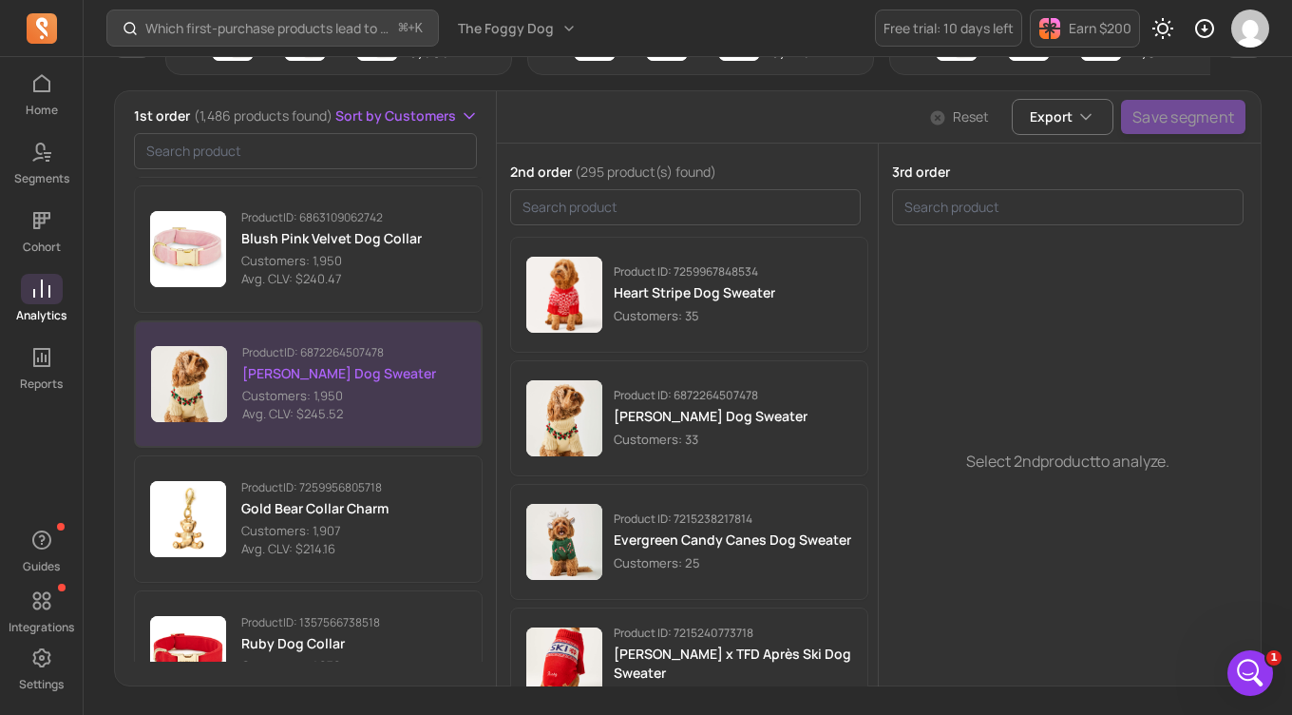
scroll to position [121, 0]
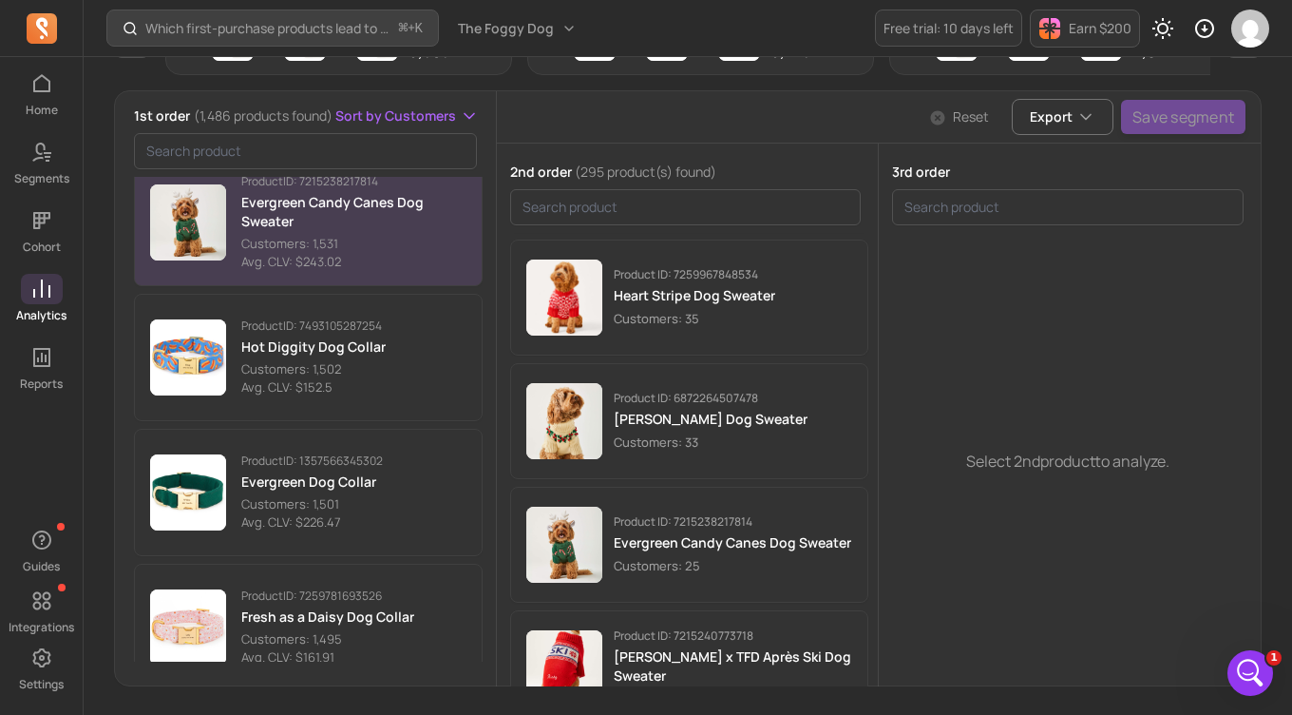
click at [276, 218] on p "Evergreen Candy Canes Dog Sweater" at bounding box center [353, 212] width 225 height 38
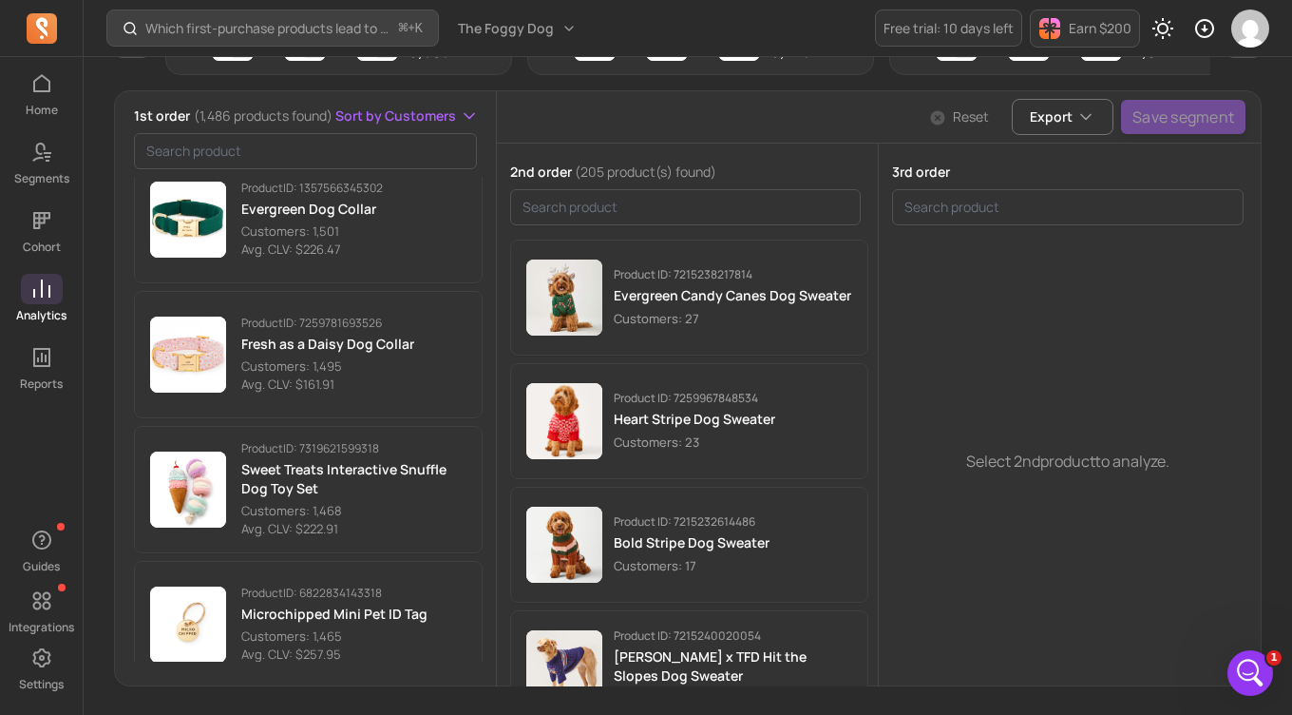
scroll to position [4754, 0]
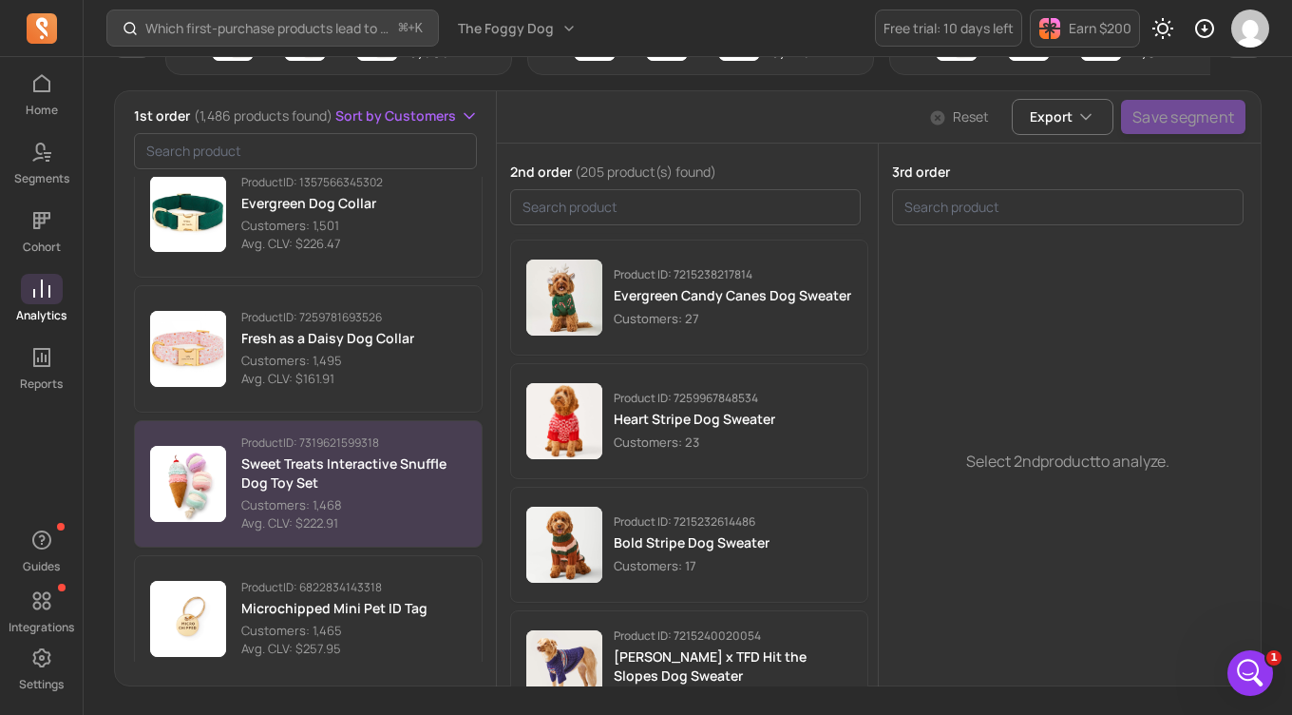
click at [293, 503] on p "Customers: 1,468" at bounding box center [353, 505] width 225 height 19
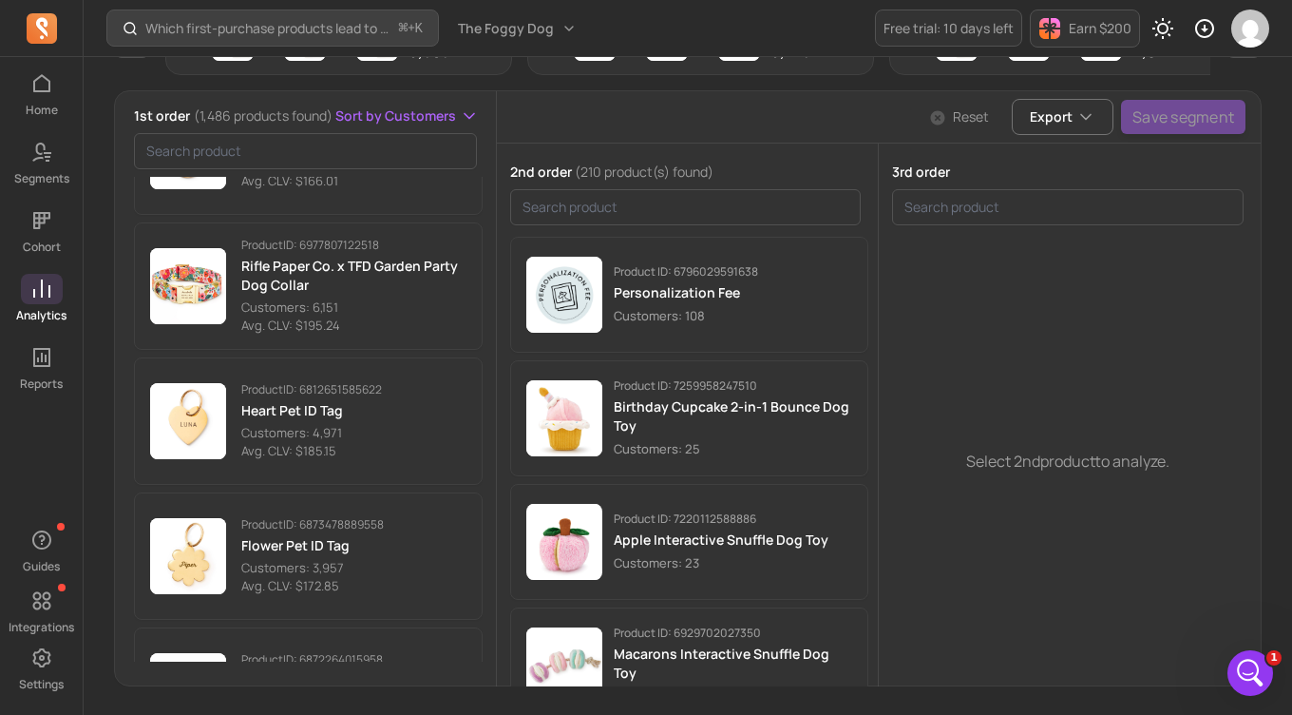
scroll to position [488, 0]
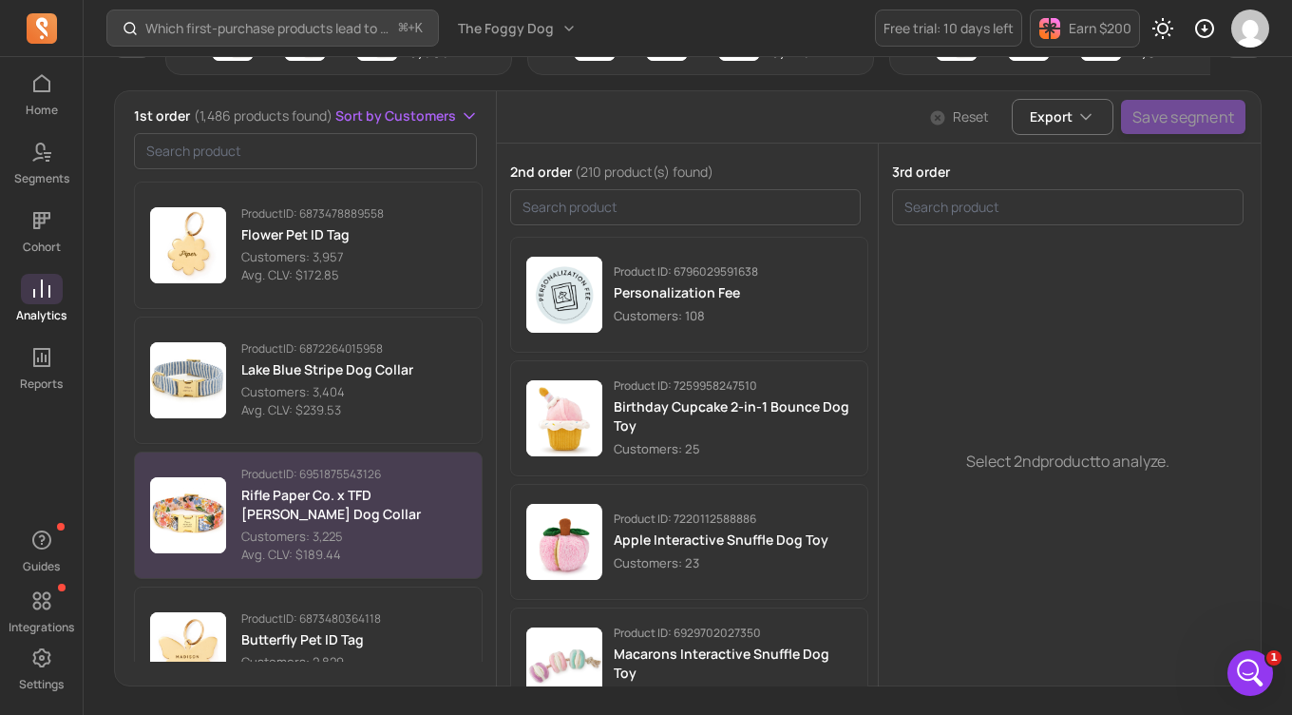
click at [327, 527] on p "Customers: 3,225" at bounding box center [353, 536] width 225 height 19
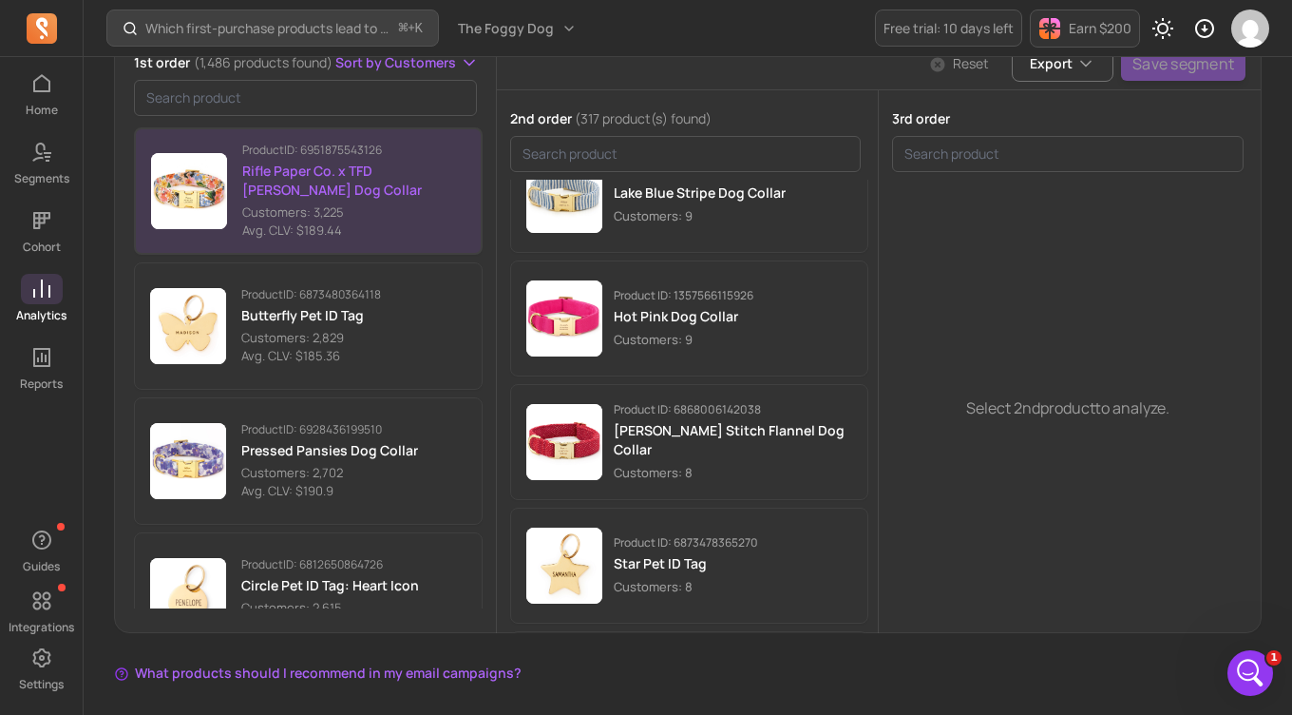
scroll to position [3549, 0]
